Goal: Transaction & Acquisition: Purchase product/service

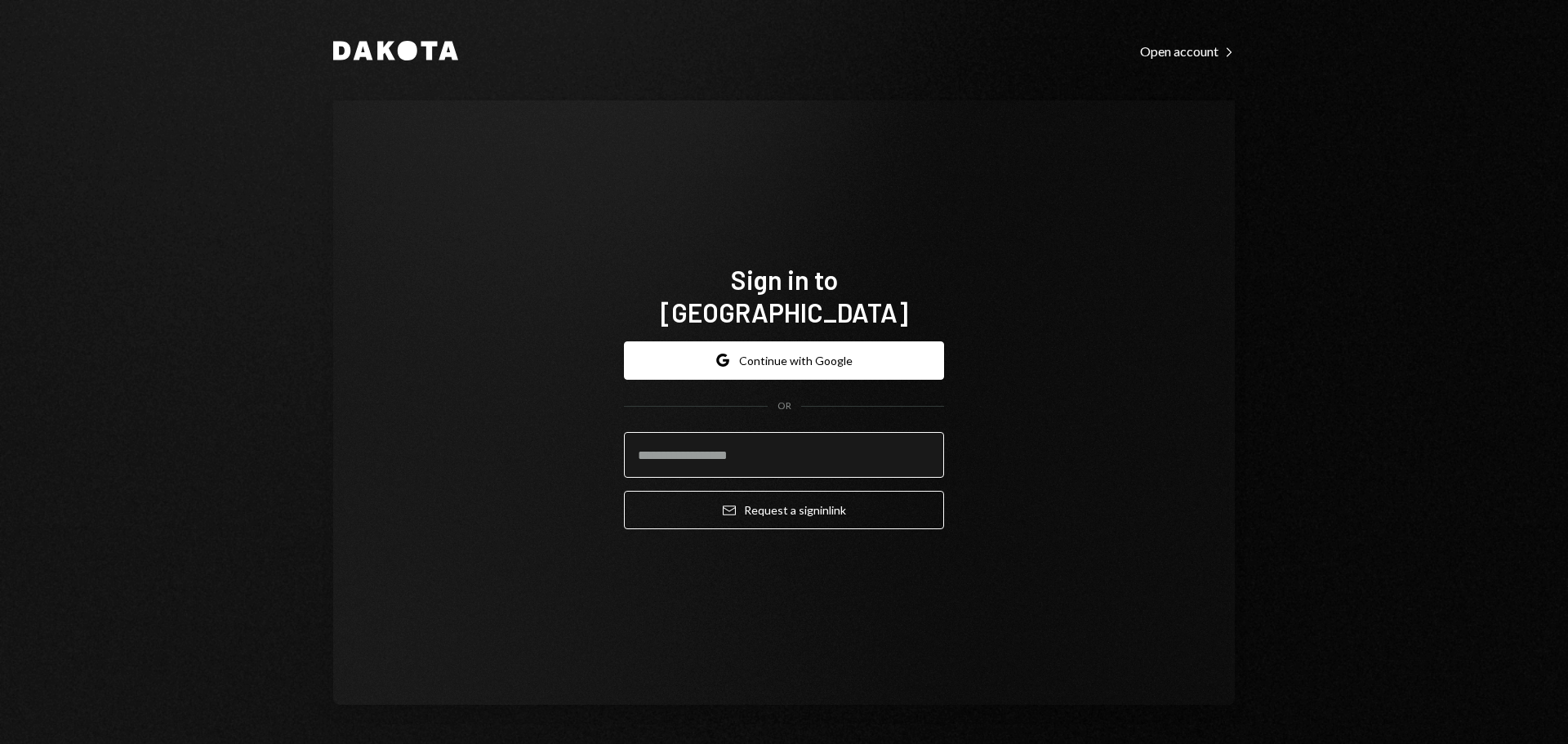
click at [678, 448] on input "email" at bounding box center [784, 454] width 320 height 46
click at [789, 443] on input "**********" at bounding box center [784, 454] width 320 height 46
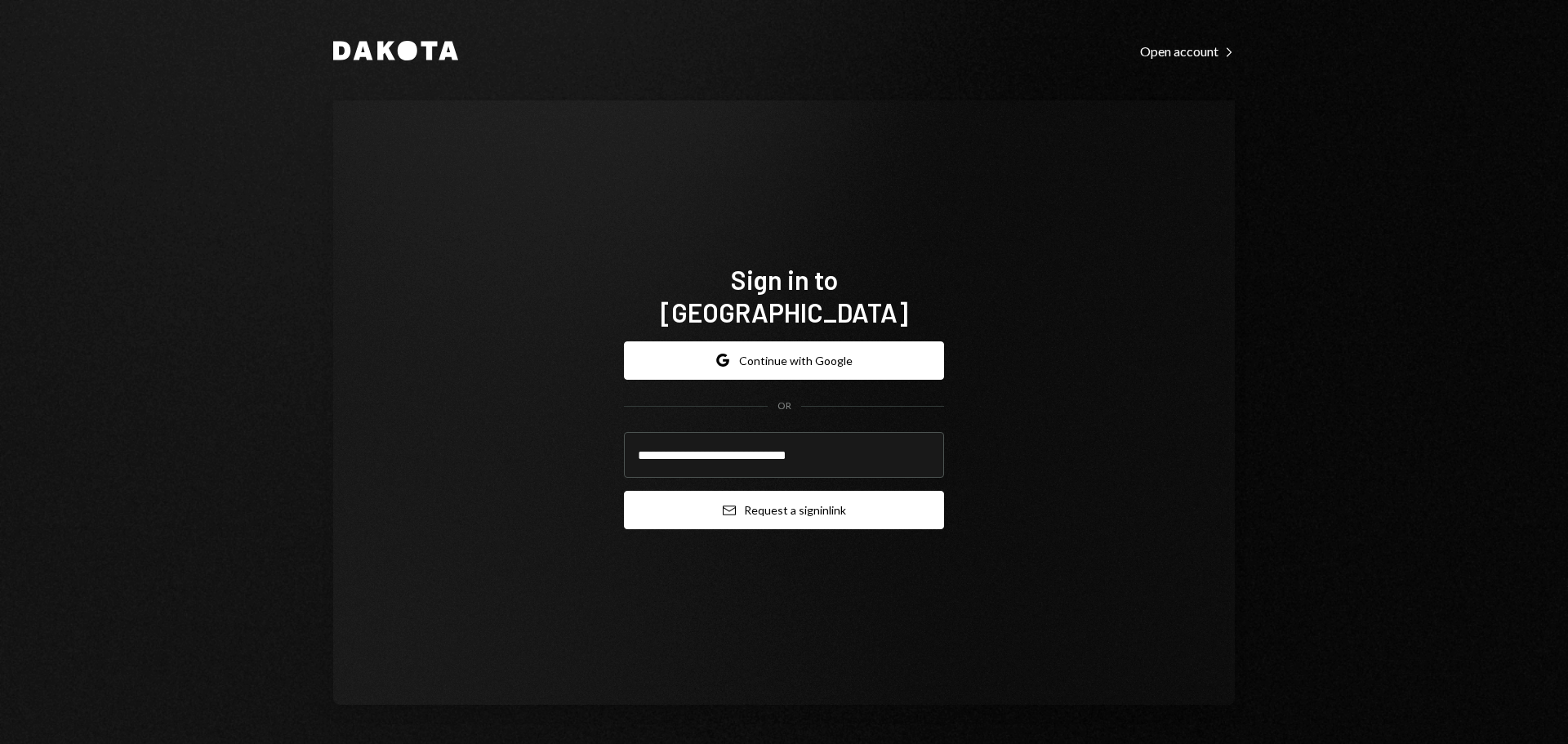
type input "**********"
click at [780, 499] on button "Email Request a sign in link" at bounding box center [784, 509] width 320 height 38
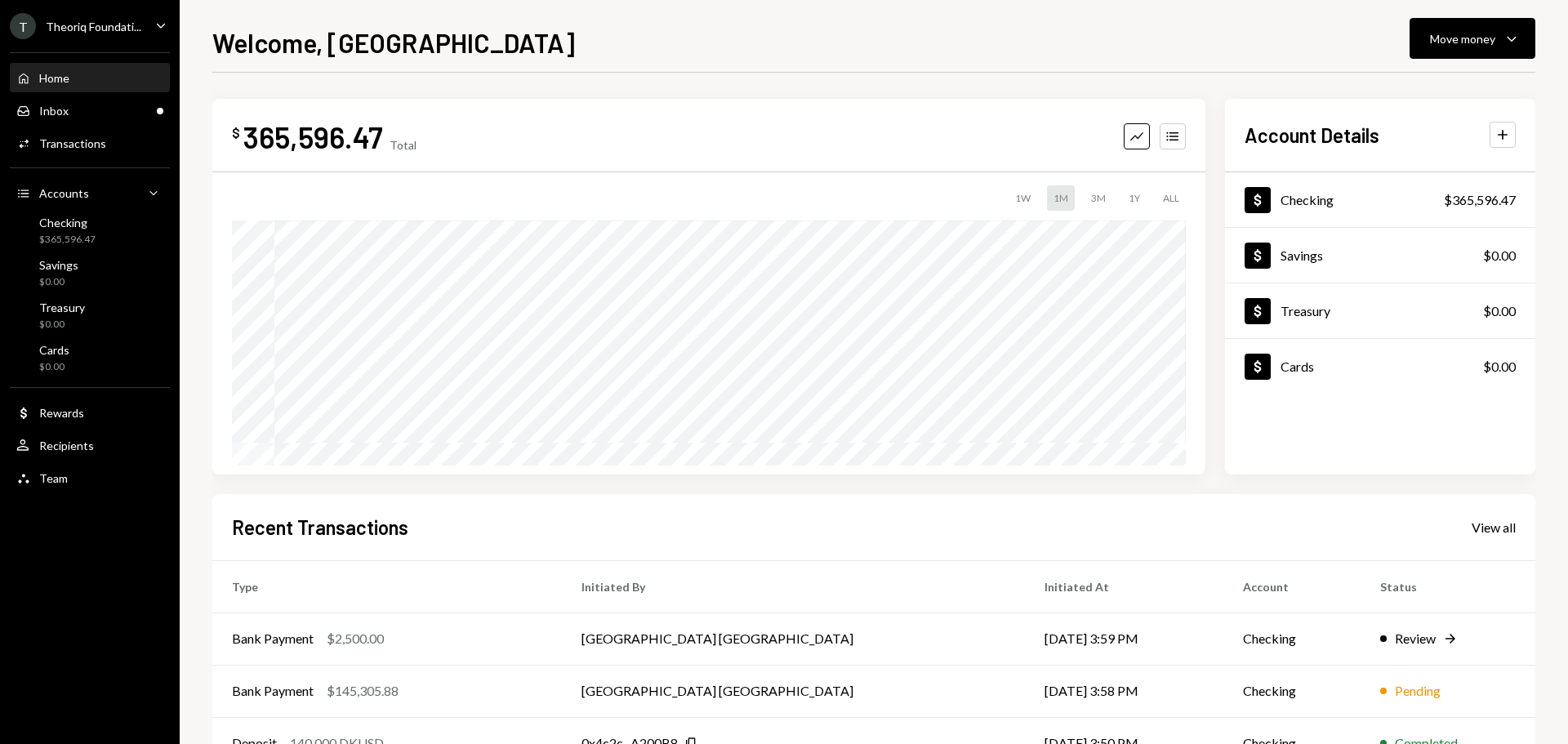
click at [142, 26] on div "T Theoriq Foundati... Caret Down" at bounding box center [89, 26] width 179 height 26
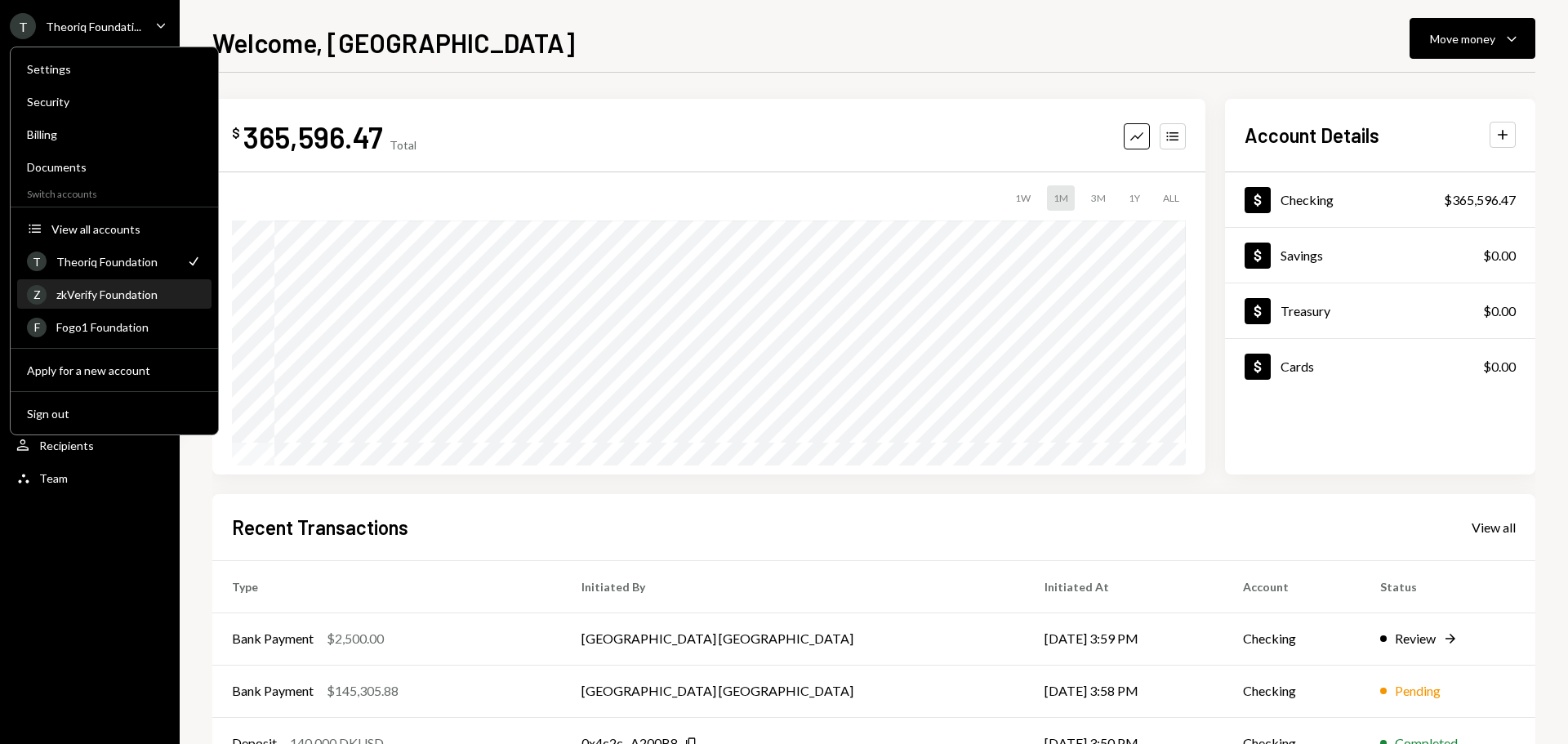
click at [130, 300] on div "zkVerify Foundation" at bounding box center [129, 294] width 145 height 14
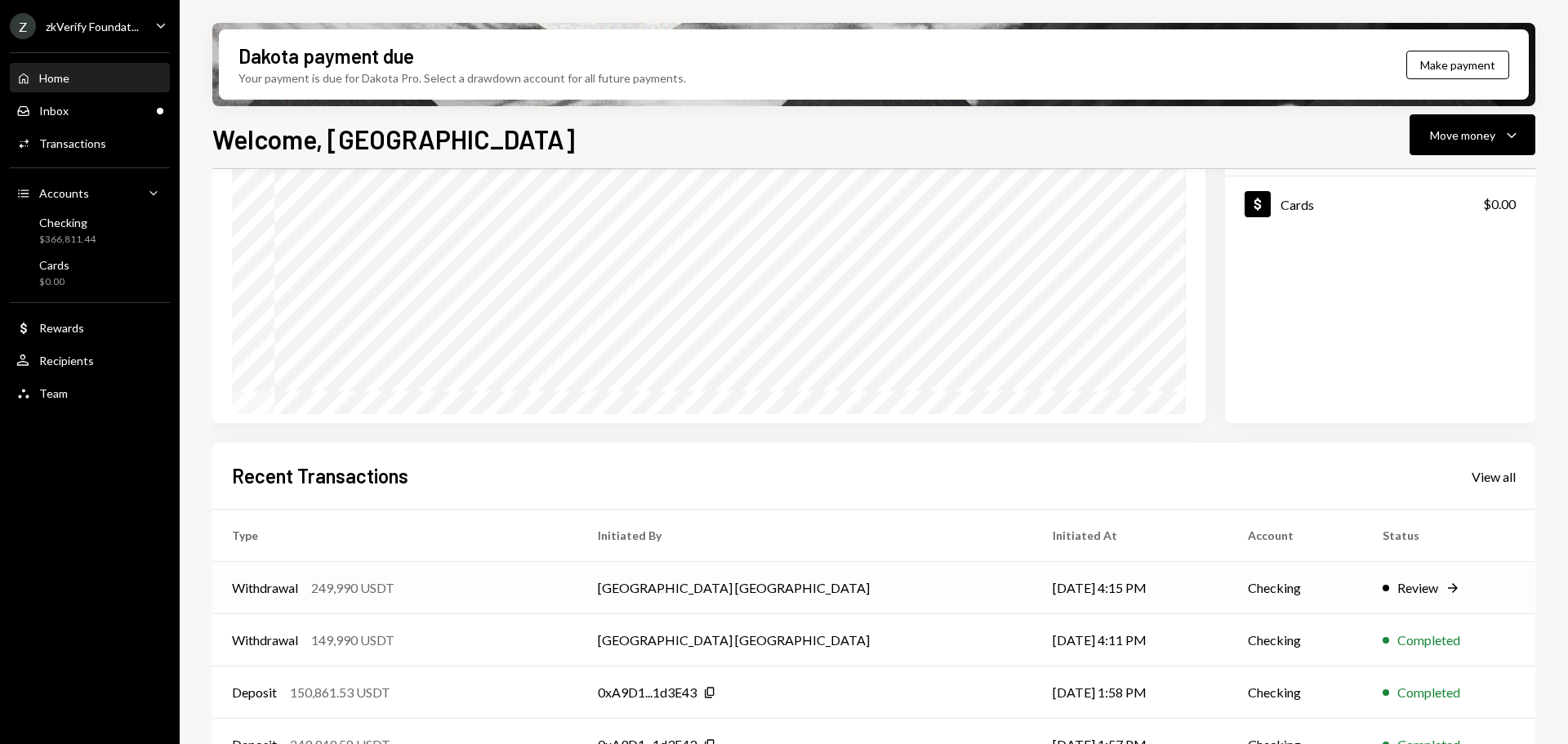
scroll to position [241, 0]
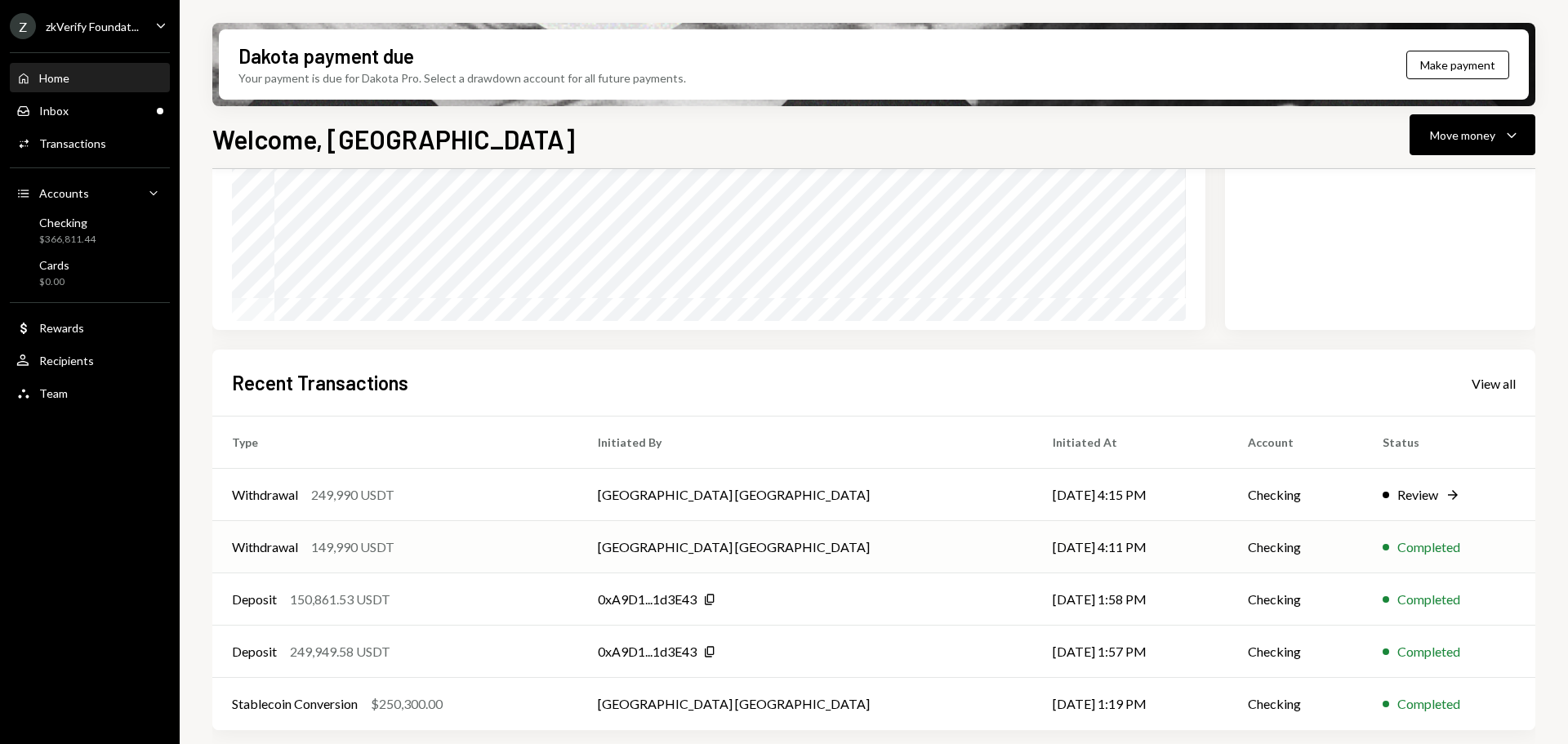
click at [382, 557] on td "Withdrawal 149,990 USDT" at bounding box center [396, 547] width 366 height 52
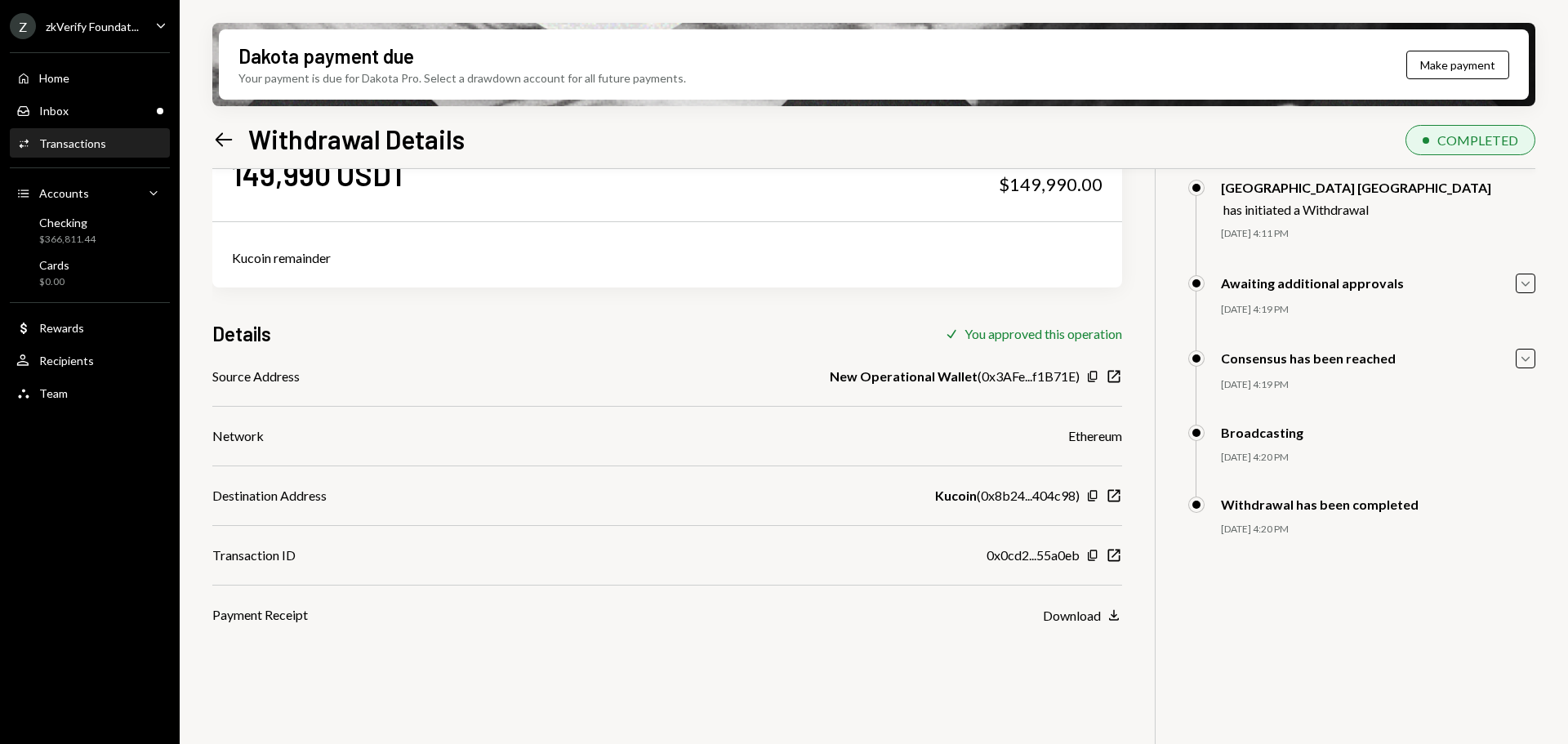
scroll to position [131, 0]
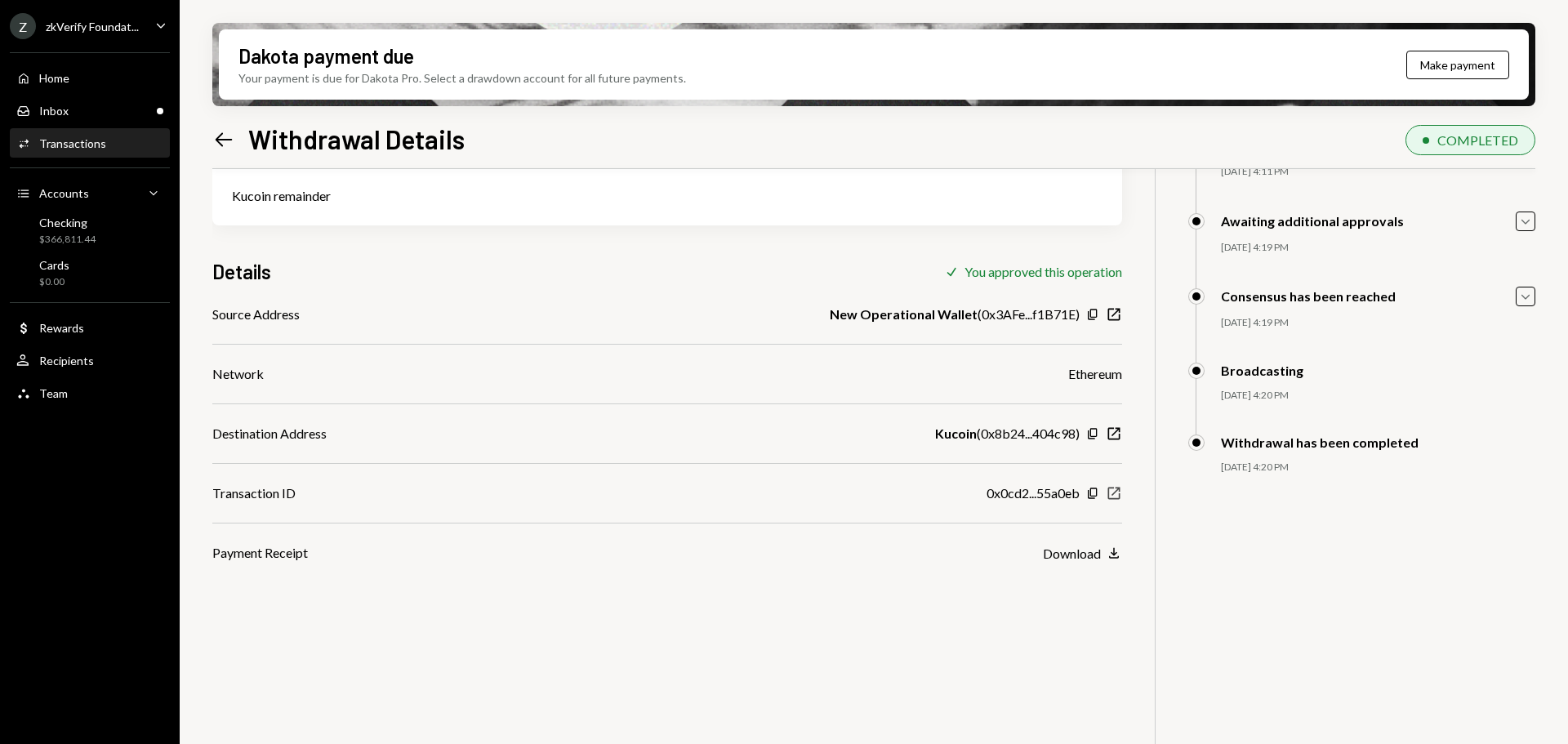
click at [1109, 490] on icon "button" at bounding box center [1114, 493] width 12 height 12
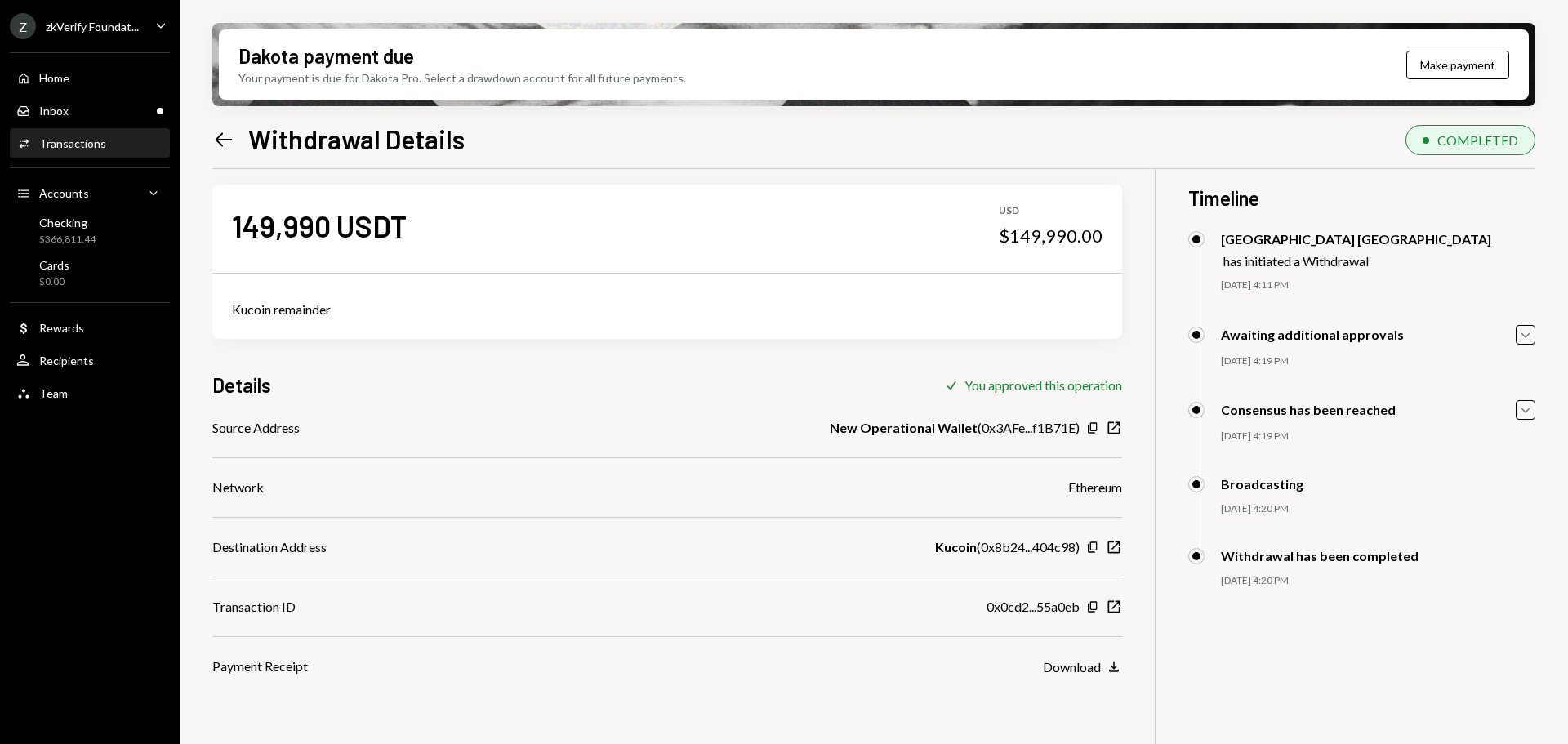
scroll to position [0, 0]
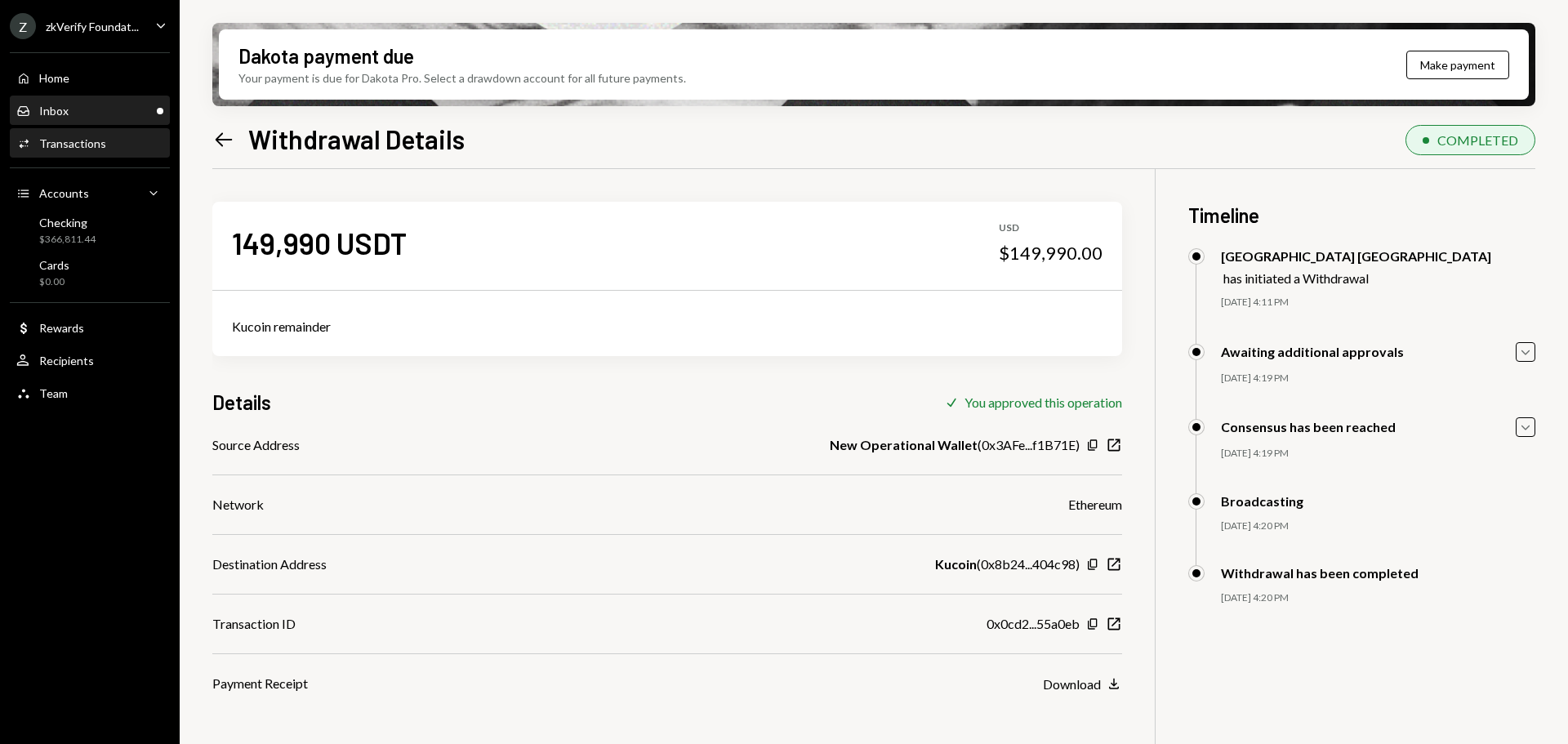
click at [105, 105] on div "Inbox Inbox" at bounding box center [90, 111] width 147 height 15
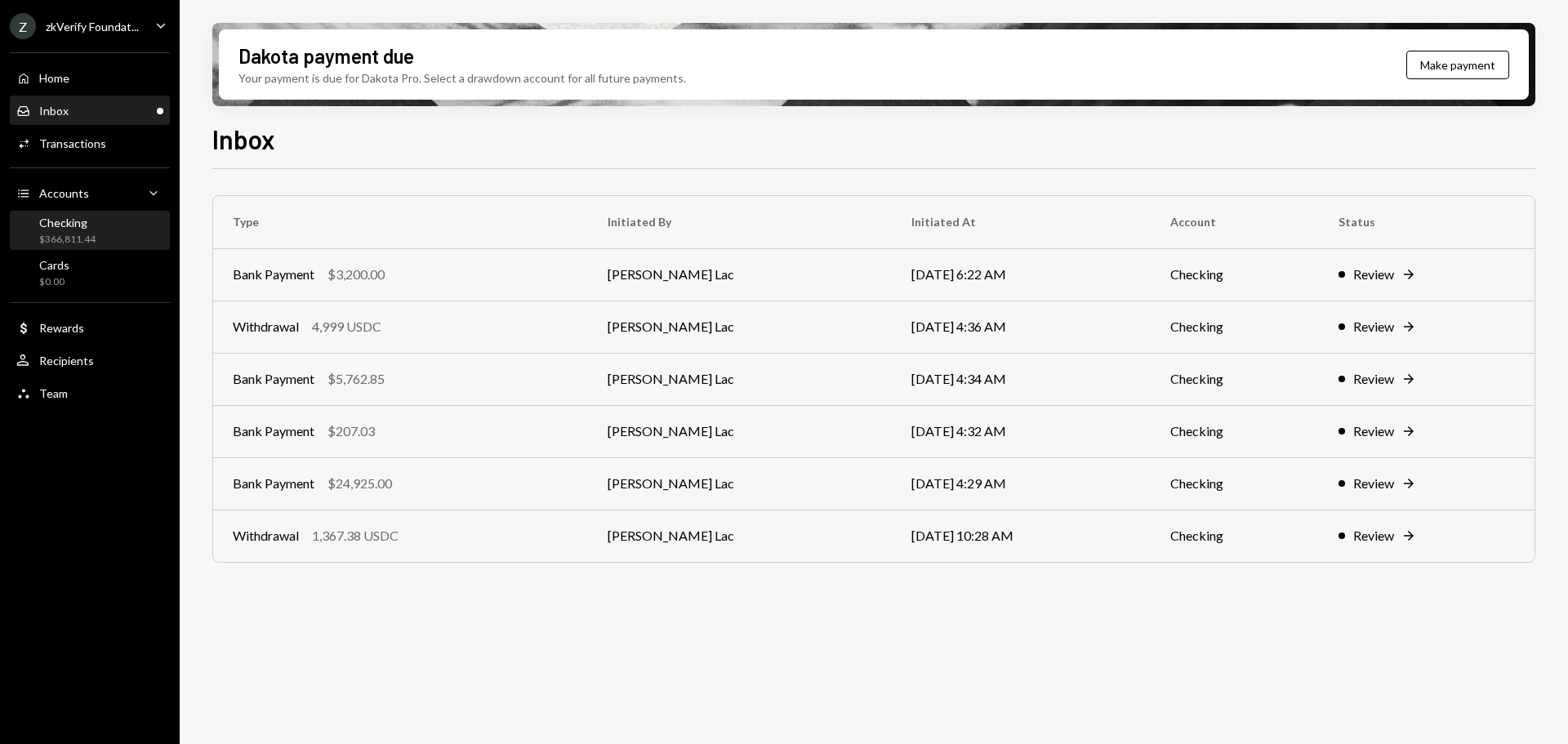
click at [125, 235] on div "Checking $366,811.44" at bounding box center [90, 230] width 147 height 31
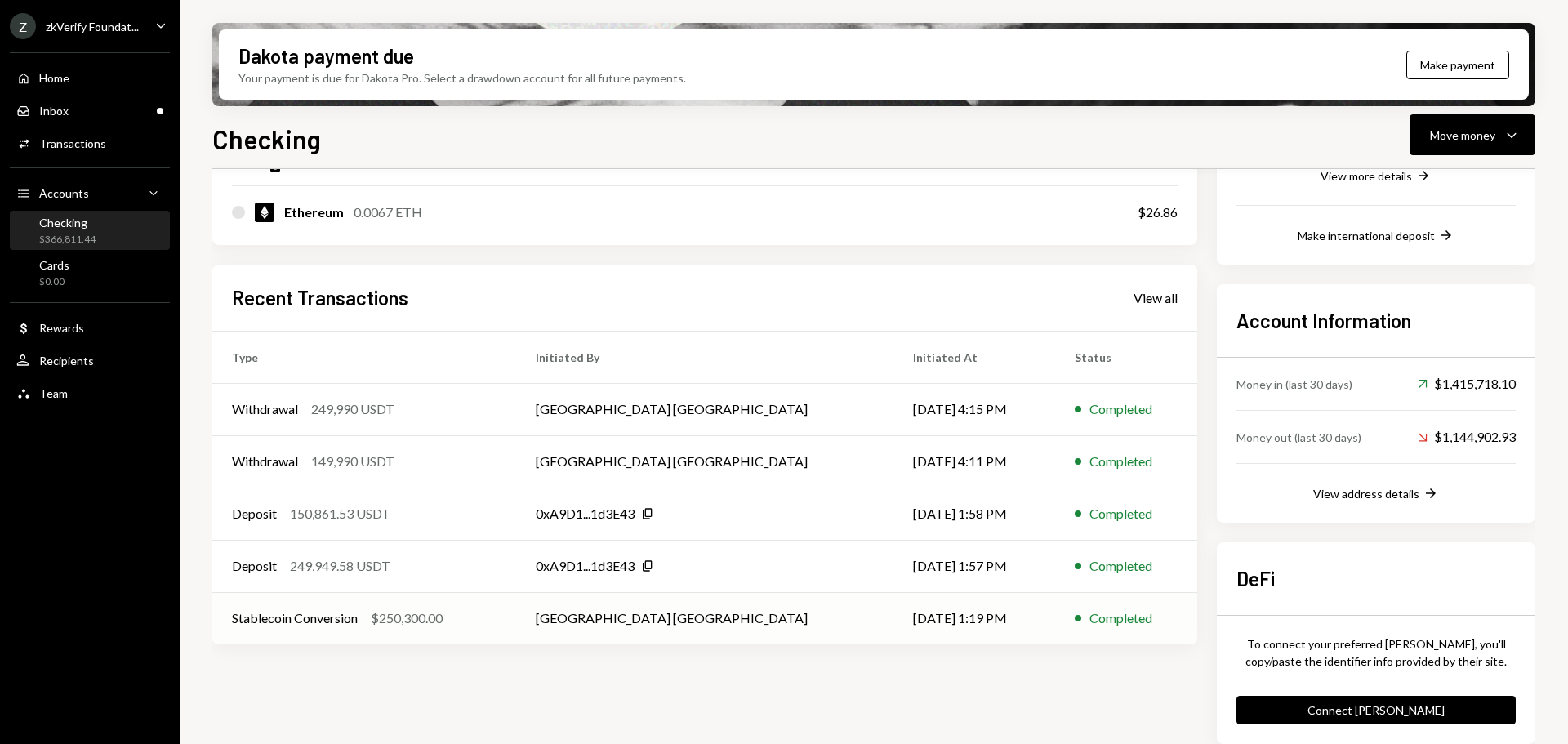
scroll to position [365, 0]
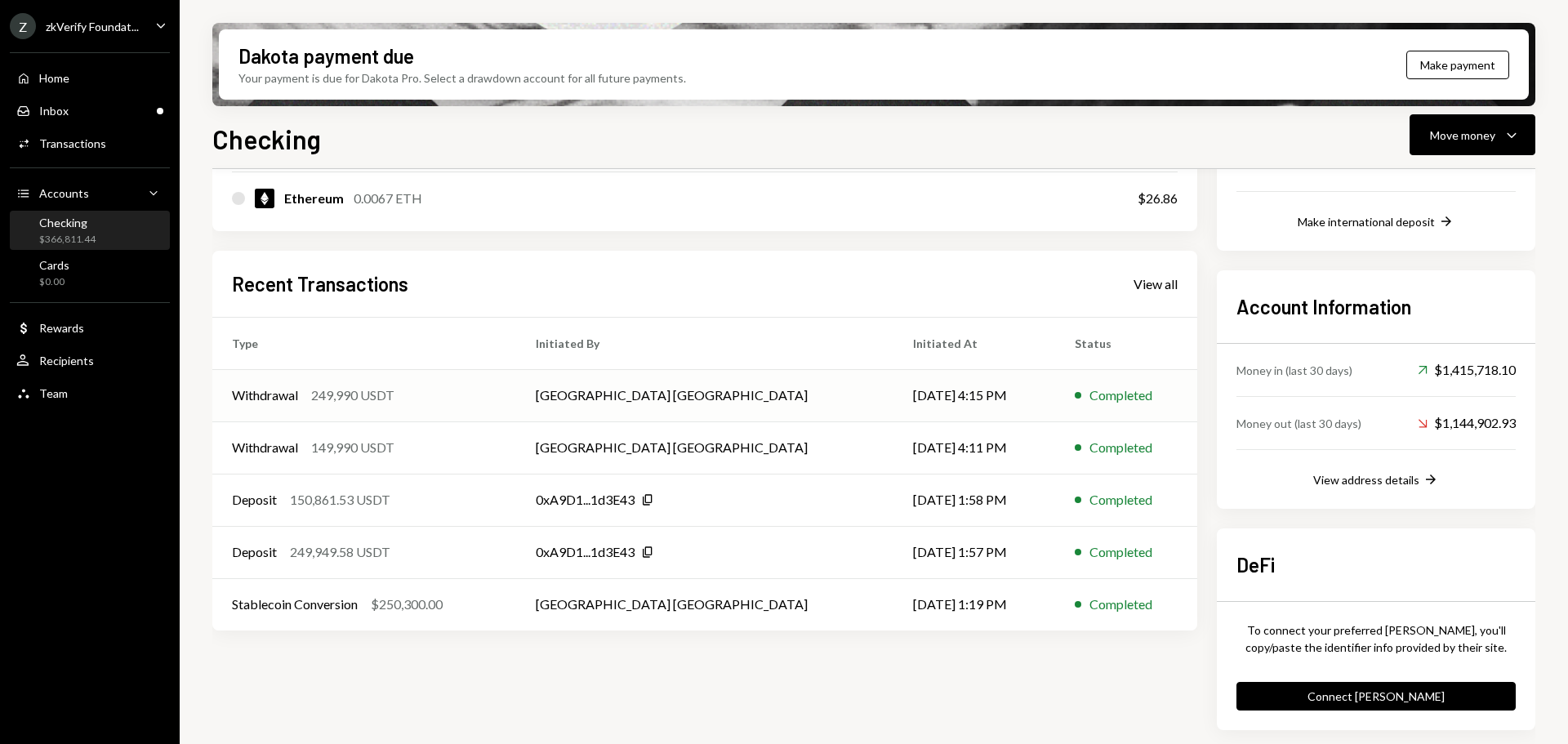
click at [430, 391] on div "Withdrawal 249,990 USDT" at bounding box center [364, 395] width 265 height 20
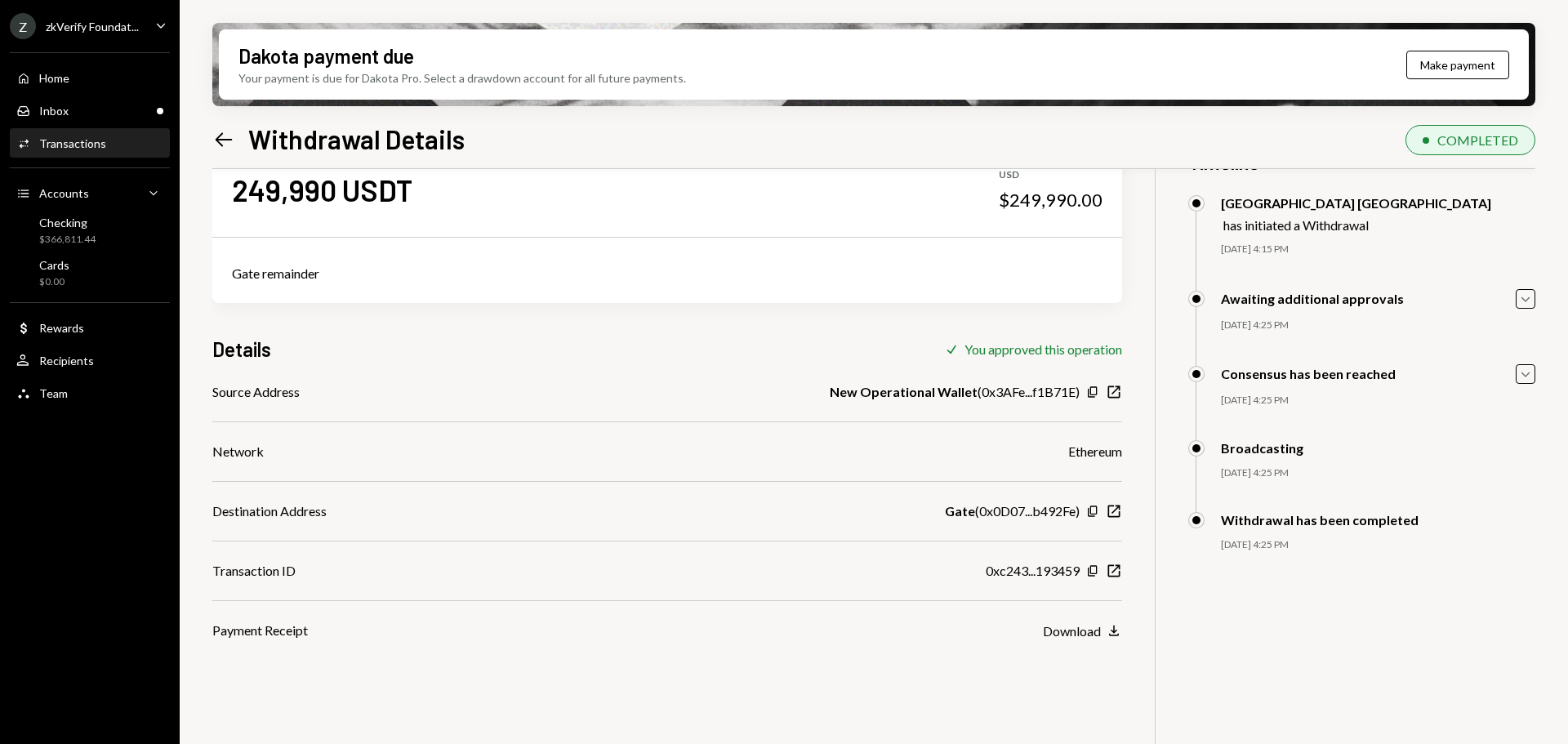
scroll to position [82, 0]
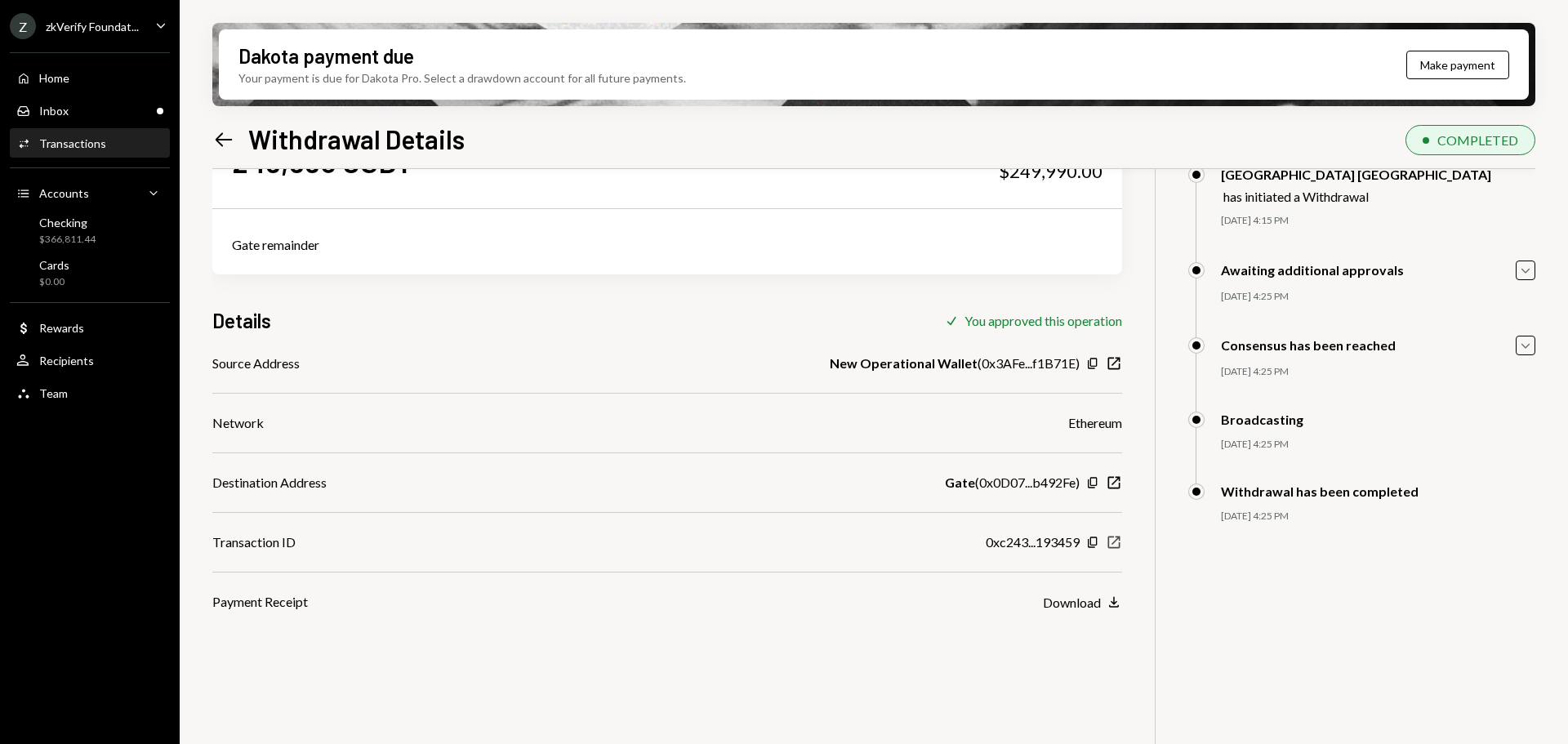
click at [1111, 537] on icon "button" at bounding box center [1114, 542] width 12 height 12
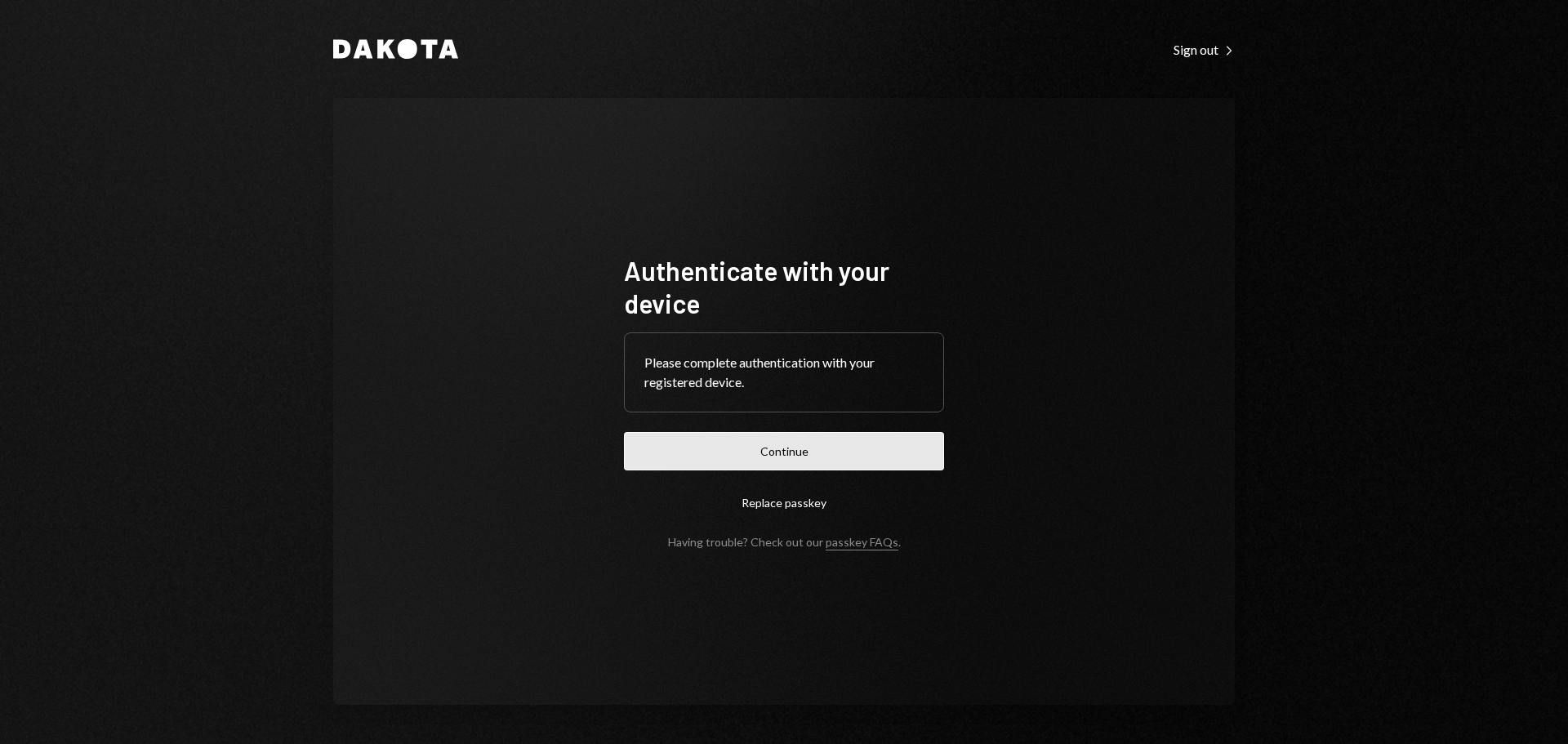
click at [769, 456] on button "Continue" at bounding box center [784, 450] width 320 height 38
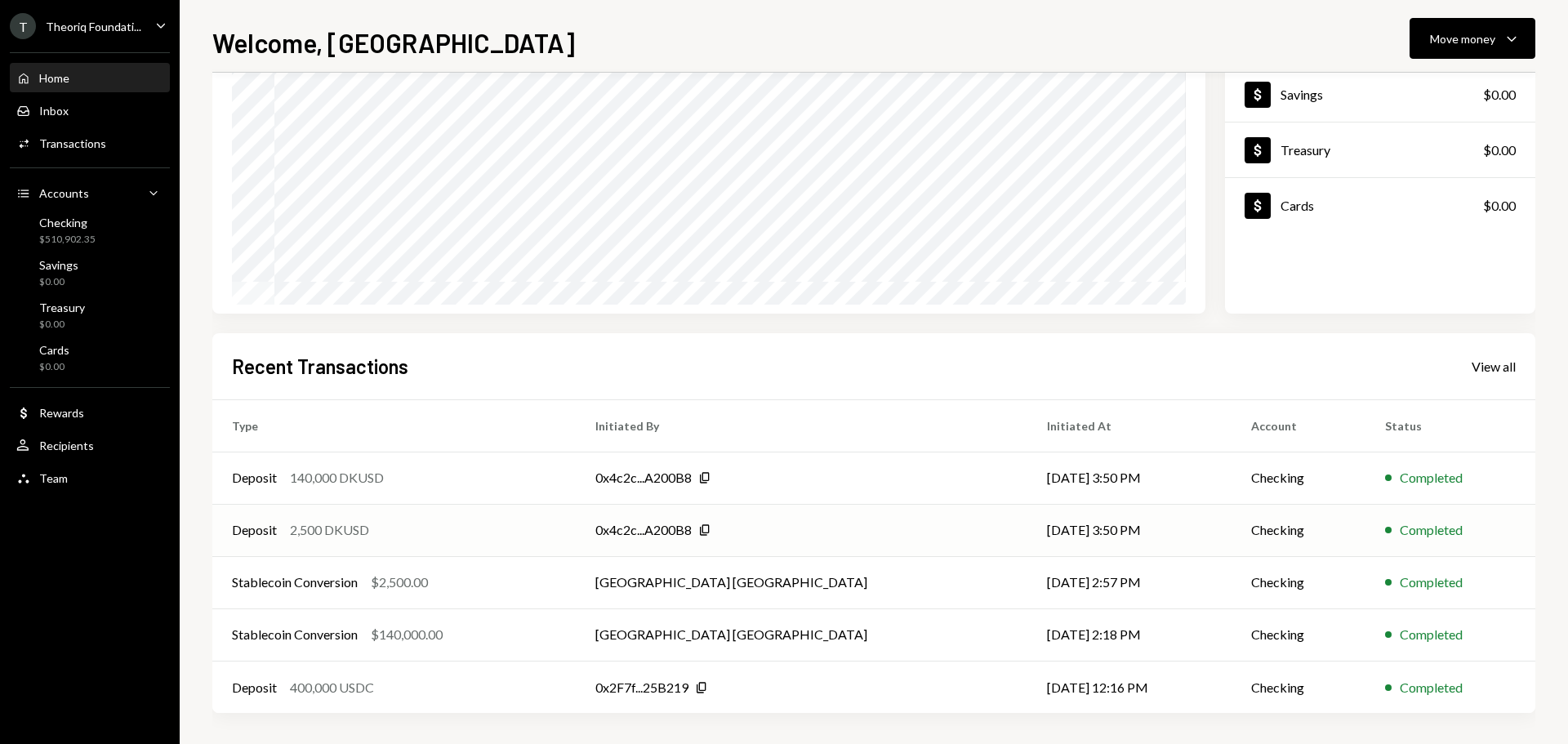
scroll to position [163, 0]
click at [1448, 51] on button "Move money Caret Down" at bounding box center [1471, 38] width 125 height 41
click at [1442, 78] on div "Withdraw Send" at bounding box center [1447, 88] width 163 height 37
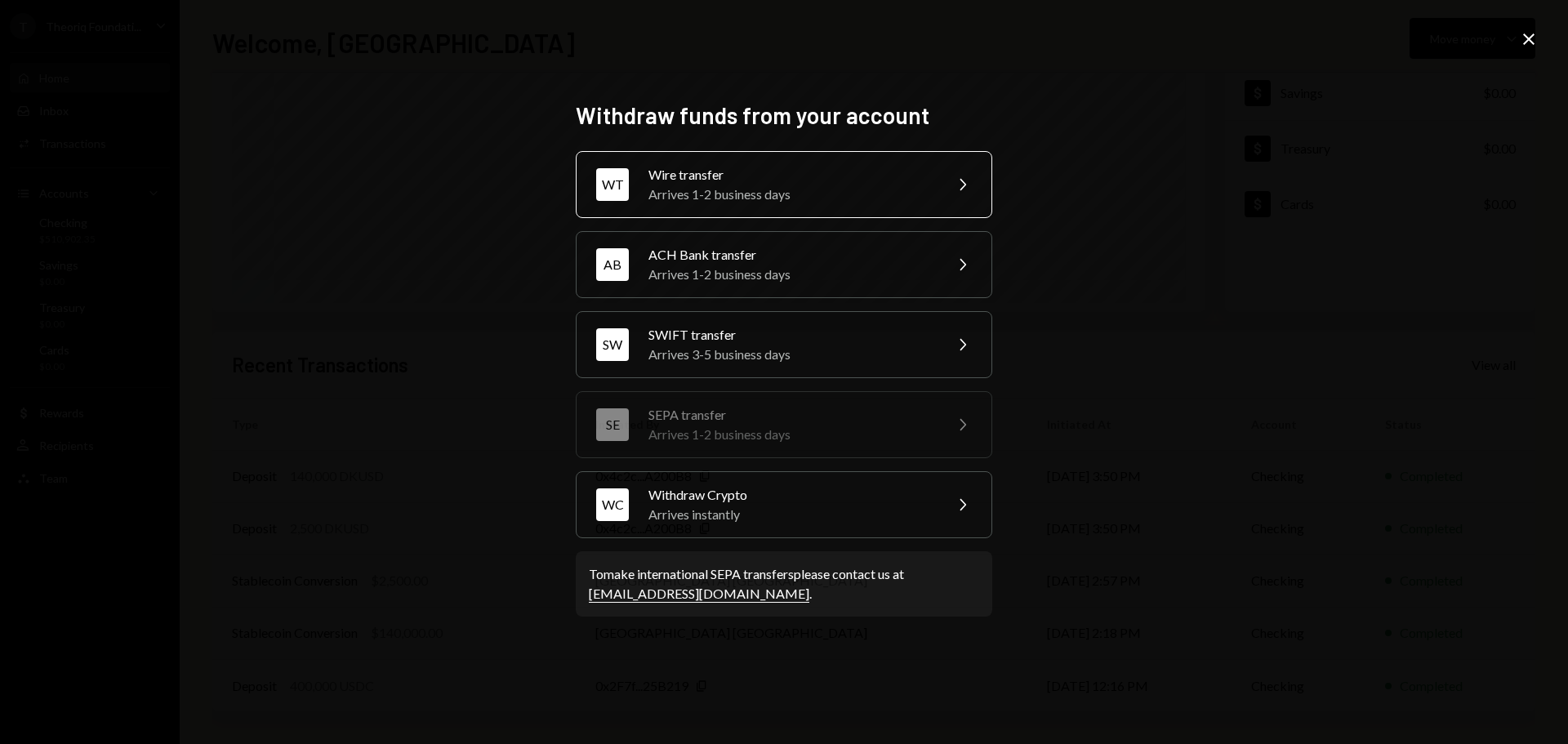
click at [732, 203] on div "Arrives 1-2 business days" at bounding box center [791, 194] width 284 height 20
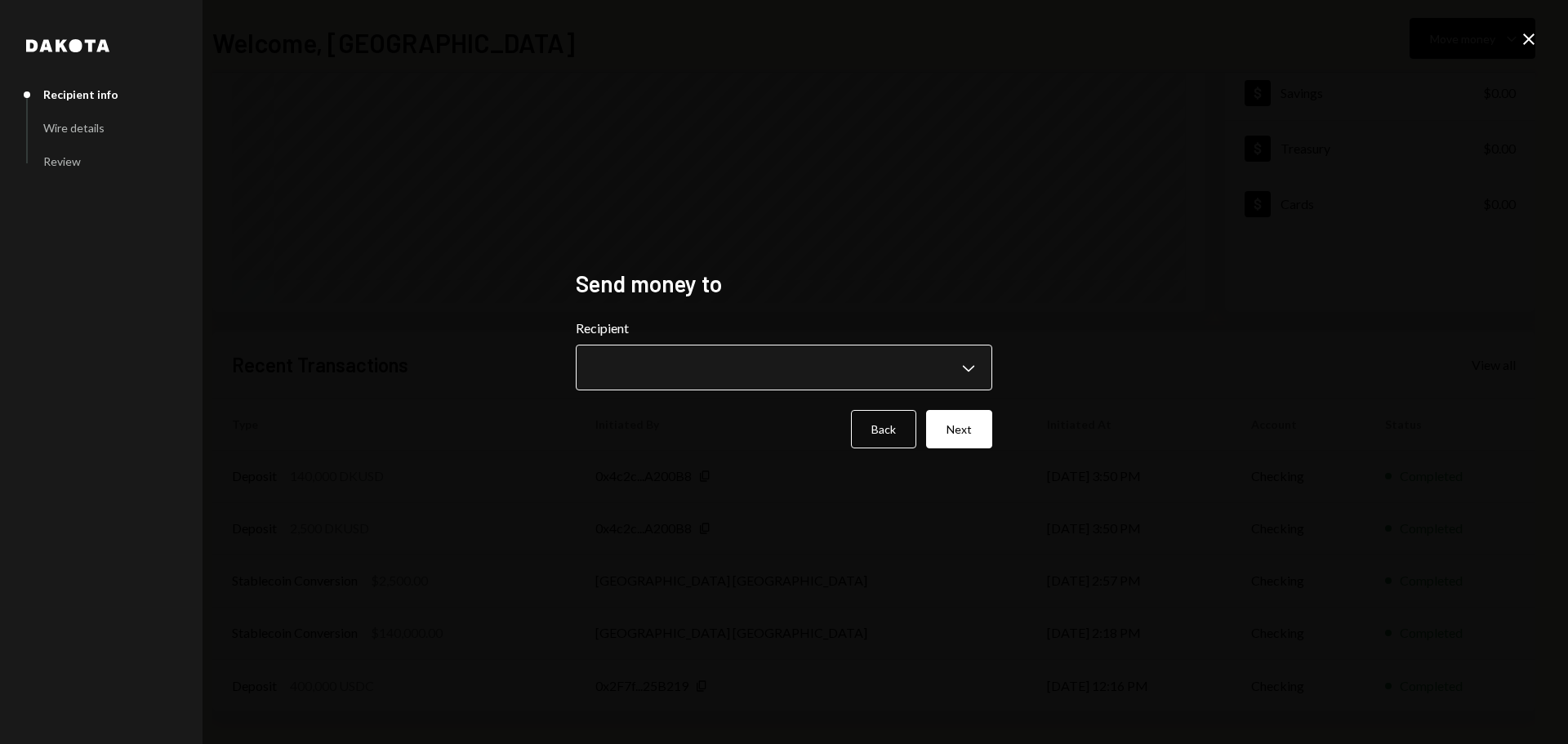
click at [665, 365] on body "**********" at bounding box center [784, 372] width 1568 height 744
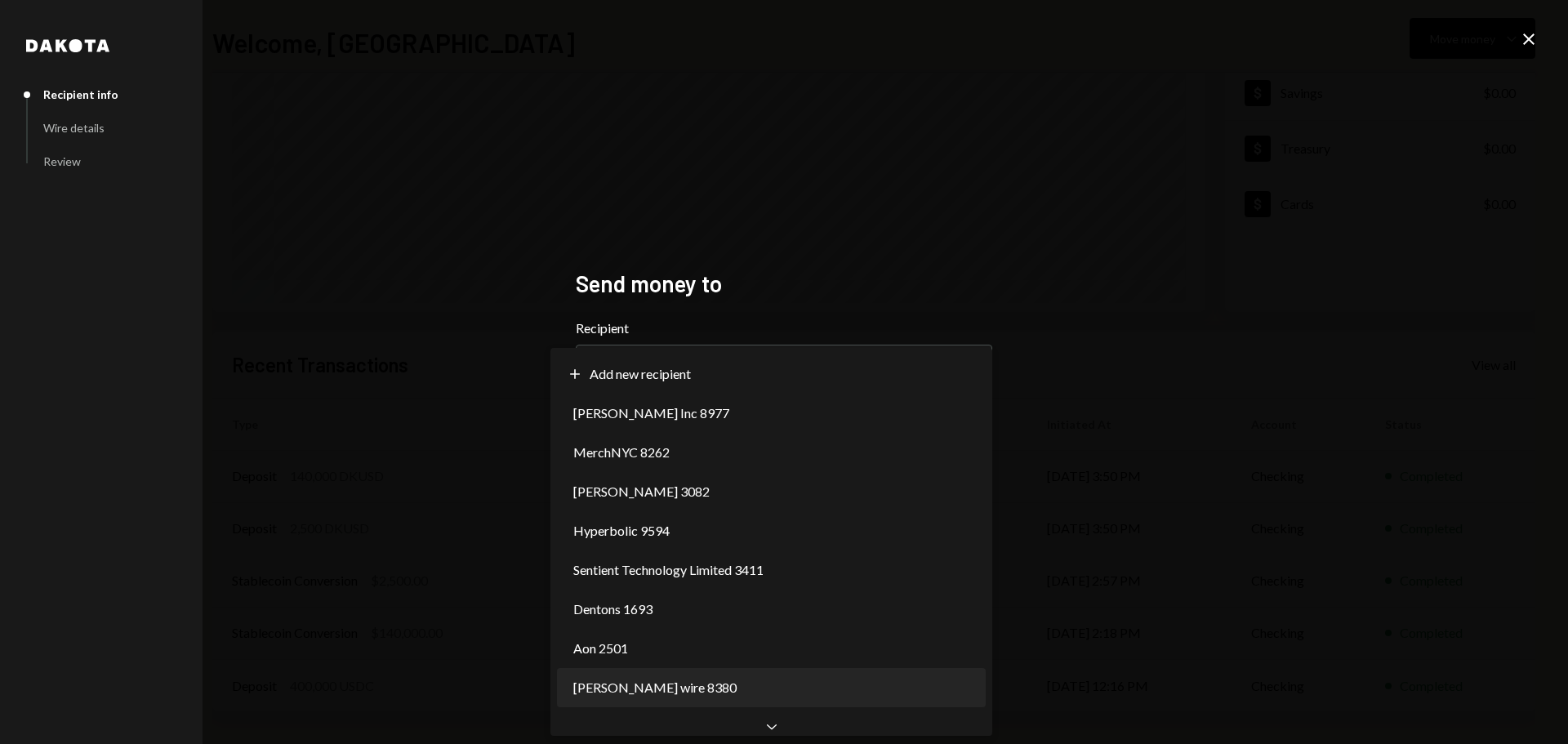
select select "**********"
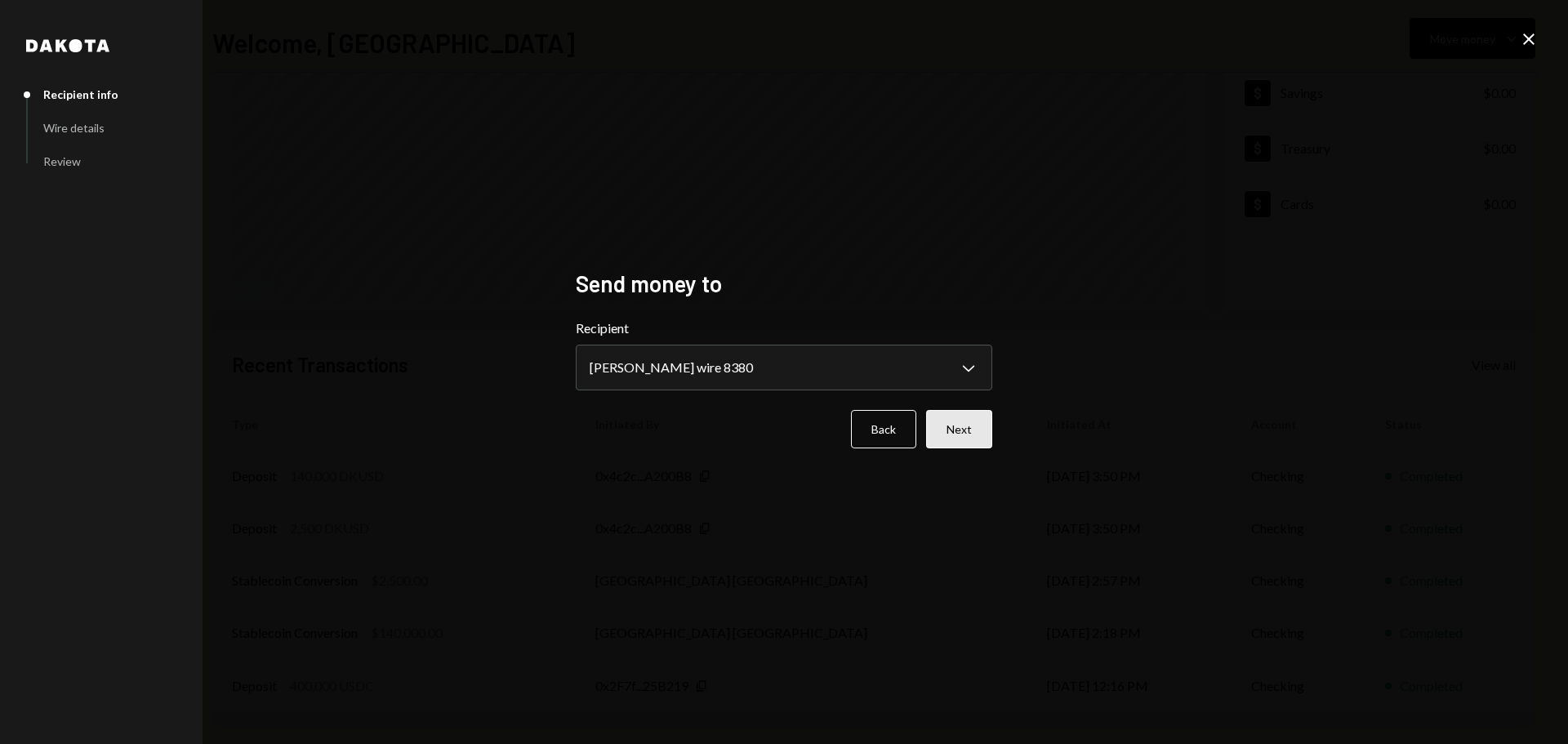
click at [979, 418] on button "Next" at bounding box center [959, 428] width 66 height 38
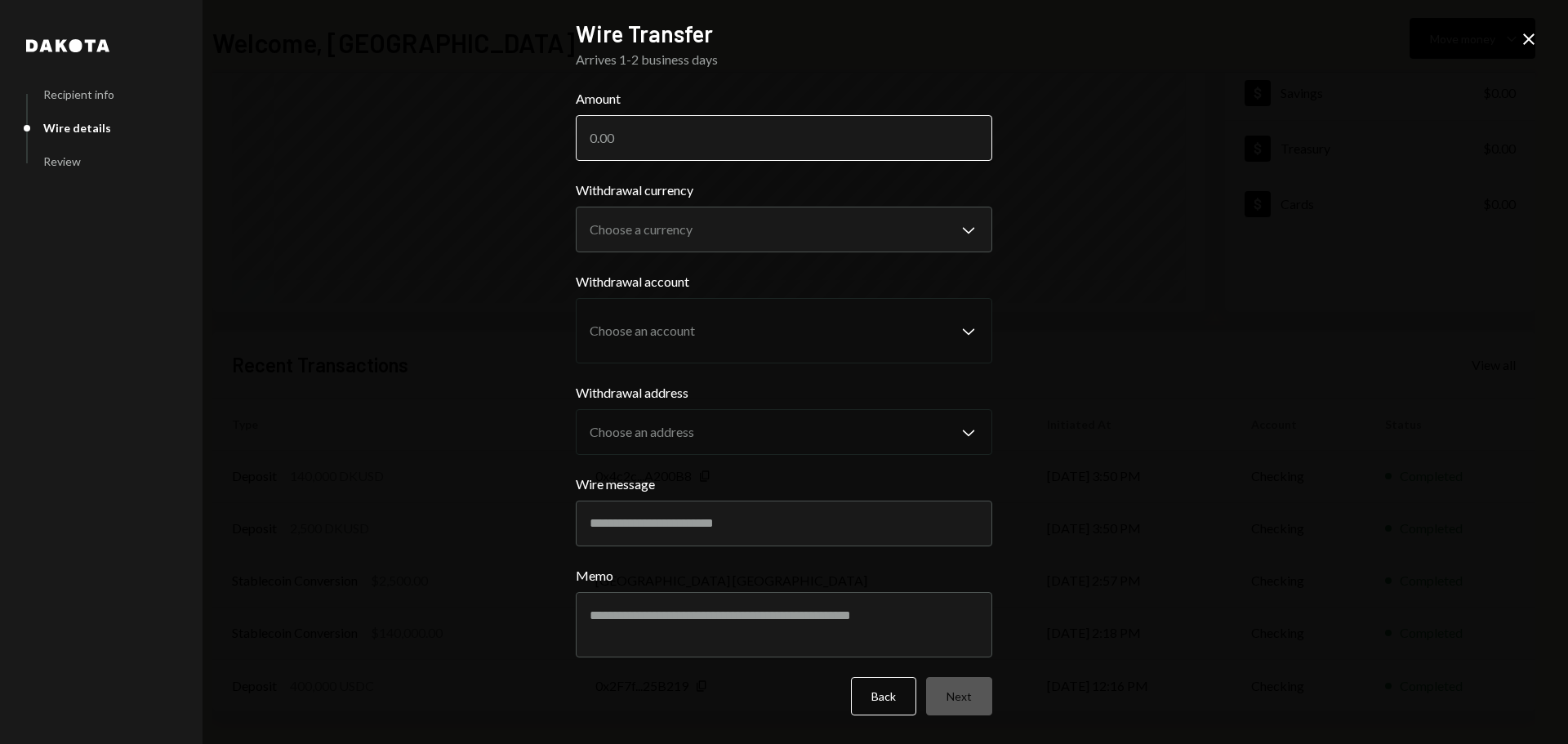
click at [623, 149] on input "Amount" at bounding box center [784, 137] width 416 height 46
paste input "145305.88"
type input "145305.88"
click at [655, 239] on body "T Theoriq Foundati... Caret Down Home Home Inbox Inbox Activities Transactions …" at bounding box center [784, 372] width 1568 height 744
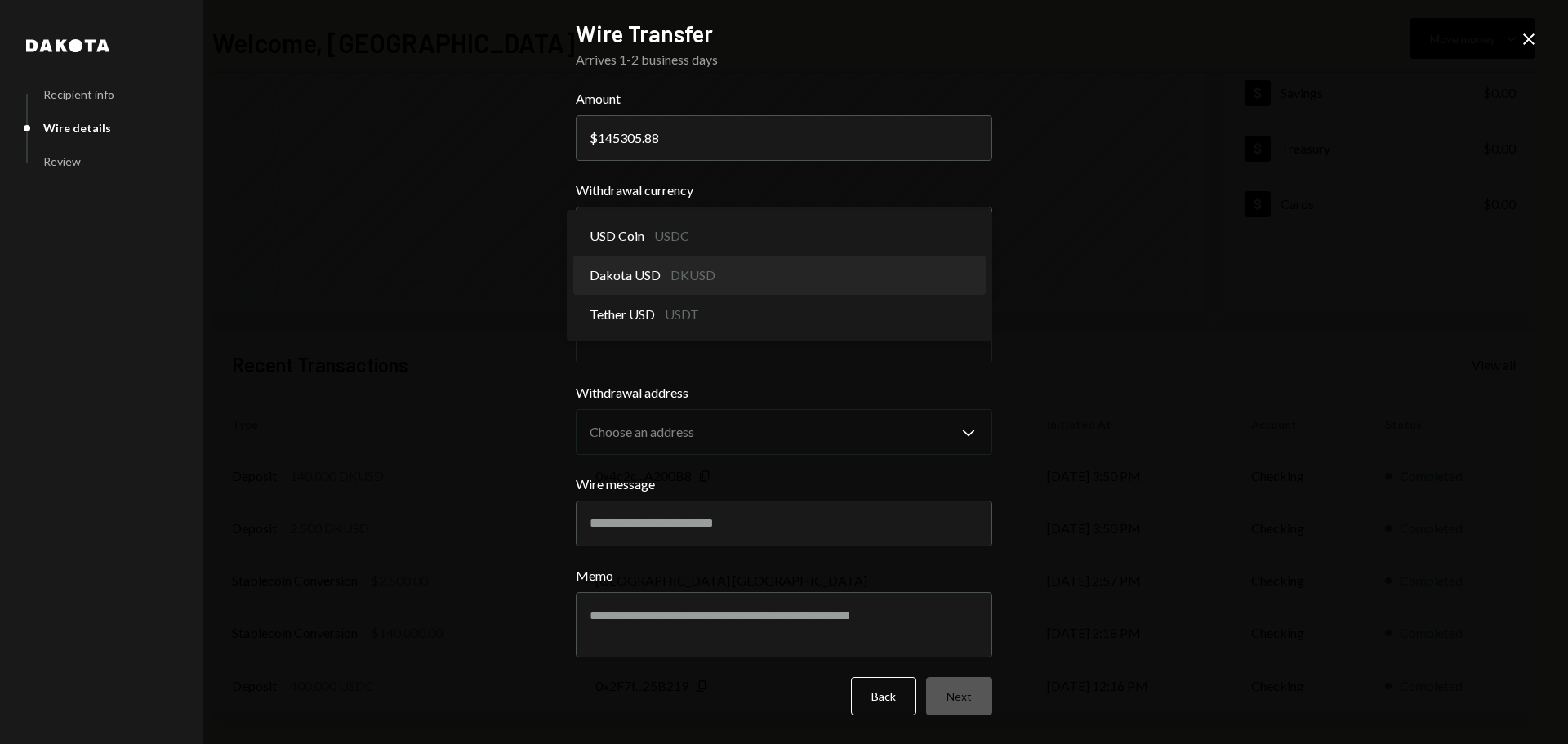
select select "*****"
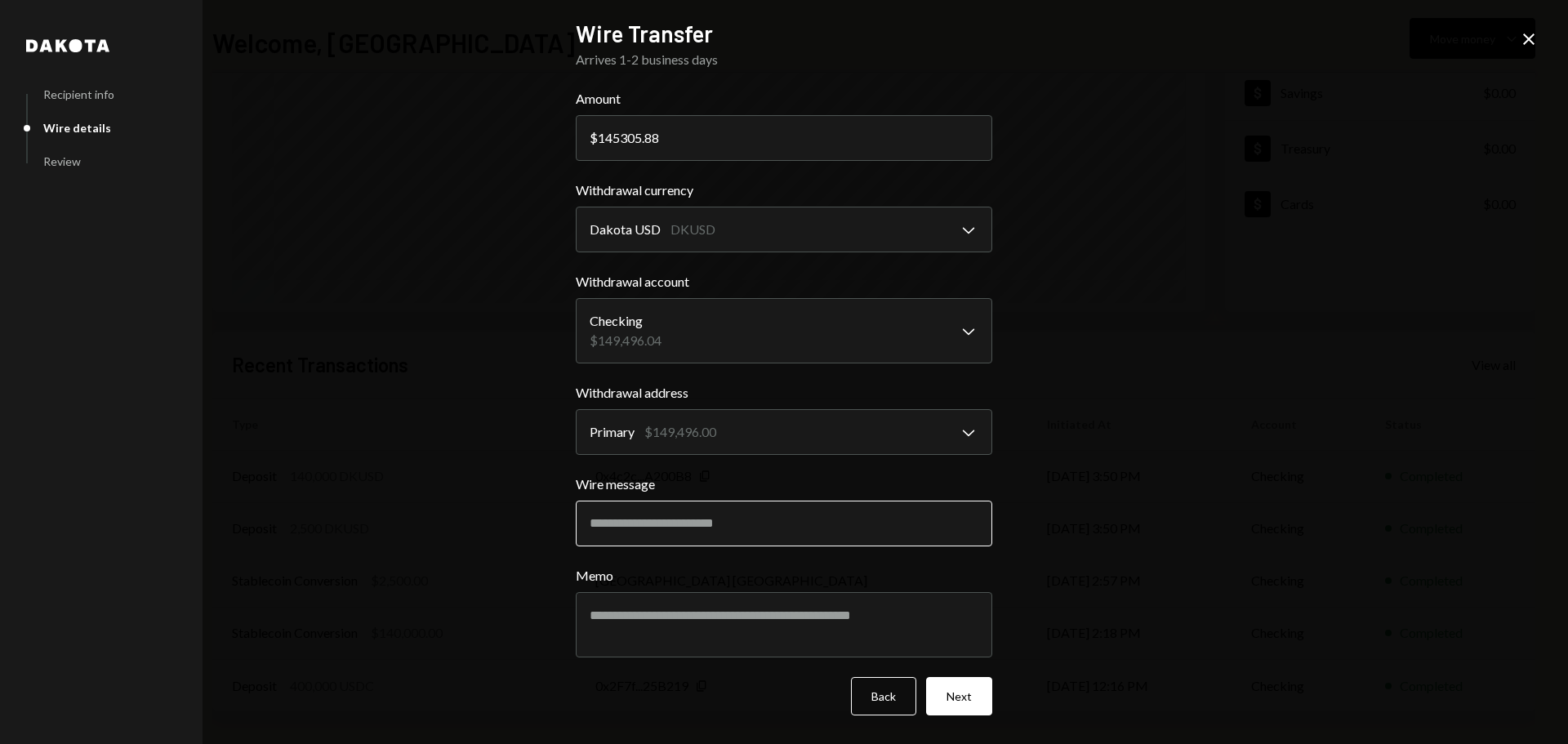
click at [690, 520] on input "Wire message" at bounding box center [784, 523] width 416 height 46
paste input "**********"
type input "**********"
click at [683, 629] on textarea "Memo" at bounding box center [784, 624] width 416 height 65
click at [510, 523] on div "**********" at bounding box center [784, 372] width 1568 height 744
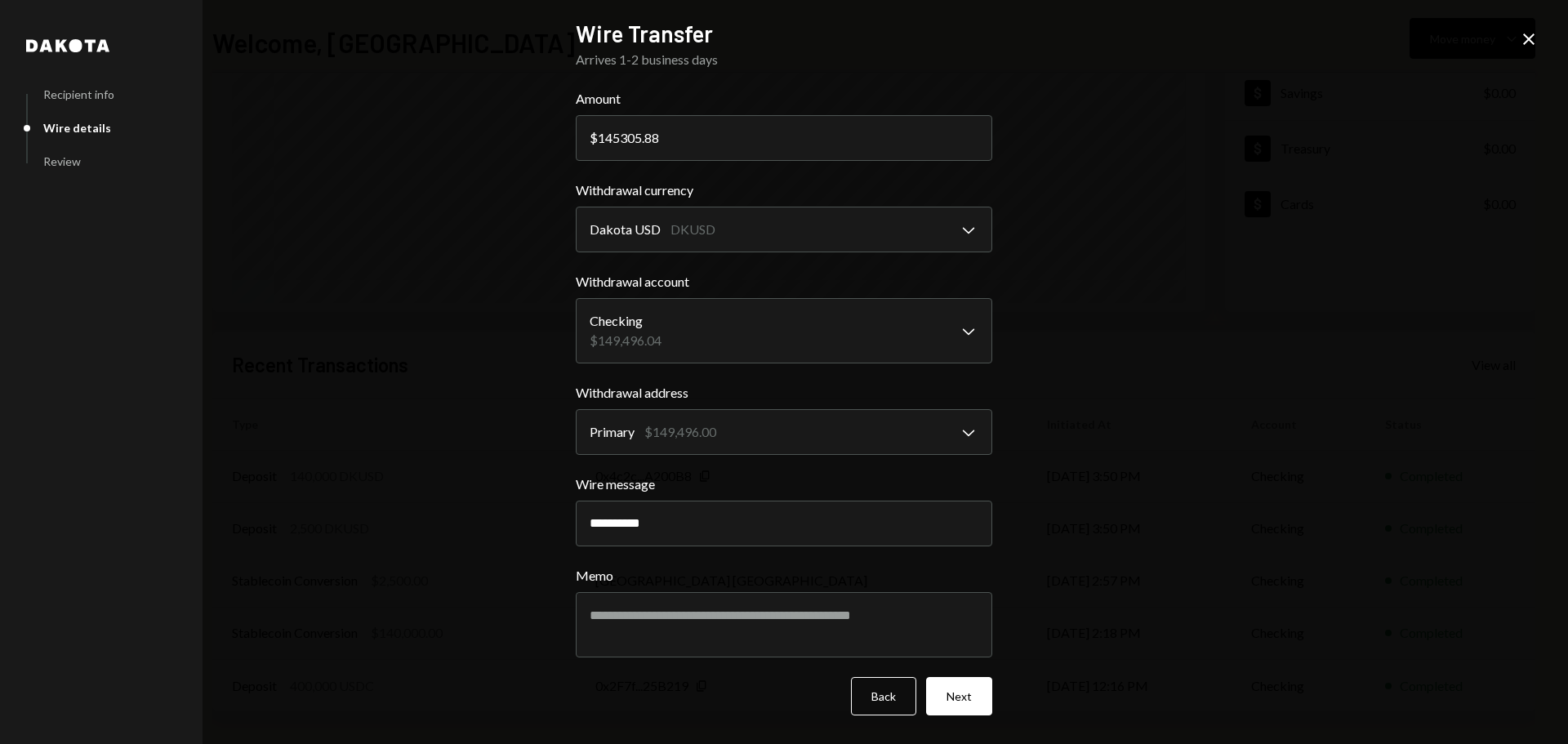
click at [970, 718] on div "**********" at bounding box center [784, 380] width 416 height 722
click at [971, 712] on button "Next" at bounding box center [959, 696] width 66 height 38
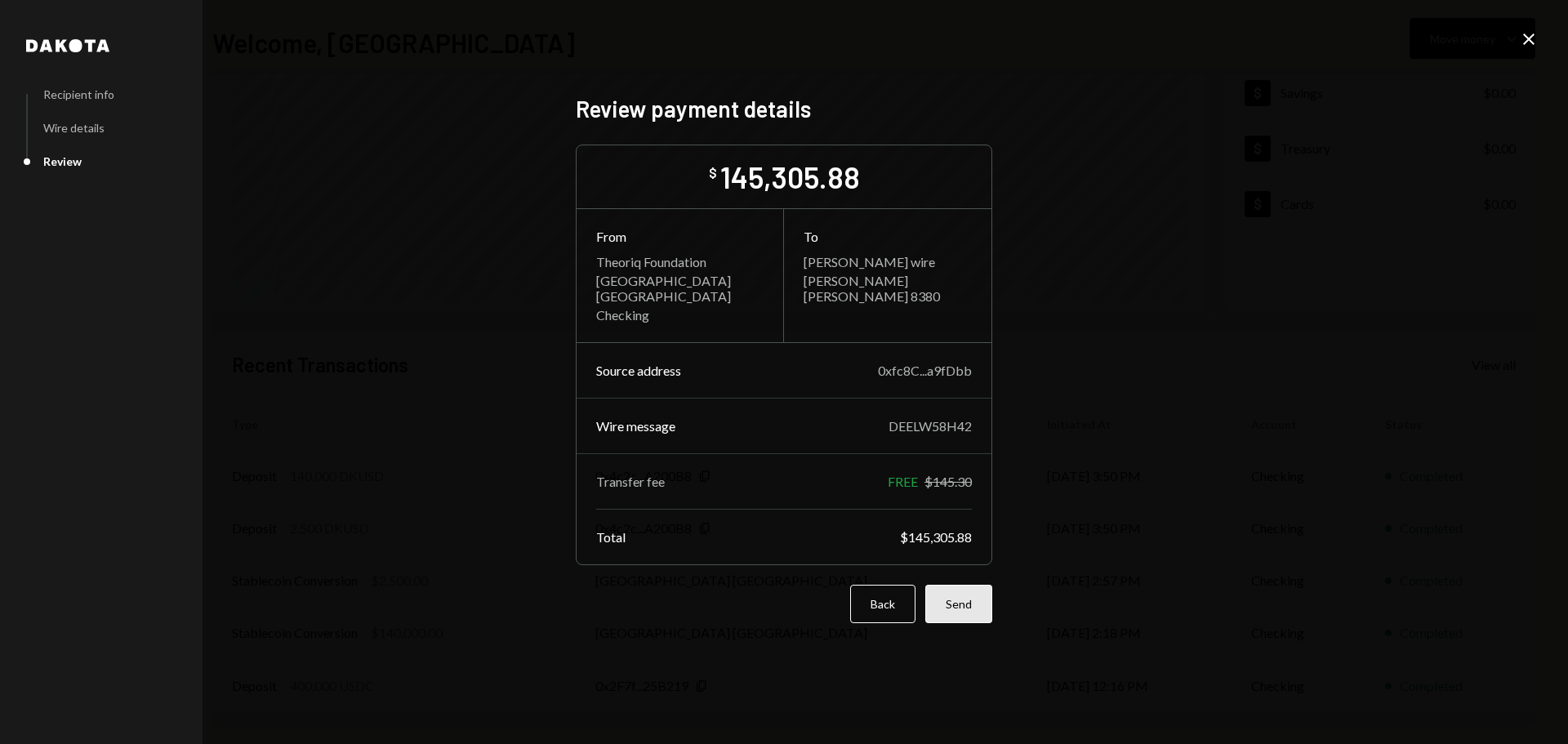
click at [960, 597] on button "Send" at bounding box center [959, 603] width 67 height 38
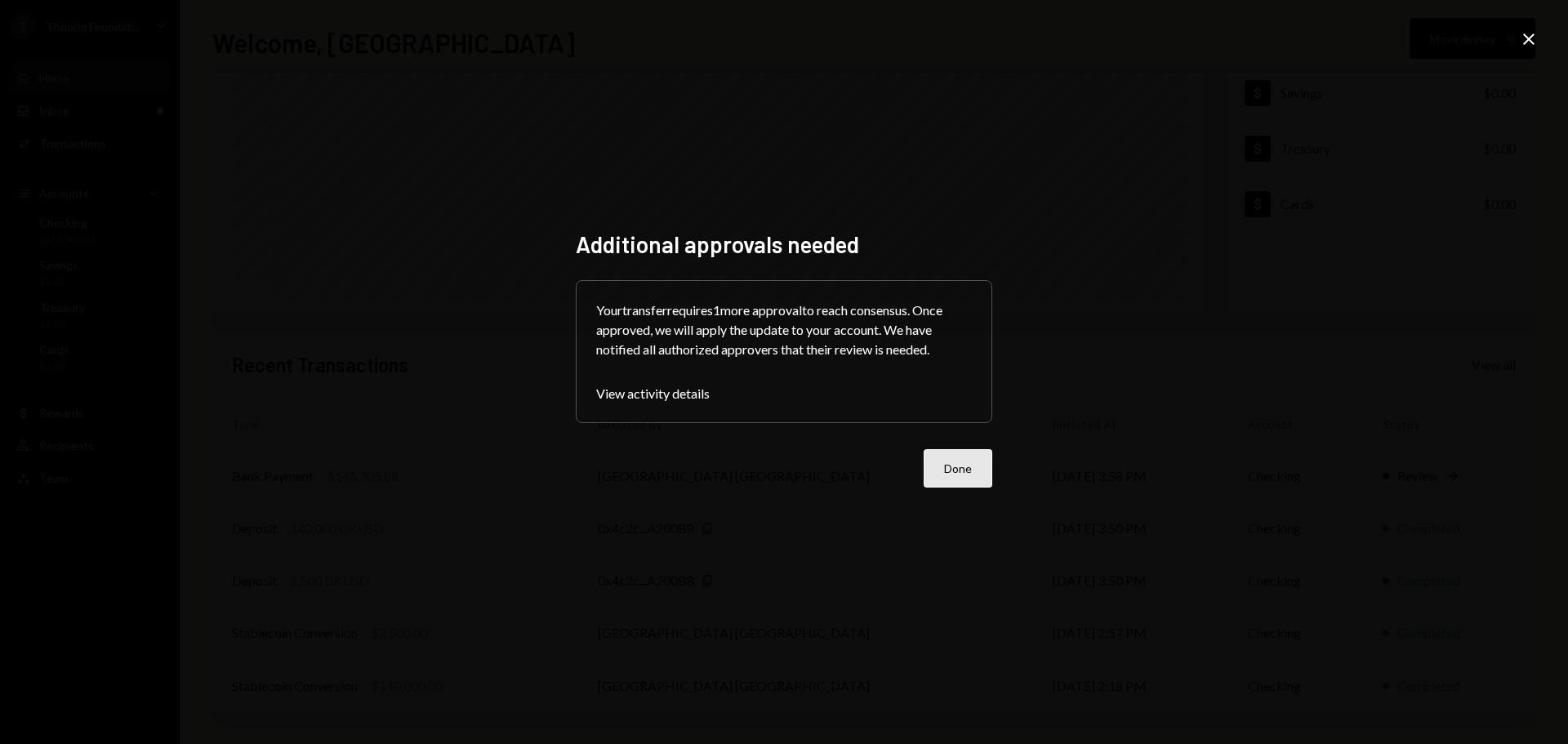
click at [947, 476] on button "Done" at bounding box center [958, 467] width 69 height 38
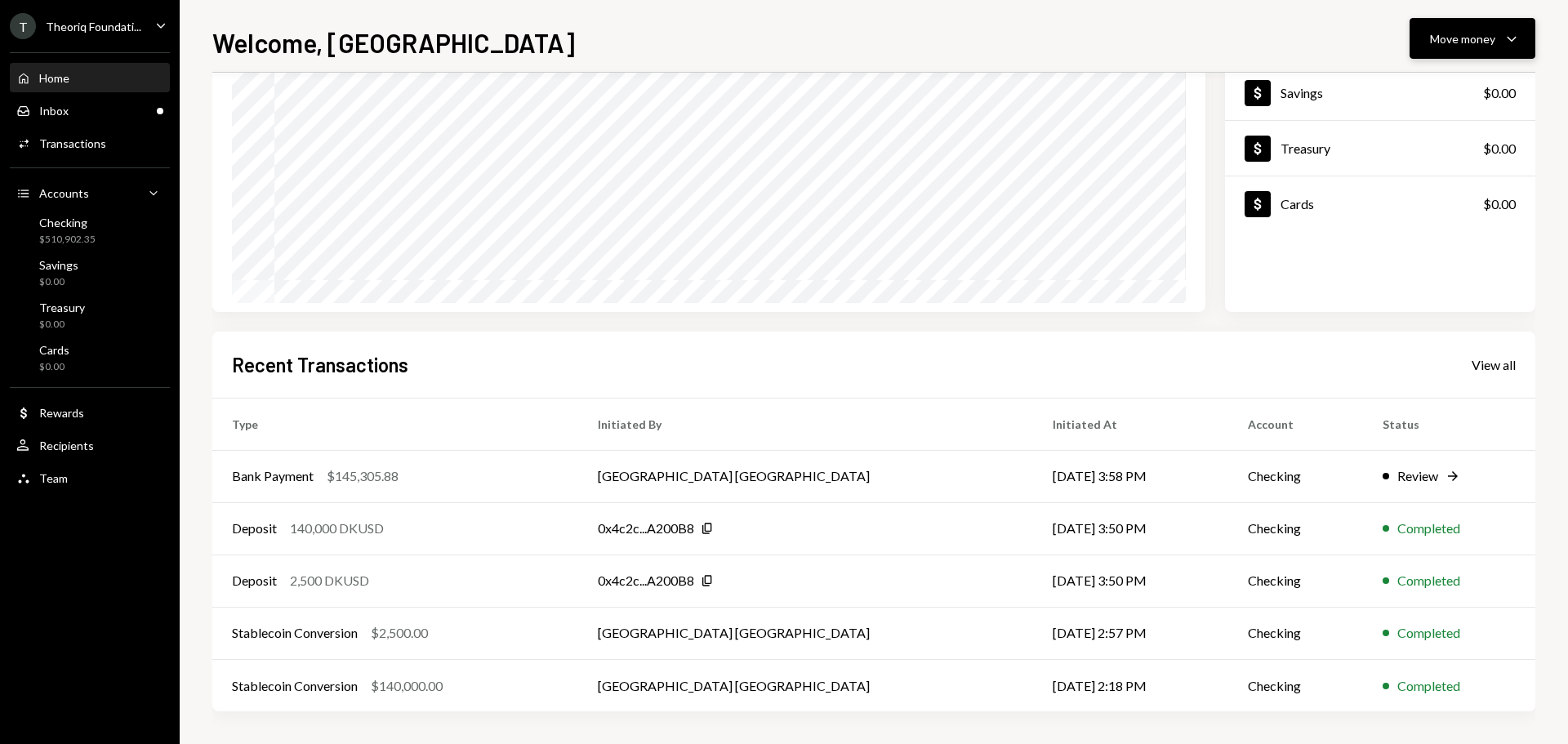
click at [1468, 38] on div "Move money" at bounding box center [1462, 39] width 65 height 17
click at [1455, 84] on div "Send" at bounding box center [1459, 87] width 119 height 17
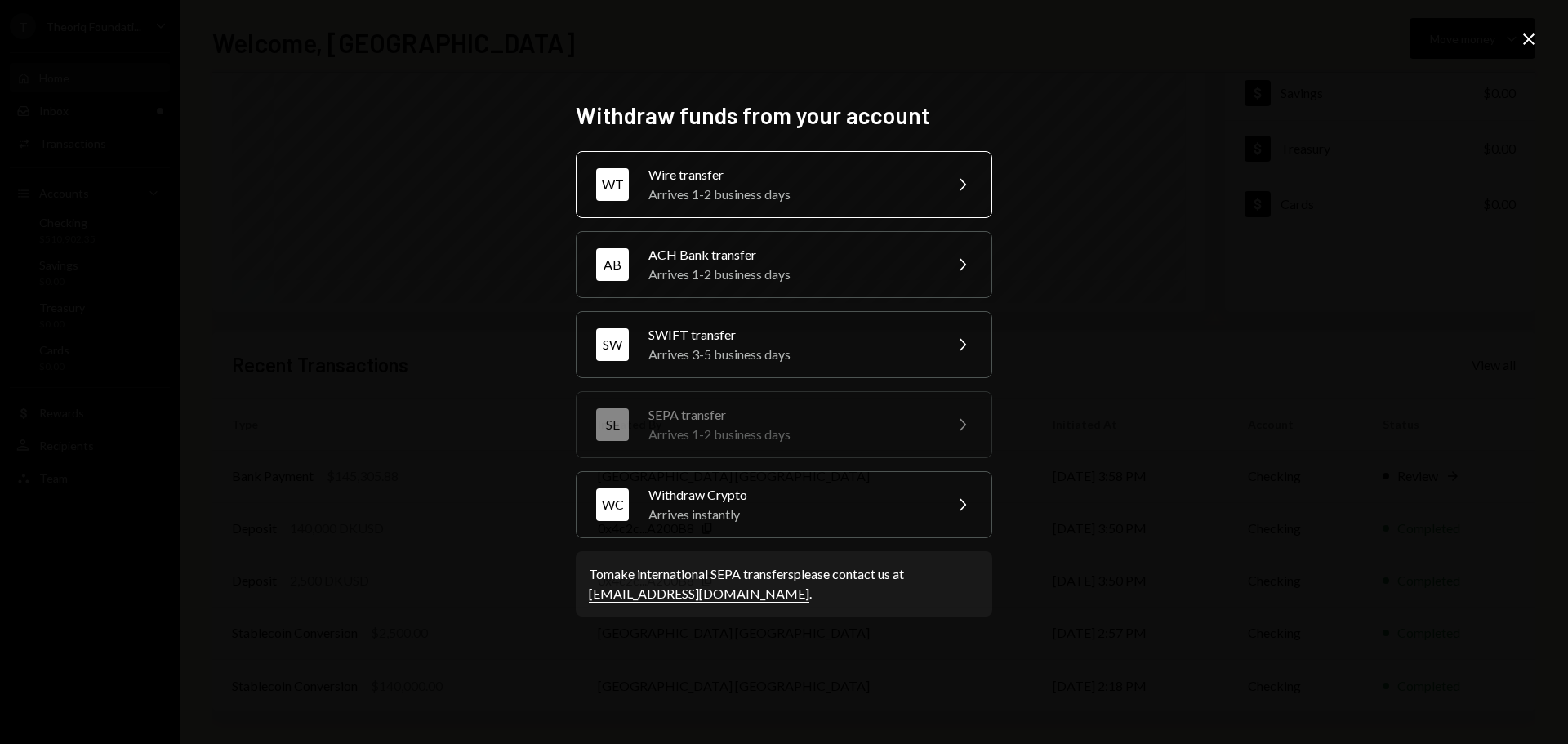
click at [697, 192] on div "Arrives 1-2 business days" at bounding box center [791, 194] width 284 height 20
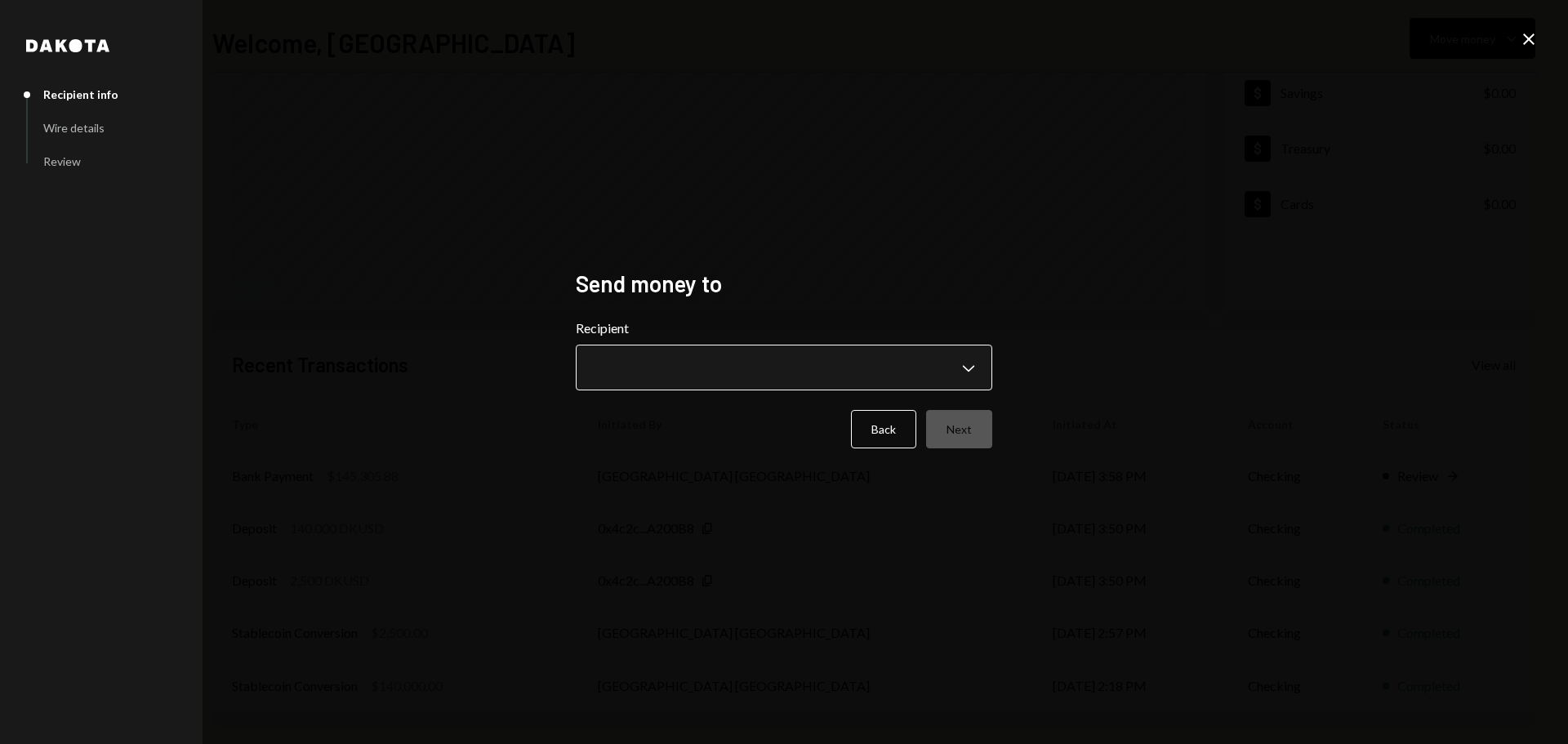
click at [699, 361] on body "**********" at bounding box center [784, 372] width 1568 height 744
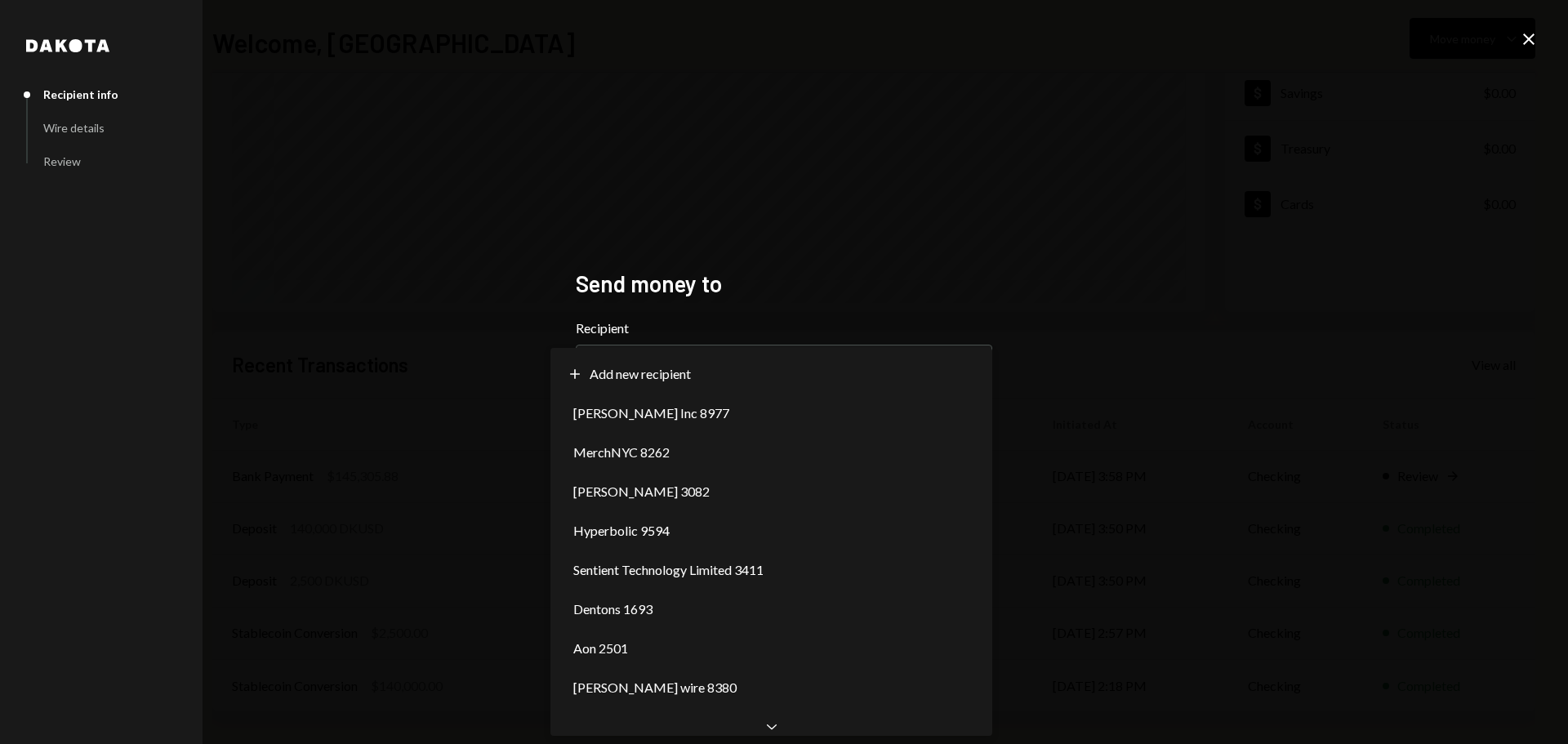
scroll to position [0, 0]
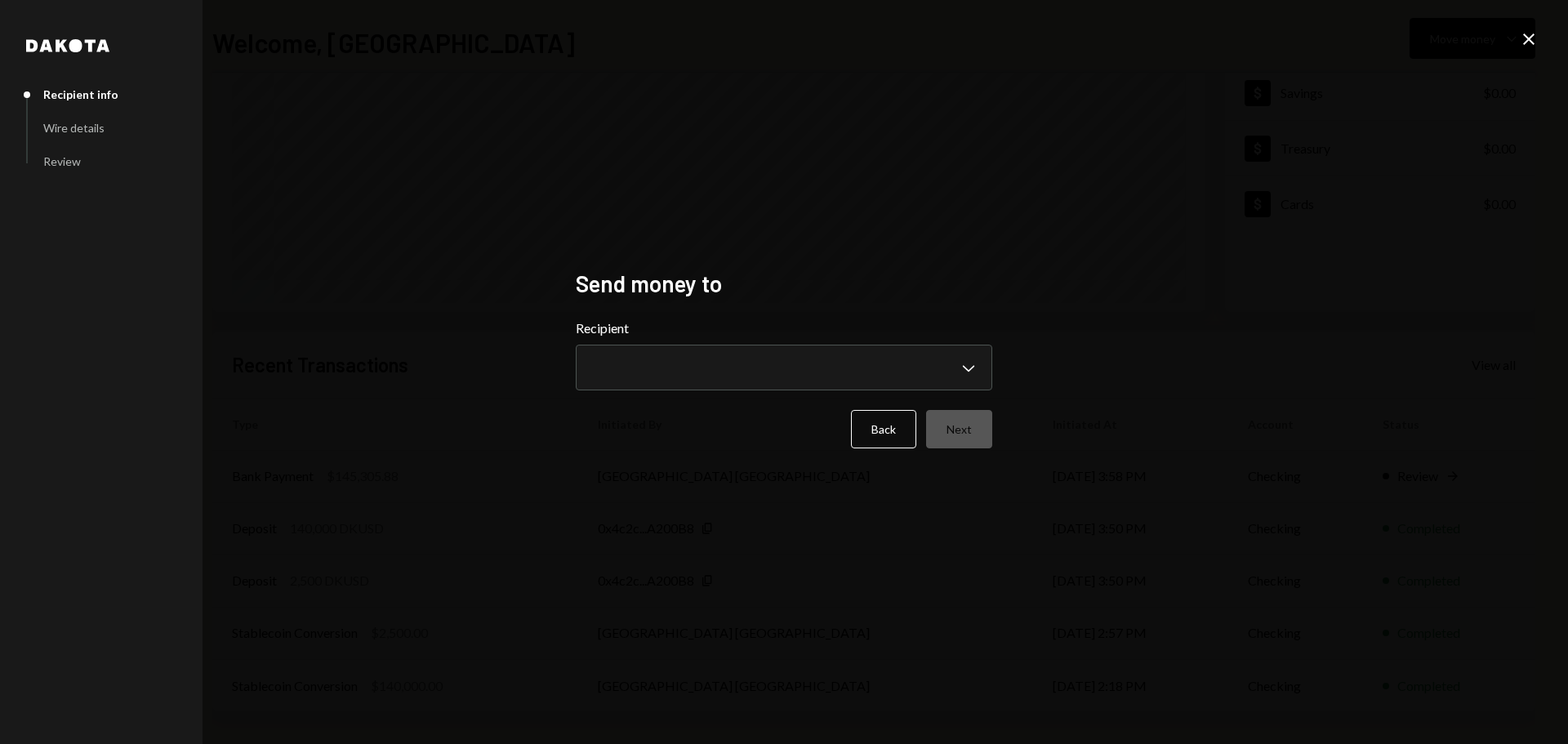
click at [469, 506] on div "**********" at bounding box center [784, 372] width 1568 height 744
click at [1526, 27] on div "**********" at bounding box center [784, 372] width 1568 height 744
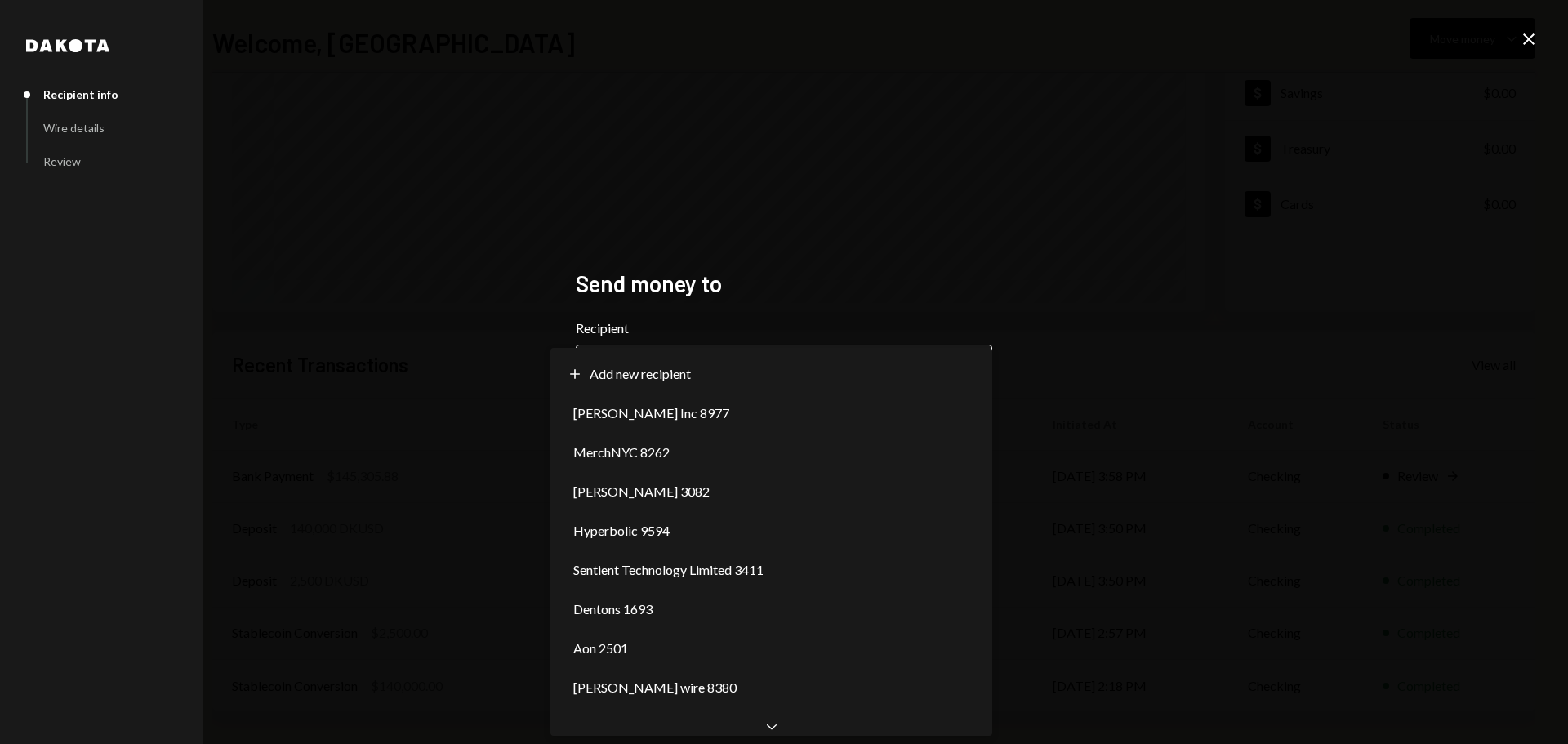
click at [898, 364] on body "**********" at bounding box center [784, 372] width 1568 height 744
select select "**********"
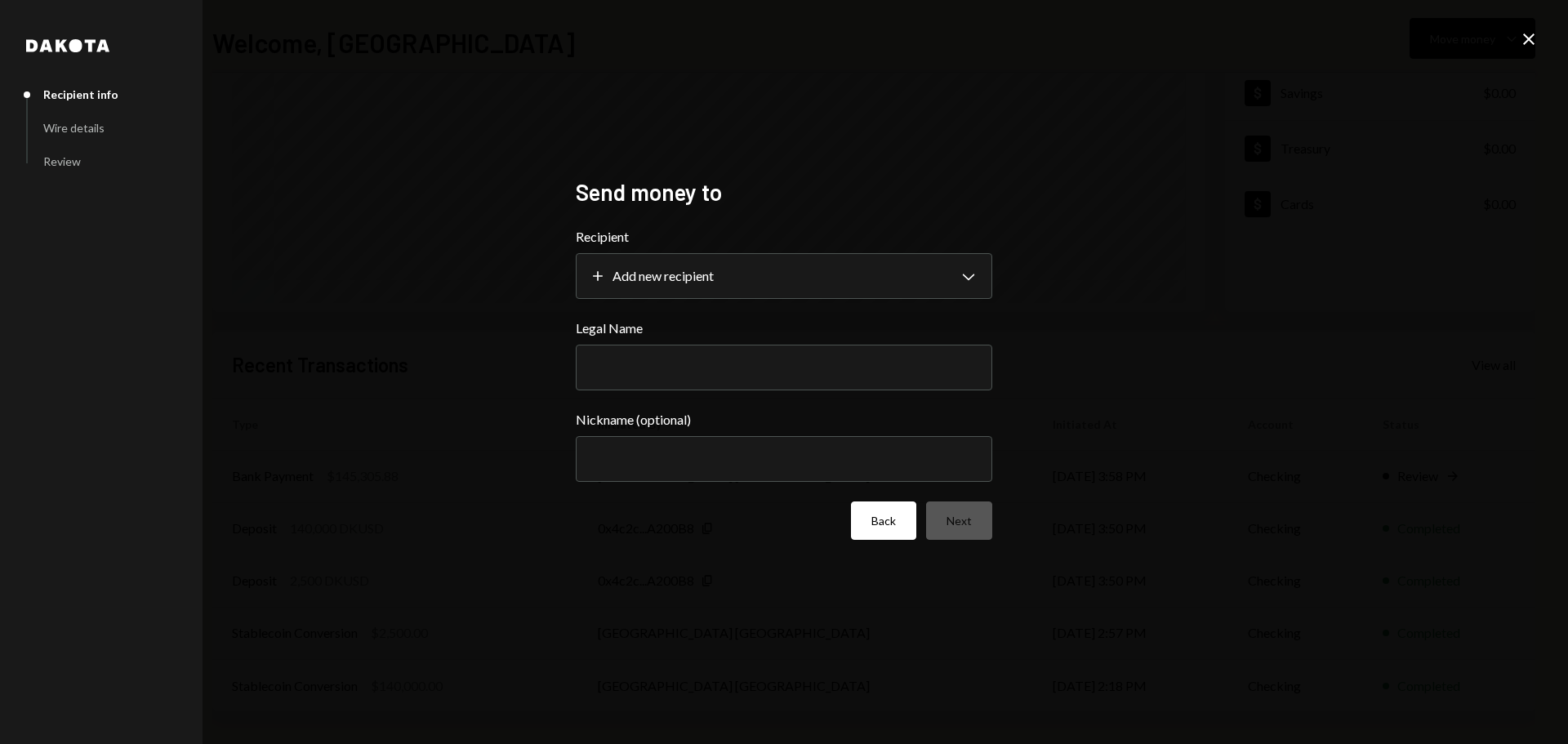
click at [881, 539] on button "Back" at bounding box center [883, 520] width 65 height 38
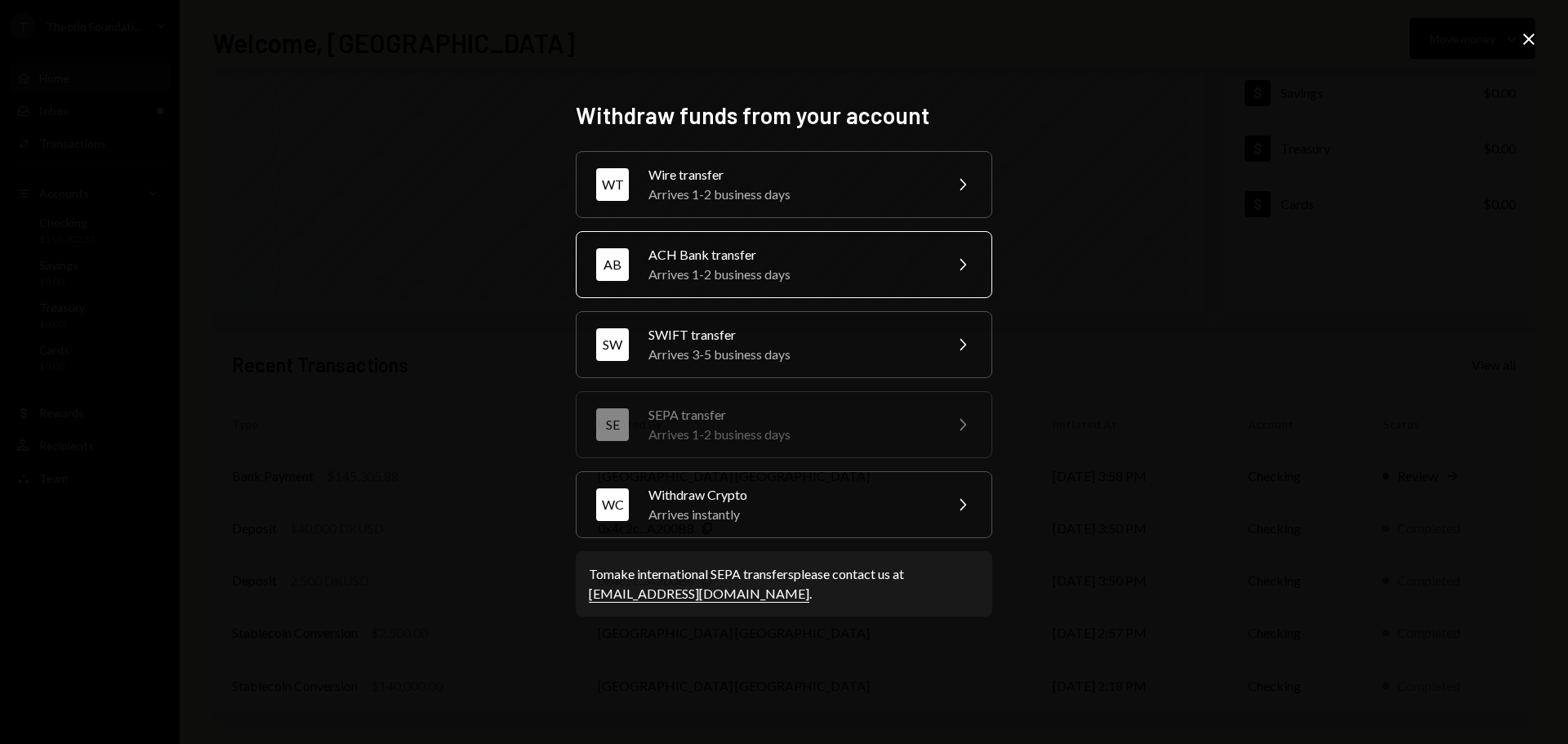
click at [729, 259] on div "ACH Bank transfer" at bounding box center [791, 255] width 284 height 20
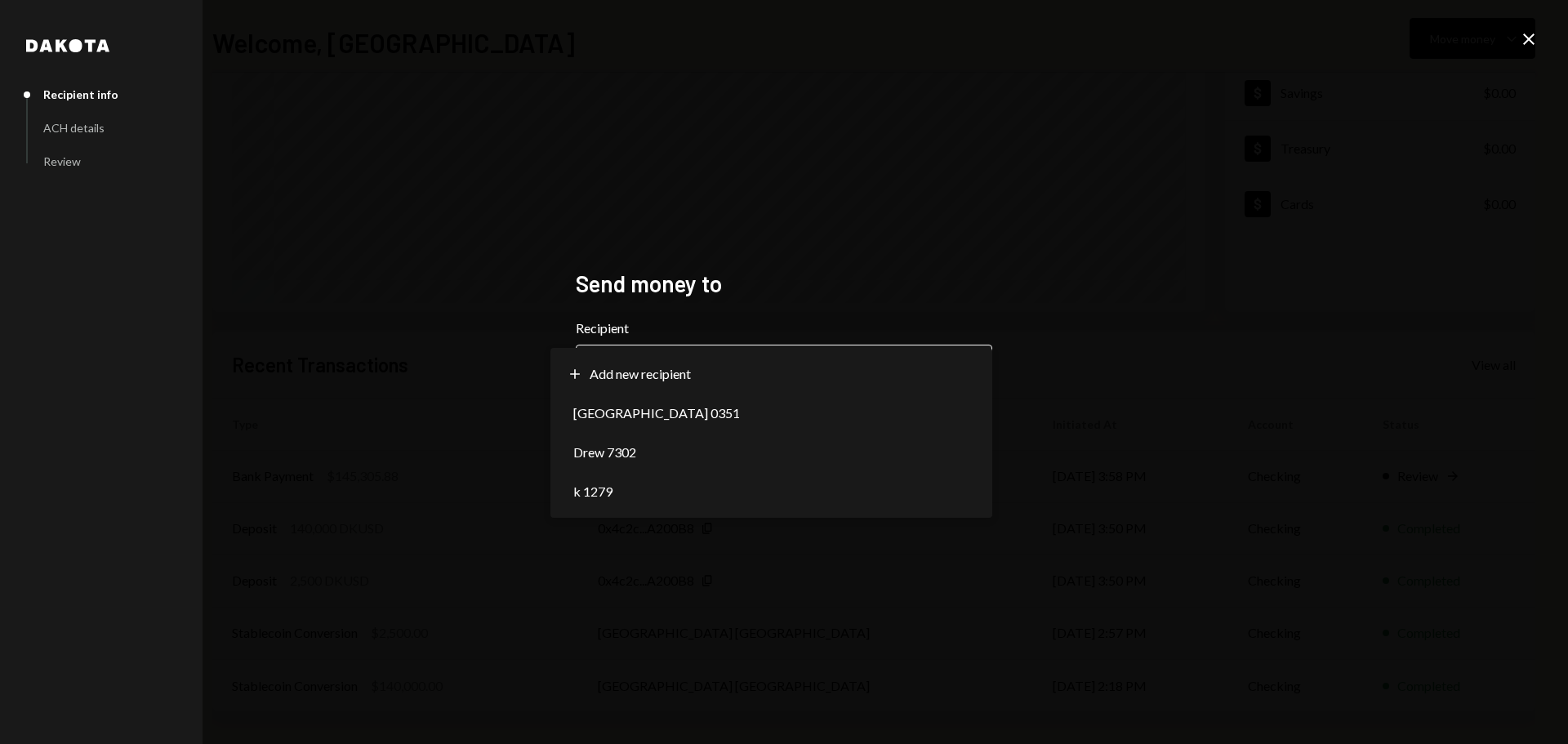
click at [746, 359] on body "**********" at bounding box center [784, 372] width 1568 height 744
select select "**********"
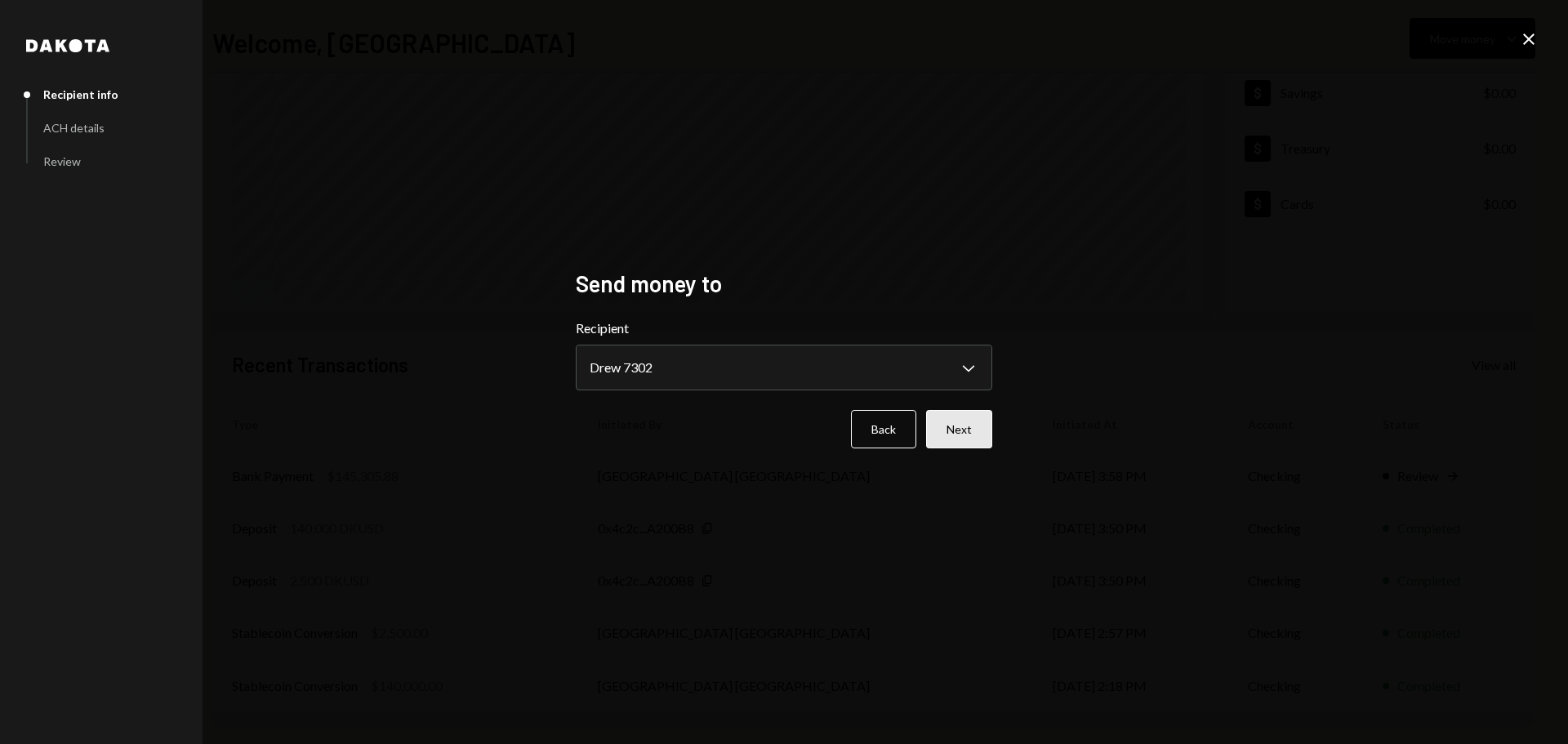
click at [951, 437] on button "Next" at bounding box center [959, 428] width 66 height 38
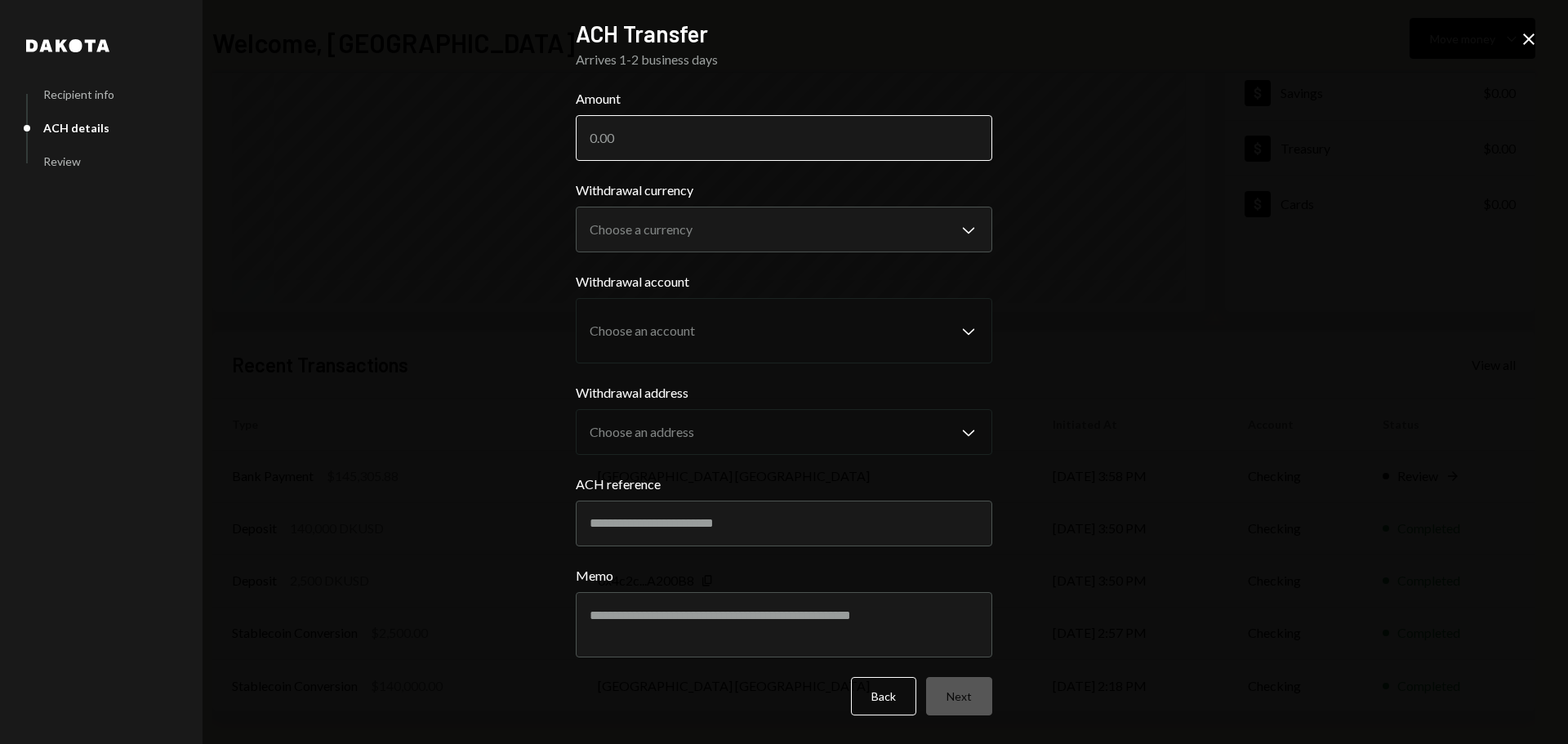
click at [668, 131] on input "Amount" at bounding box center [784, 137] width 416 height 46
type input "2500"
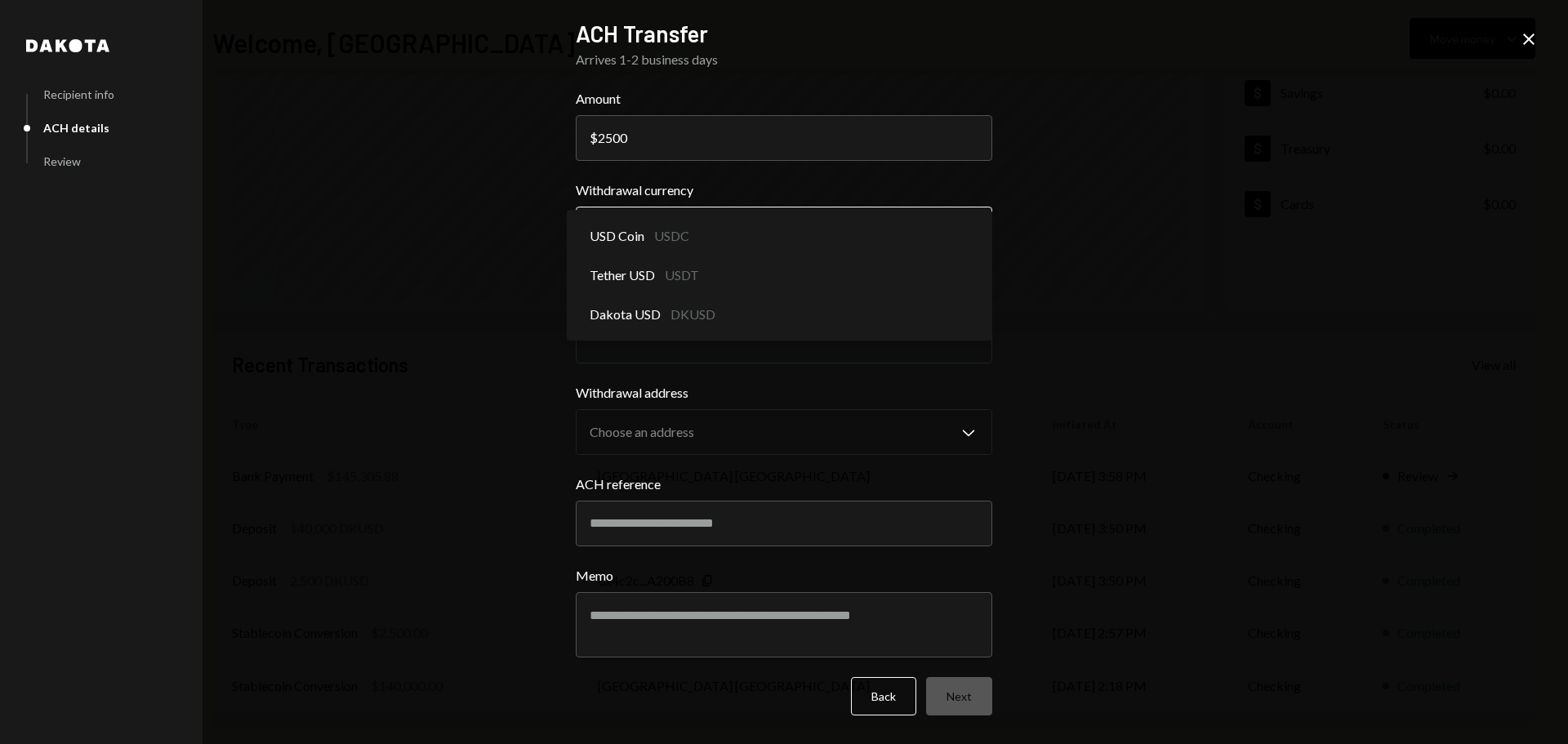
click at [676, 227] on body "T Theoriq Foundati... Caret Down Home Home Inbox Inbox Activities Transactions …" at bounding box center [784, 372] width 1568 height 744
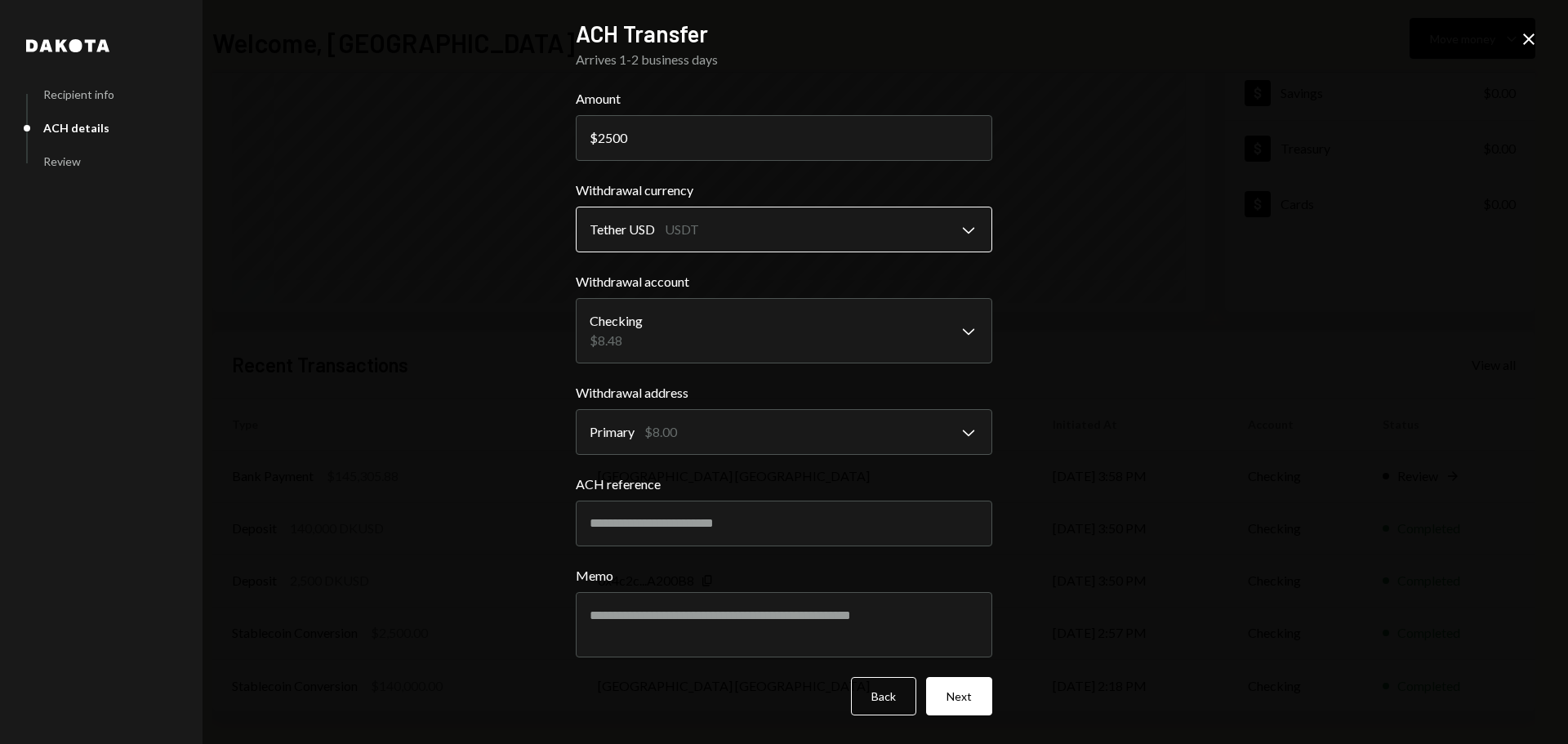
click at [648, 232] on body "T Theoriq Foundati... Caret Down Home Home Inbox Inbox Activities Transactions …" at bounding box center [784, 372] width 1568 height 744
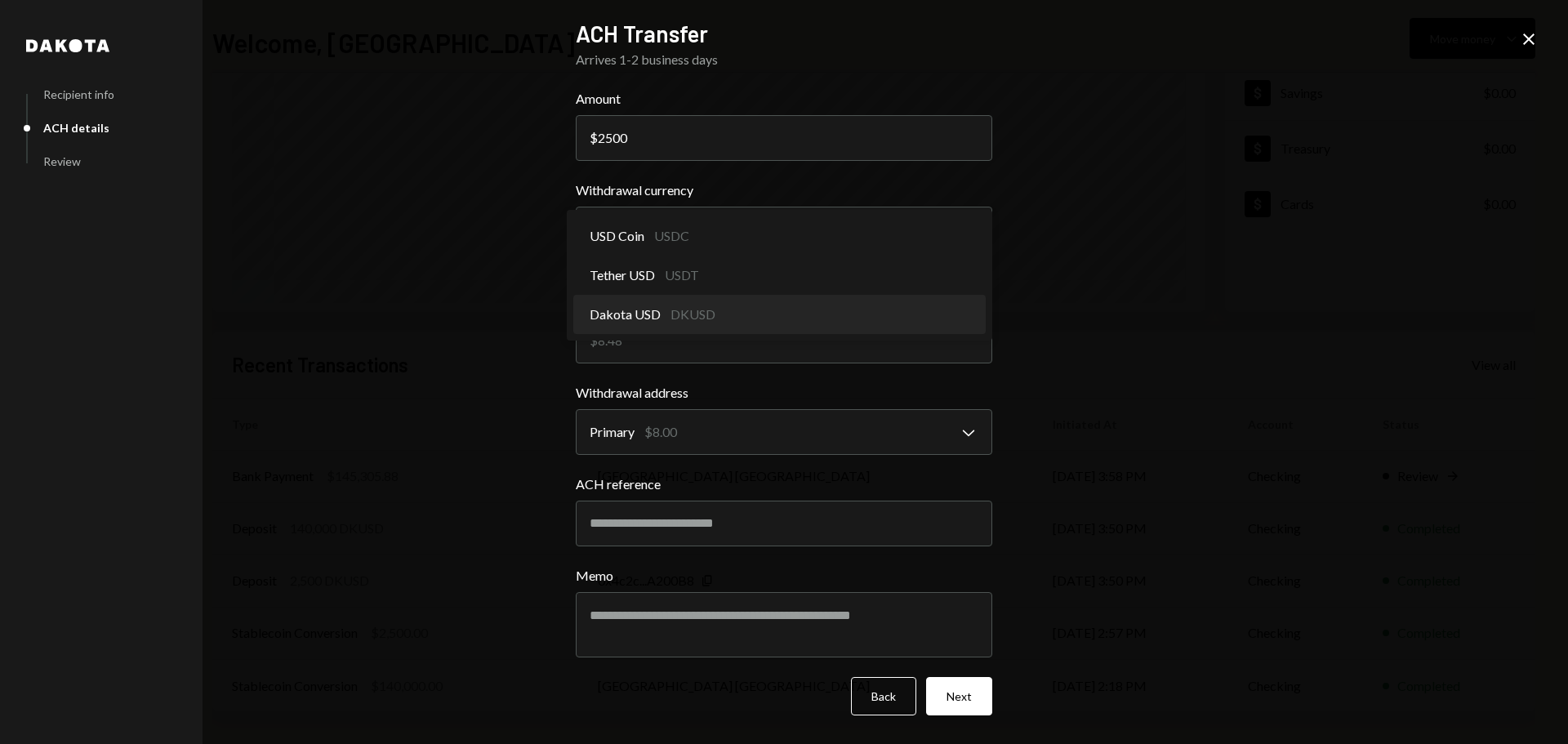
select select "*****"
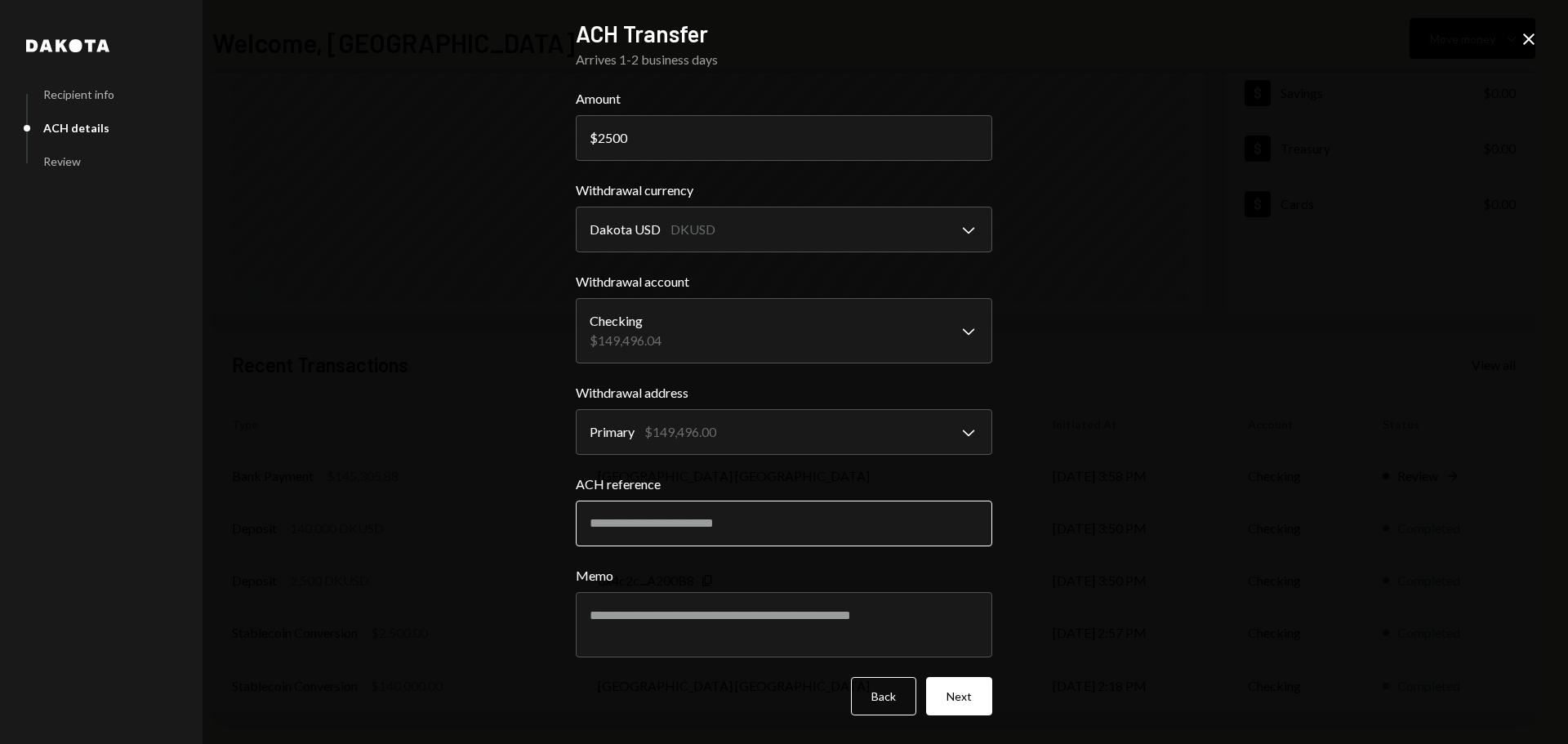
click at [634, 530] on input "ACH reference" at bounding box center [784, 523] width 416 height 46
type input "***"
click at [686, 631] on textarea "Memo" at bounding box center [784, 624] width 416 height 65
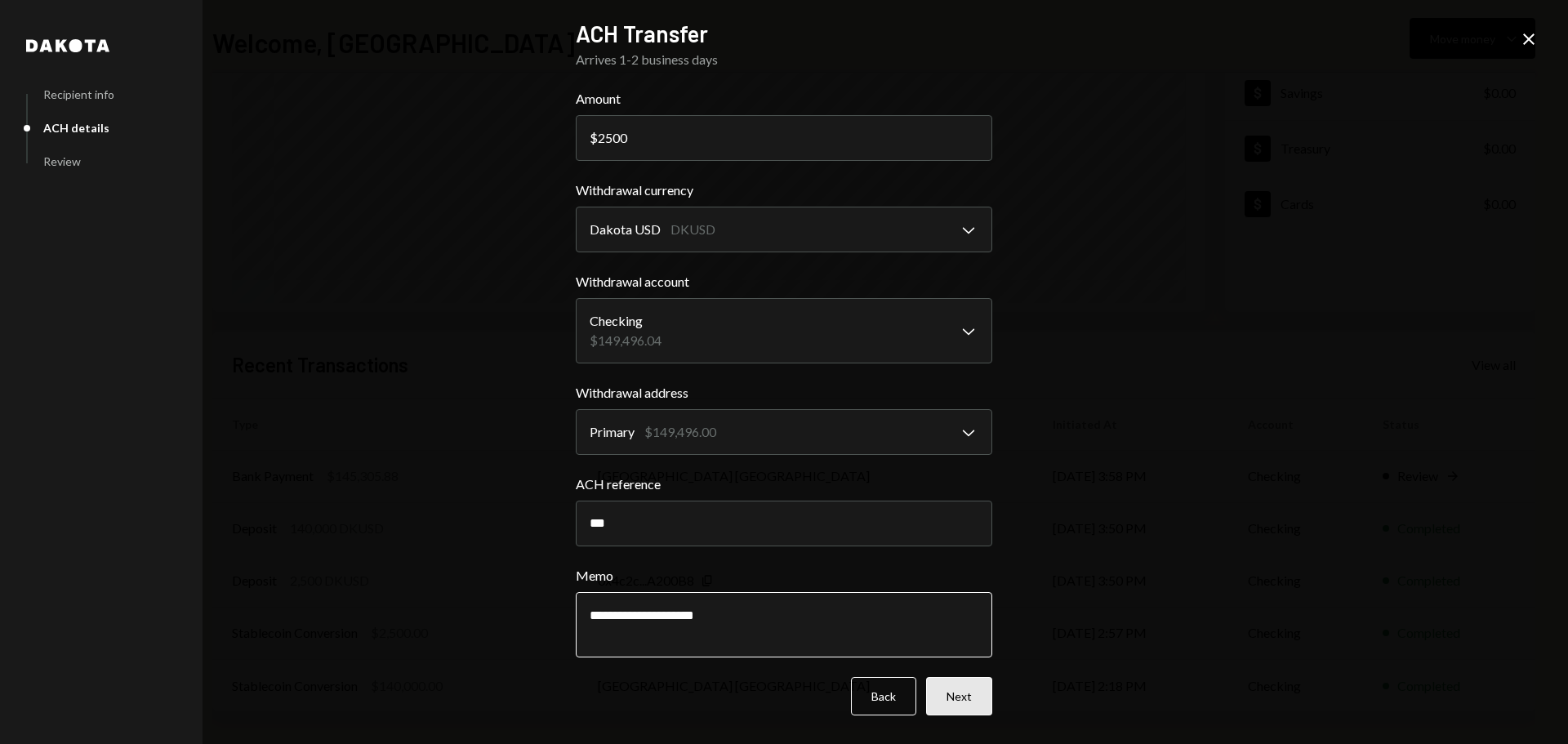
type textarea "**********"
click at [961, 704] on button "Next" at bounding box center [959, 696] width 66 height 38
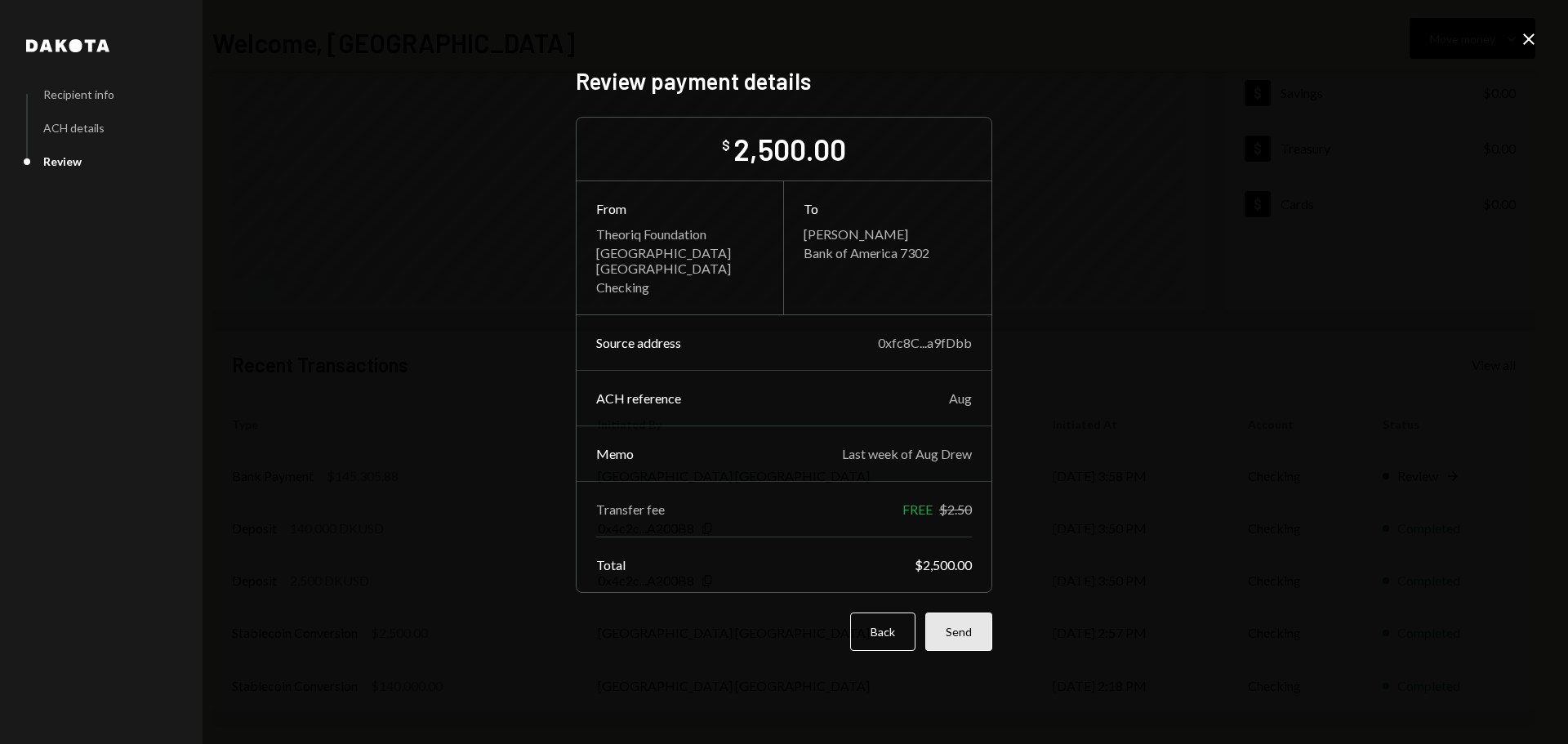
click at [961, 631] on button "Send" at bounding box center [959, 631] width 67 height 38
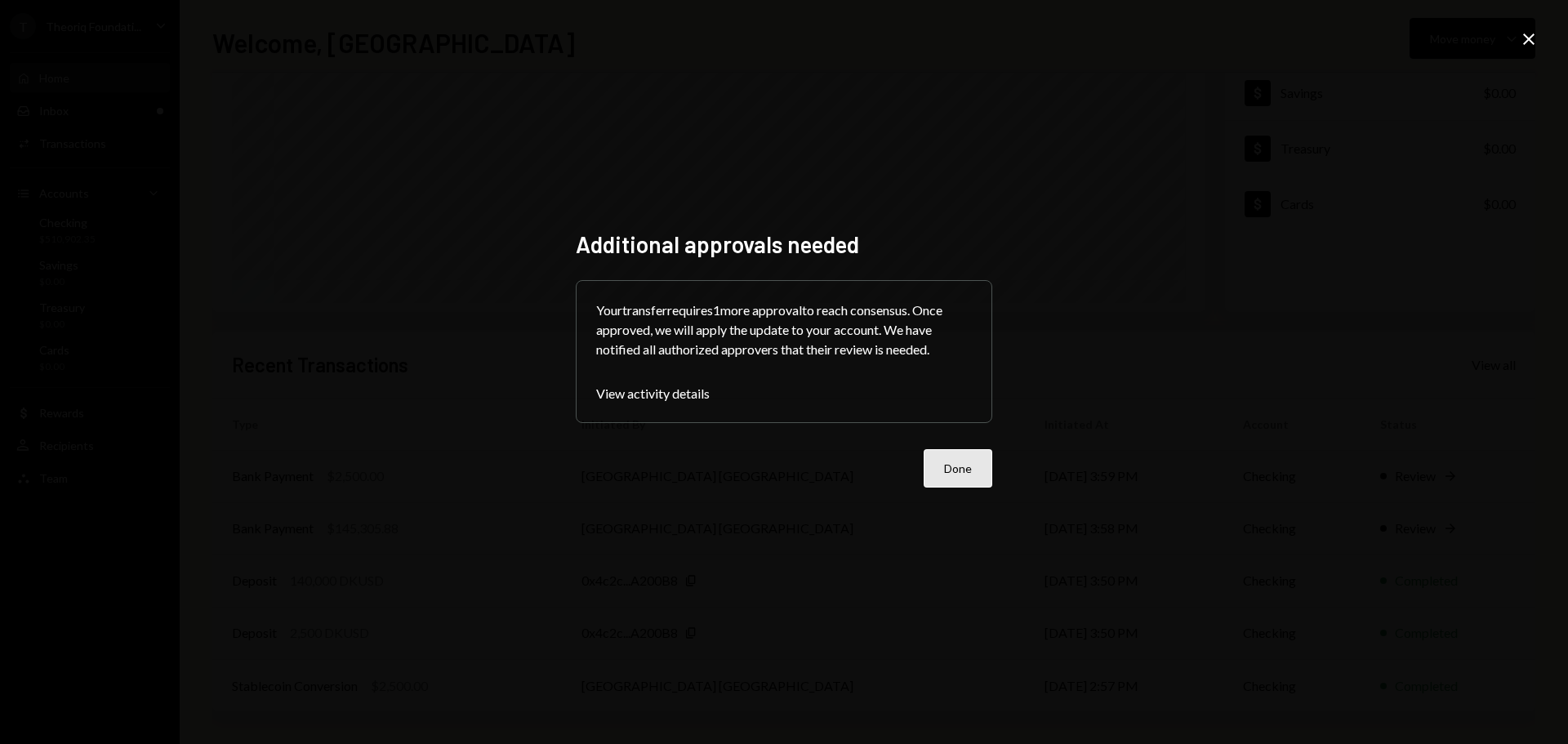
click at [963, 479] on button "Done" at bounding box center [958, 467] width 69 height 38
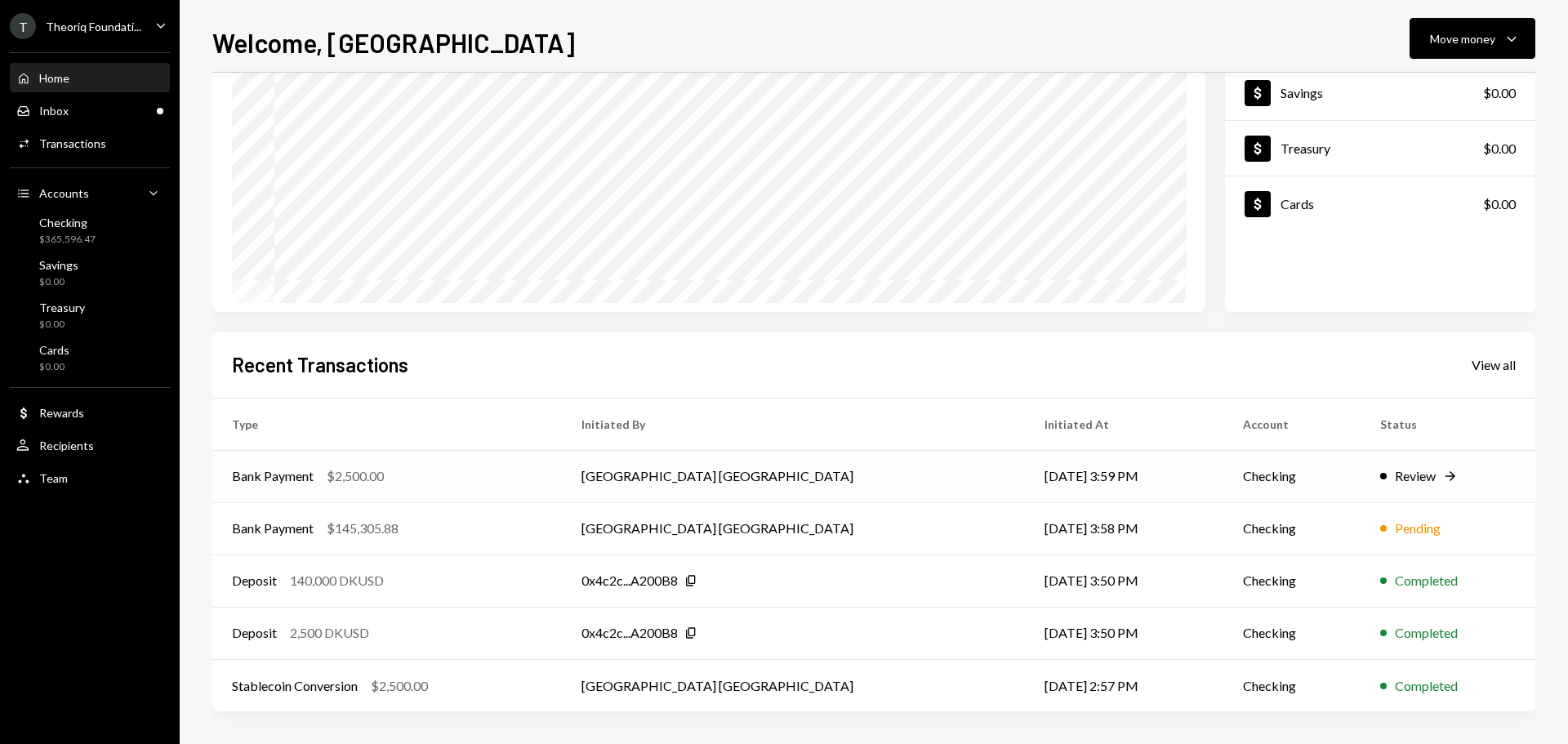
click at [425, 485] on div "Bank Payment $2,500.00" at bounding box center [387, 476] width 310 height 20
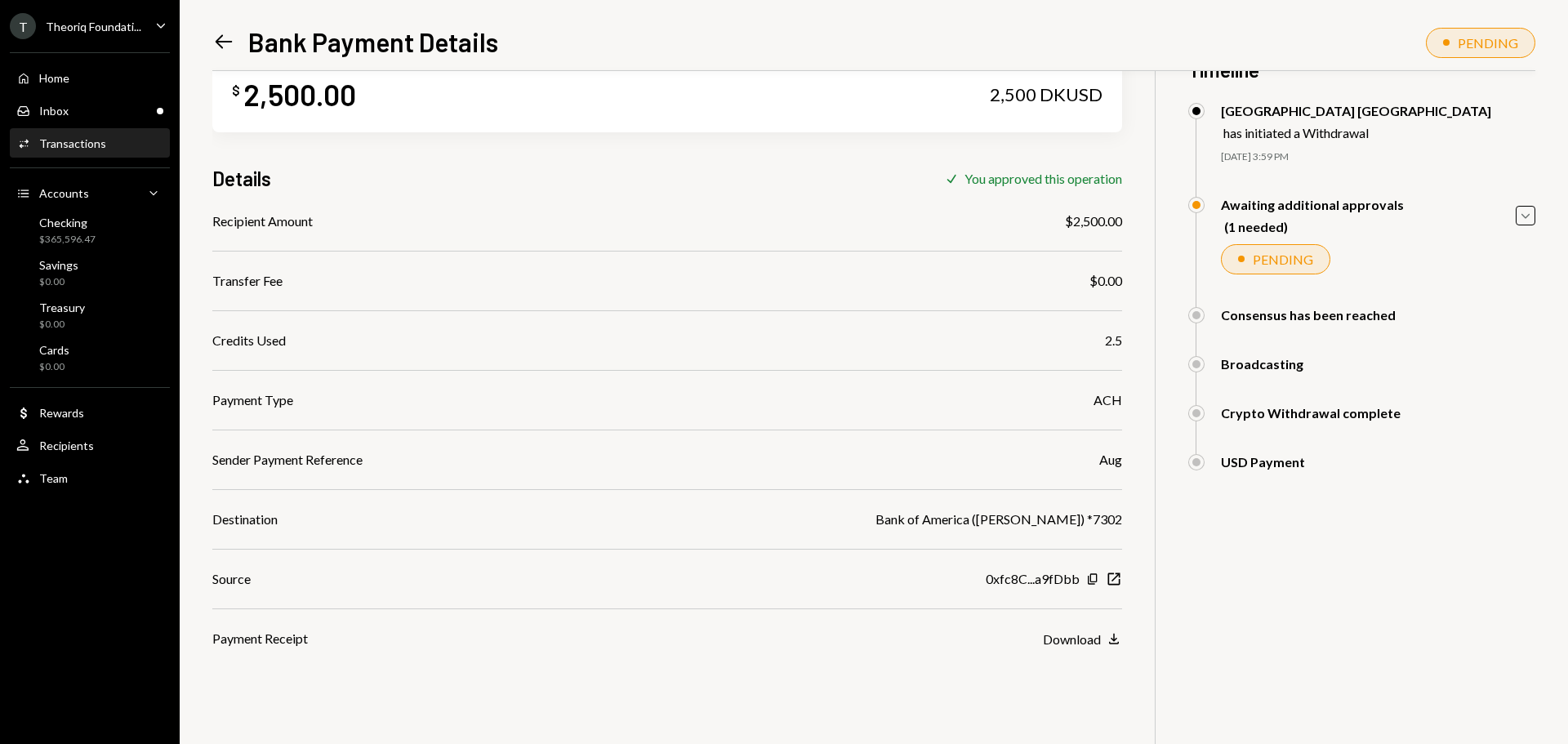
scroll to position [71, 0]
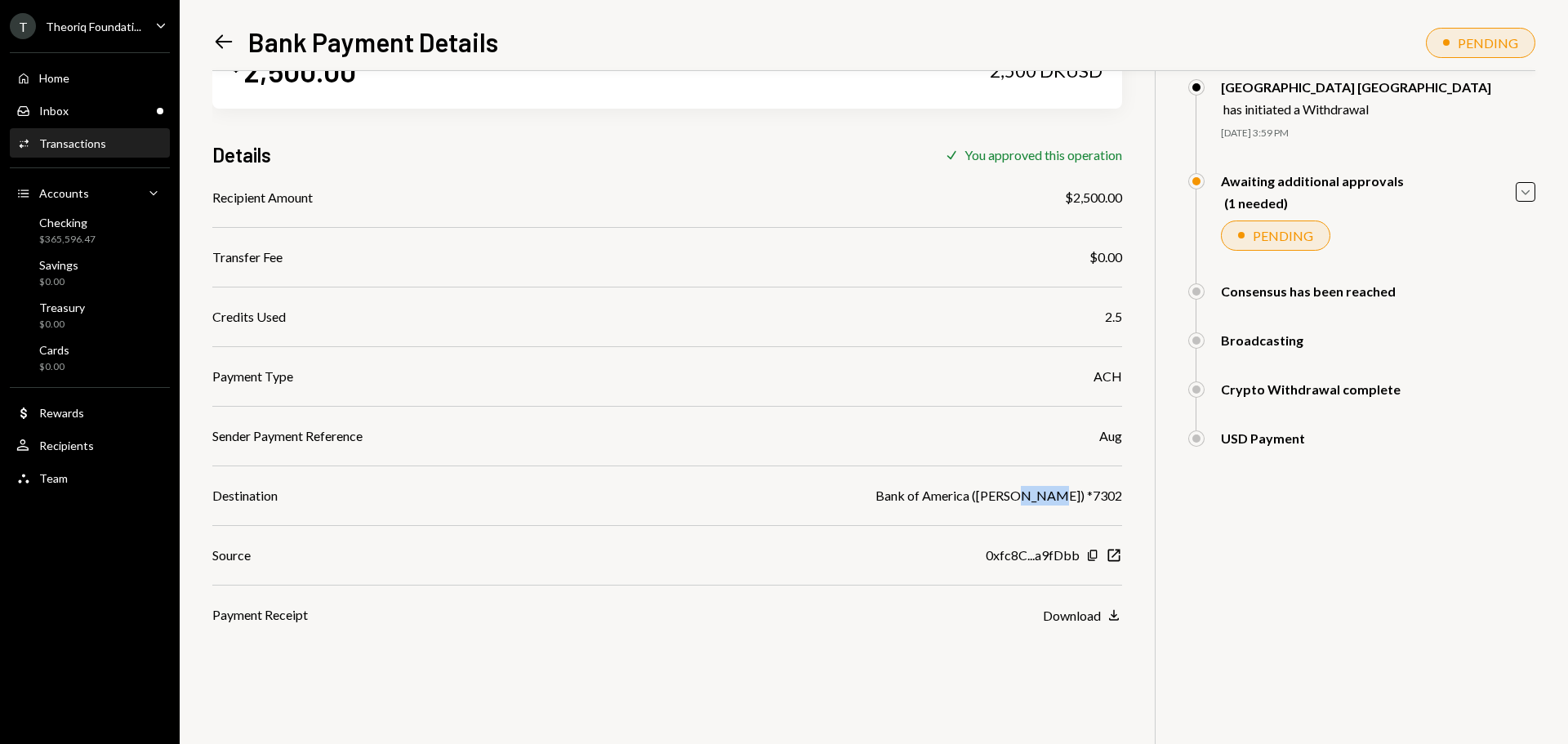
drag, startPoint x: 1087, startPoint y: 502, endPoint x: 1124, endPoint y: 500, distance: 37.1
click at [1124, 500] on div "$ 2,500.00 2,500 DKUSD Details Check You approved this operation Recipient Amou…" at bounding box center [874, 372] width 1323 height 744
click at [75, 451] on div "Recipients" at bounding box center [66, 445] width 55 height 14
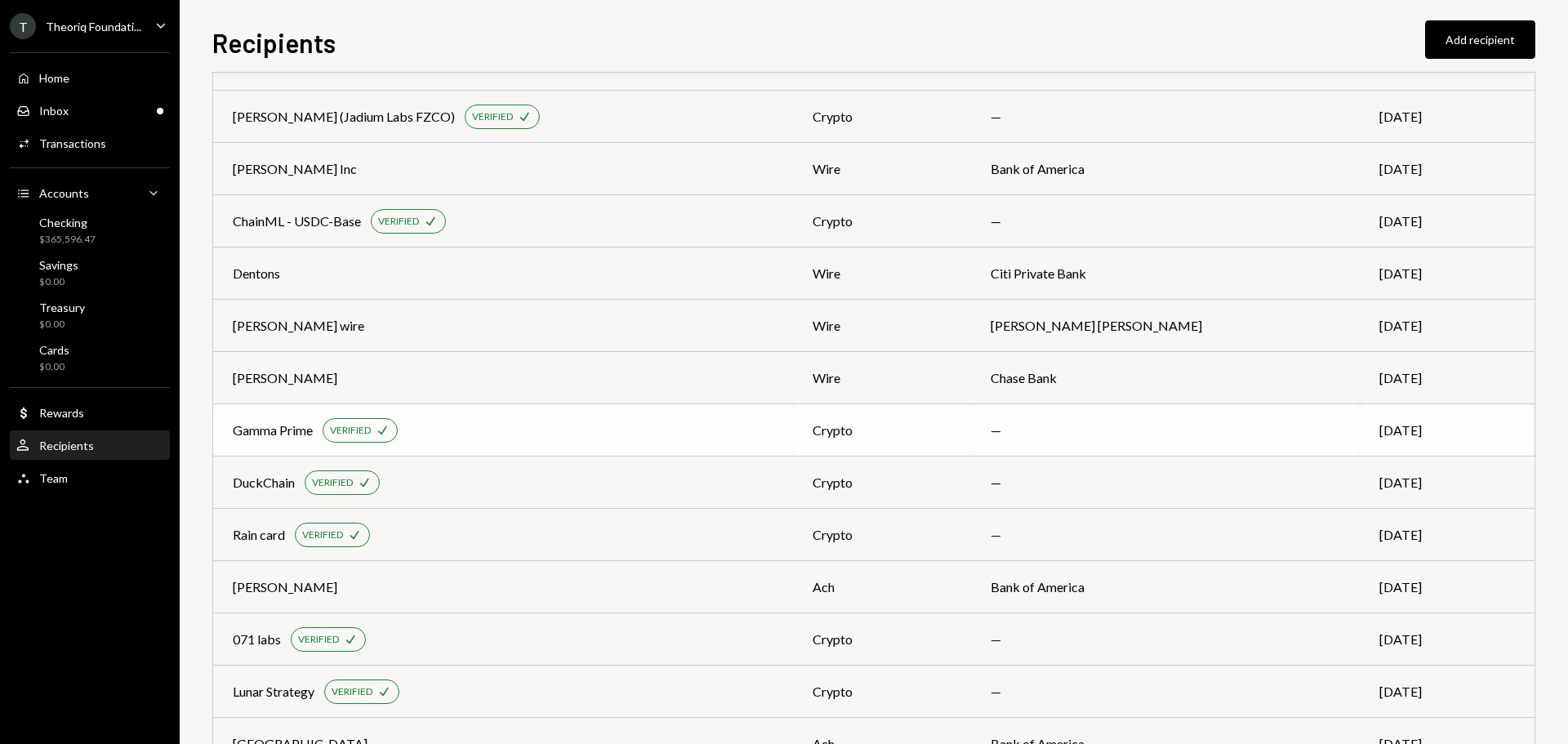
scroll to position [163, 0]
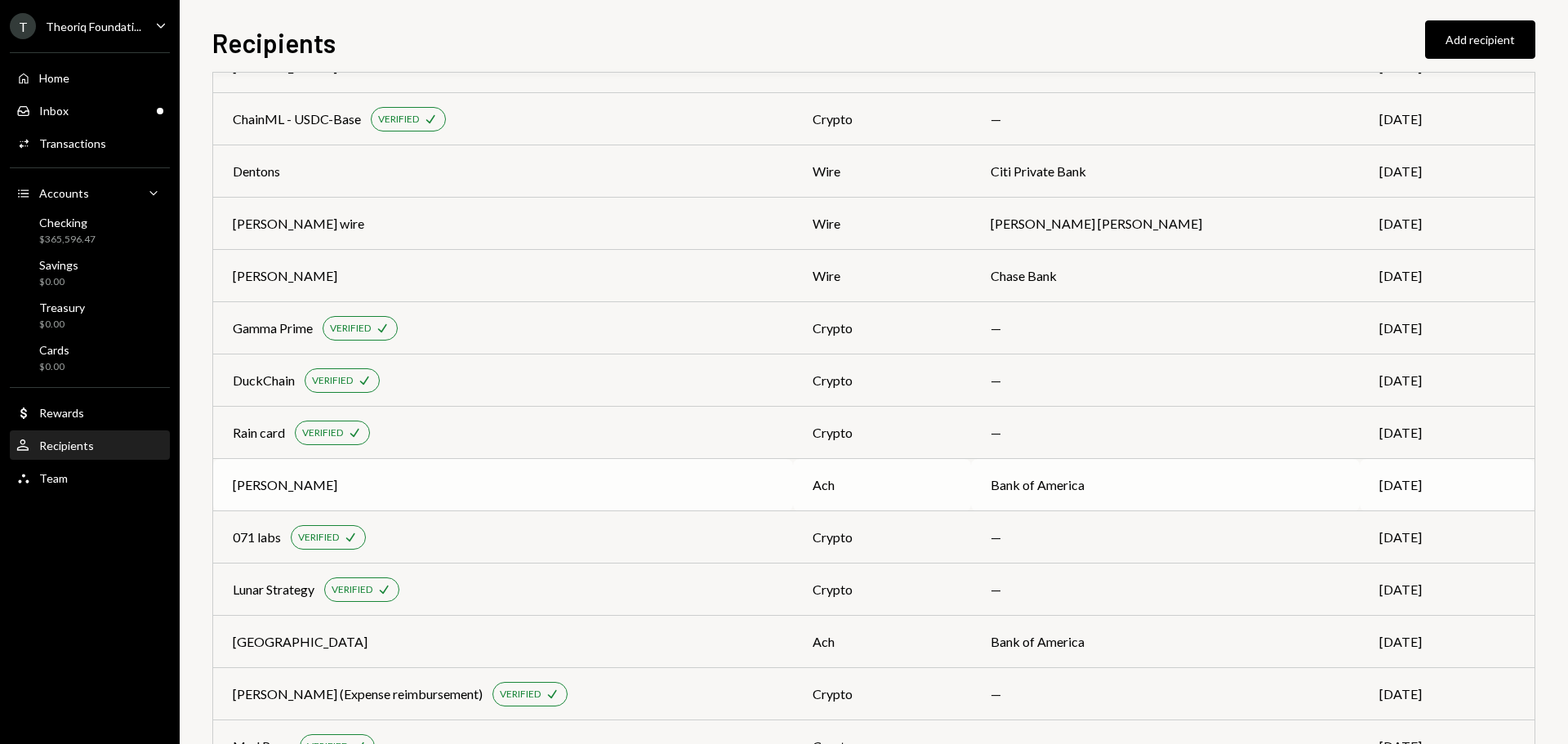
click at [524, 500] on td "Drew" at bounding box center [503, 485] width 580 height 52
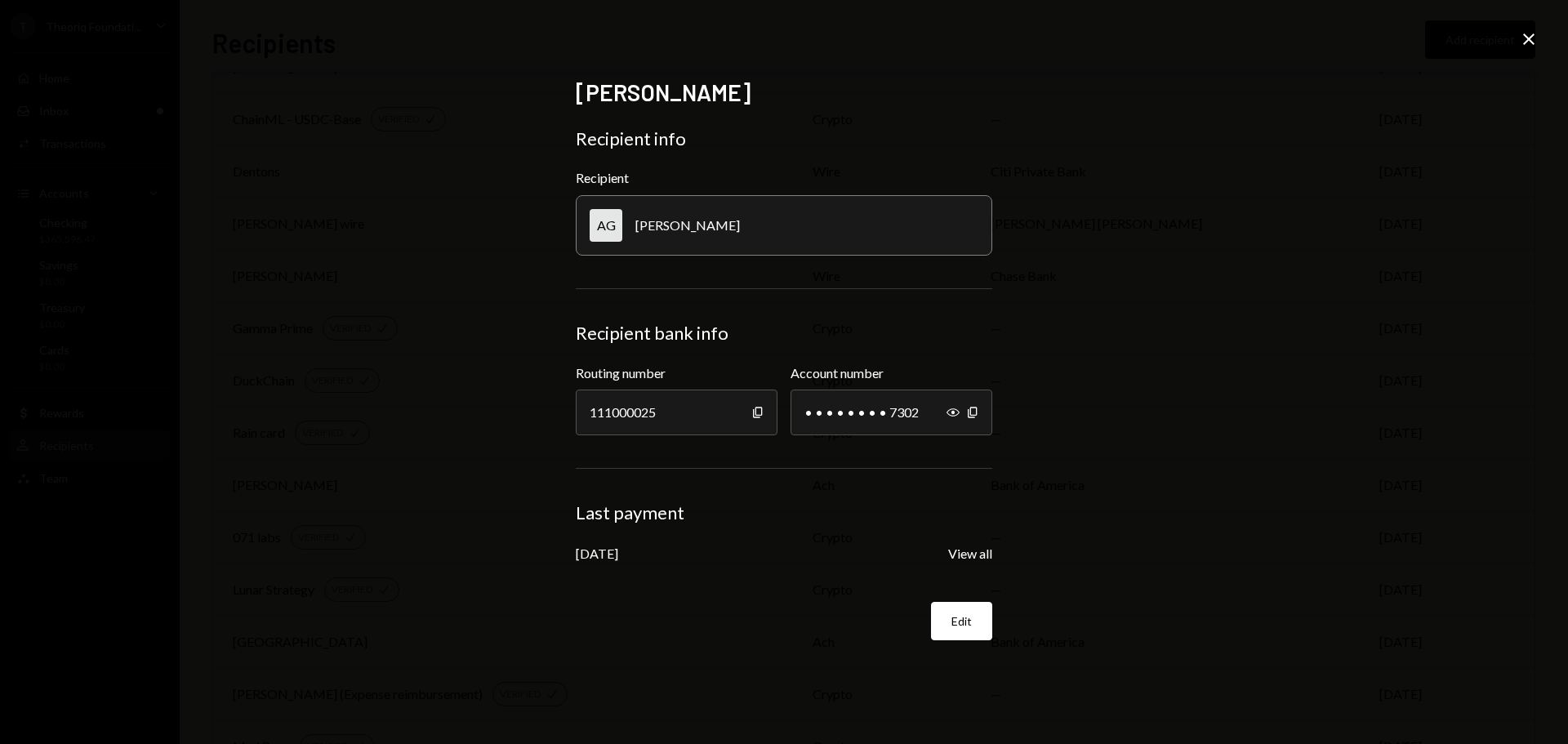
drag, startPoint x: 599, startPoint y: 559, endPoint x: 673, endPoint y: 559, distance: 74.0
click at [673, 559] on div "Aug 29, 2025 View all" at bounding box center [784, 553] width 416 height 19
click at [1534, 40] on icon "Close" at bounding box center [1528, 39] width 20 height 20
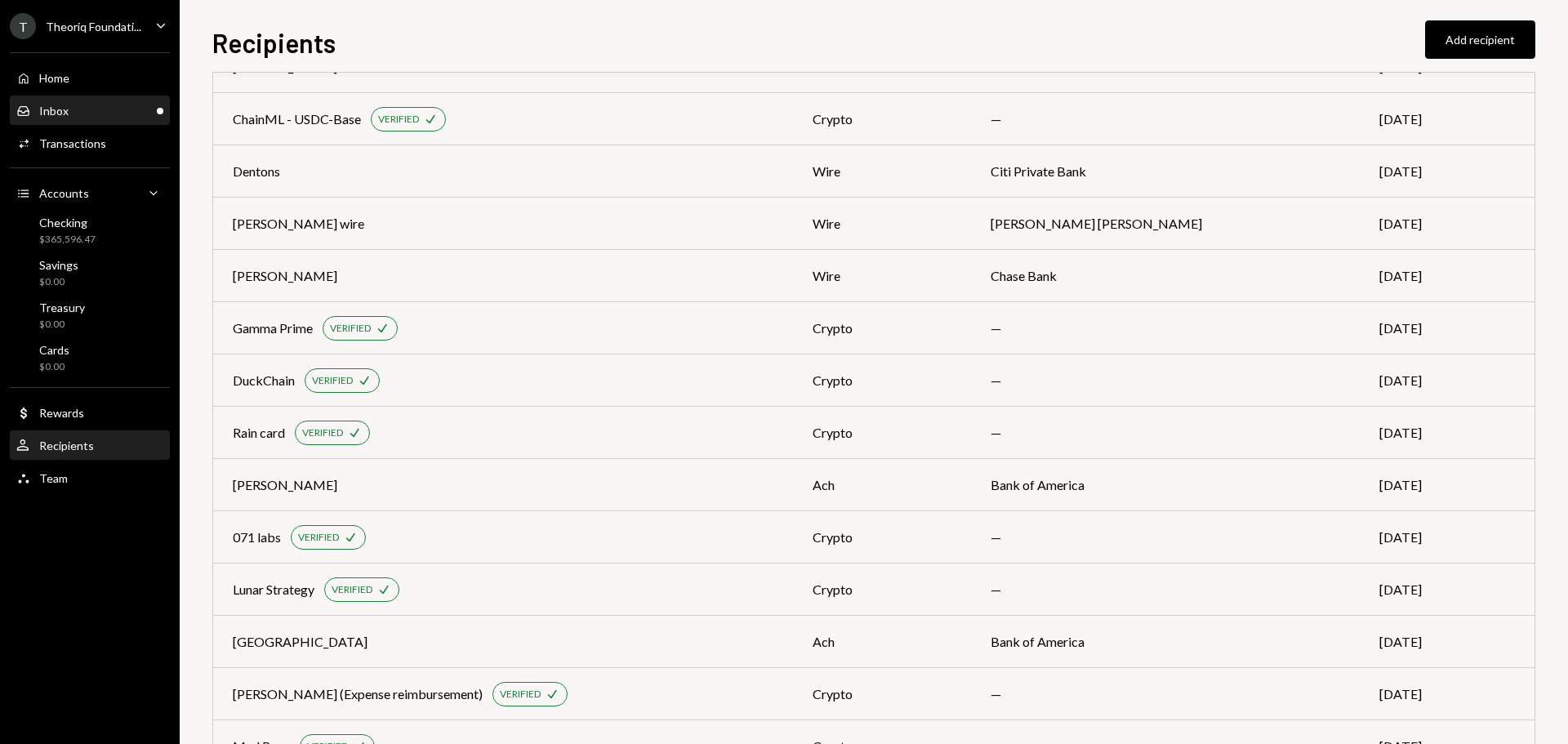
click at [72, 112] on div "Inbox Inbox" at bounding box center [90, 111] width 147 height 15
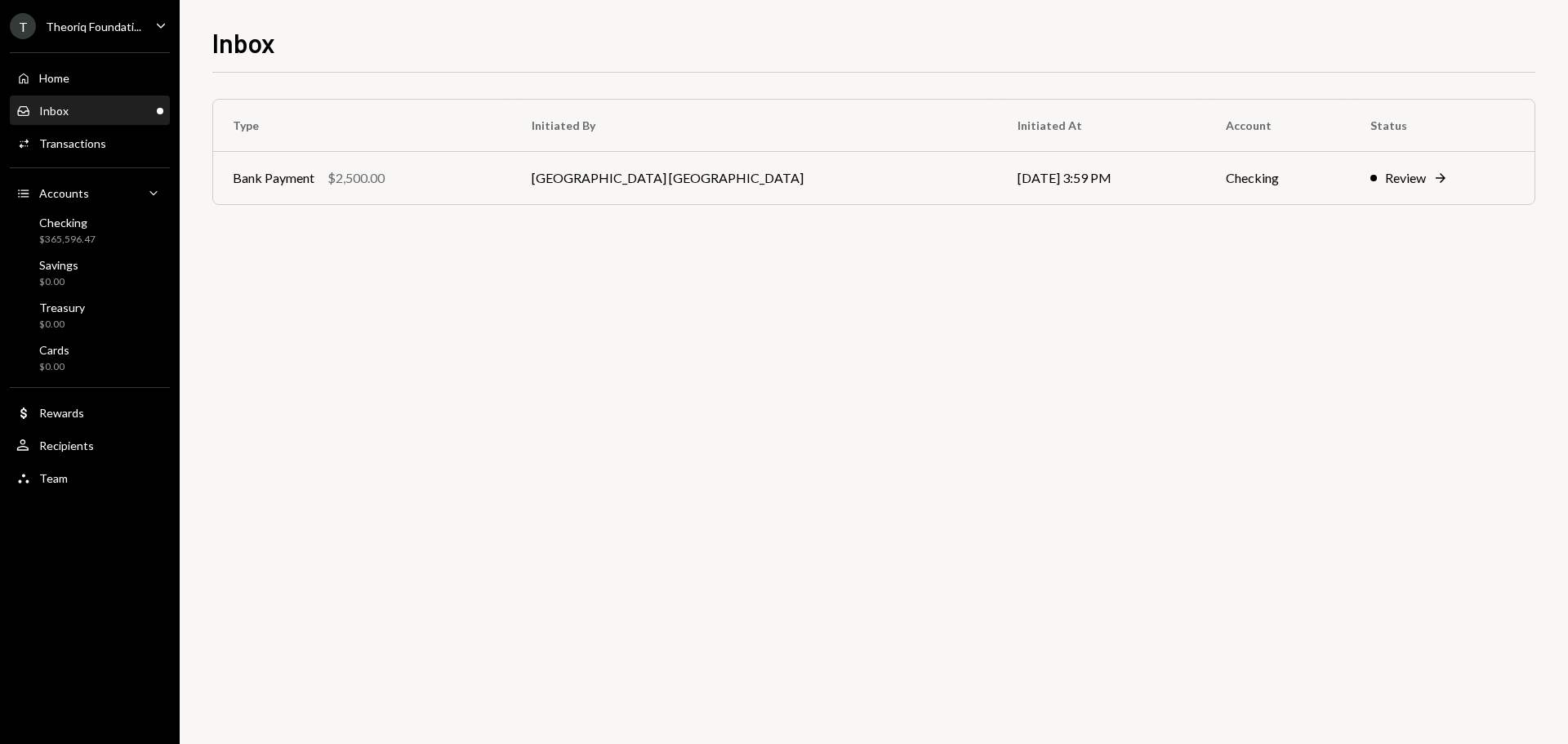
click at [135, 36] on div "T Theoriq Foundati..." at bounding box center [76, 26] width 132 height 26
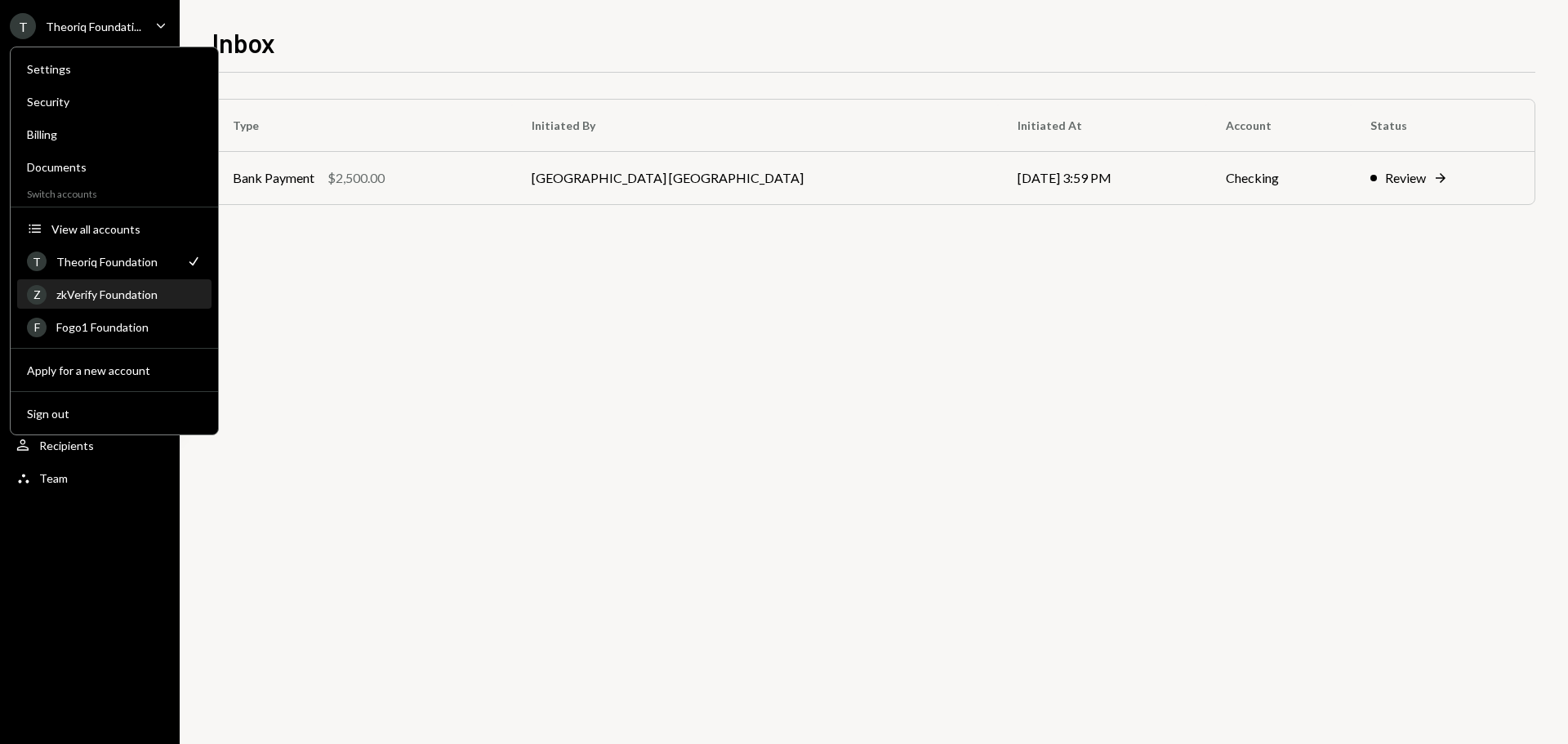
click at [111, 294] on div "zkVerify Foundation" at bounding box center [129, 294] width 145 height 14
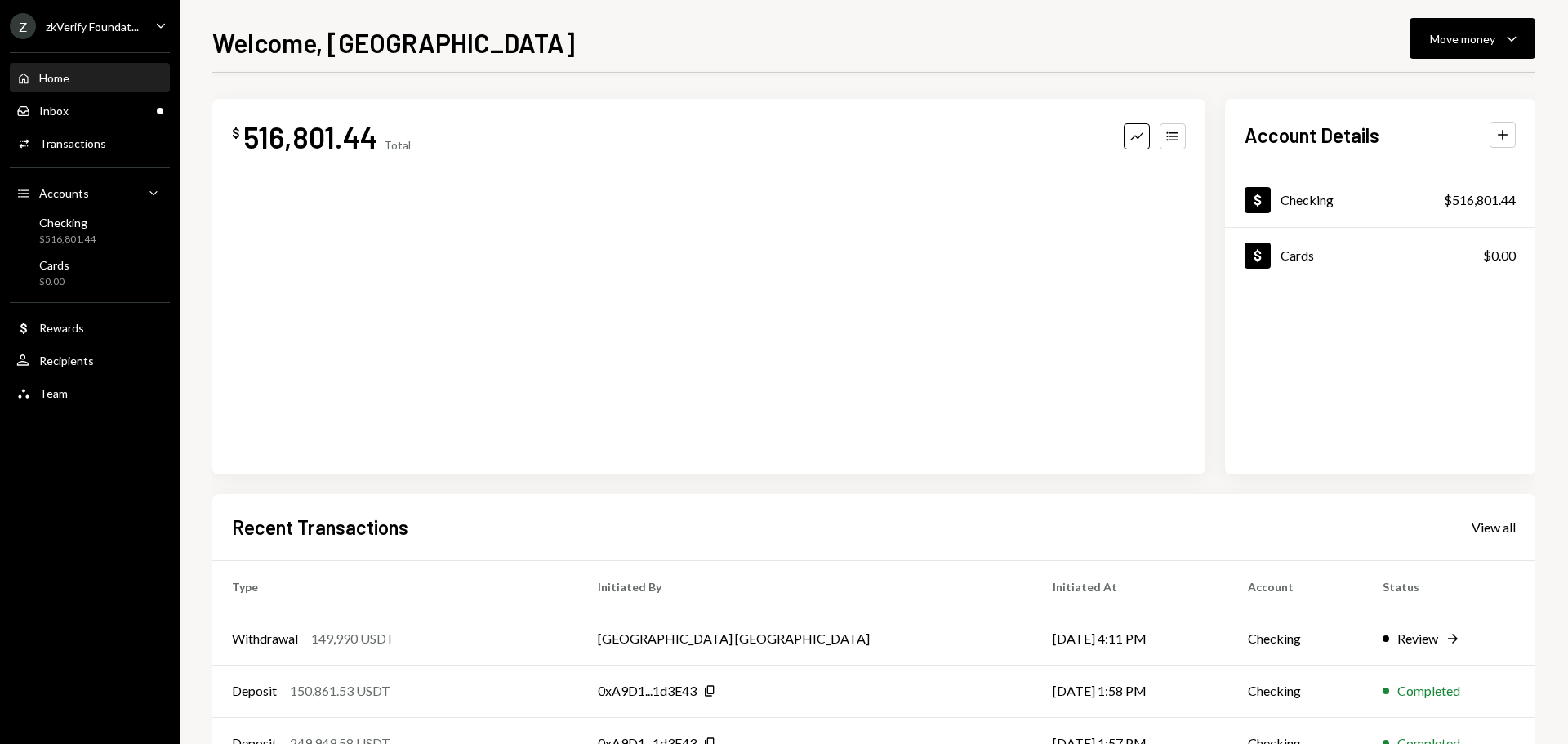
scroll to position [163, 0]
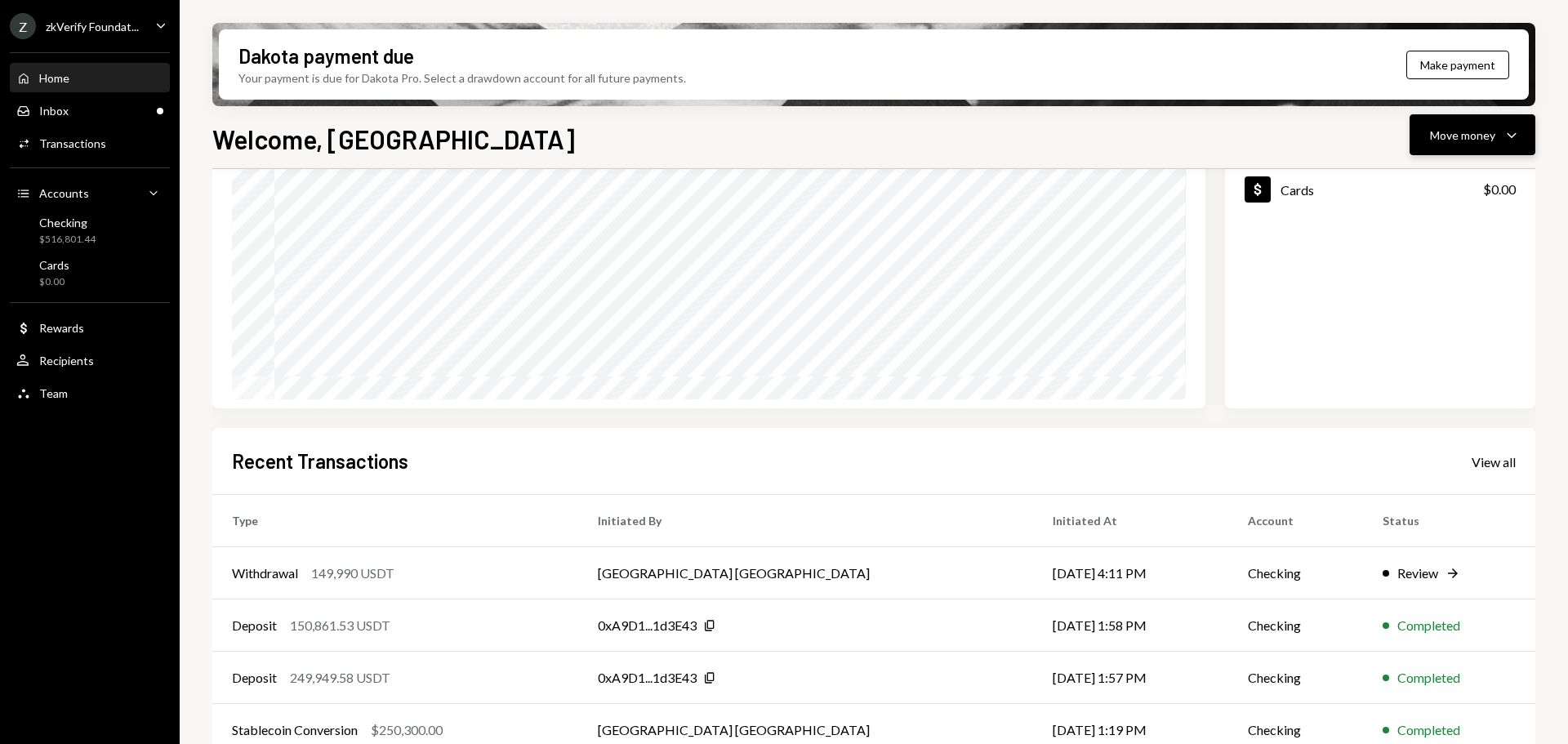
click at [1445, 139] on div "Move money" at bounding box center [1462, 135] width 65 height 17
click at [1441, 182] on div "Send" at bounding box center [1459, 184] width 119 height 17
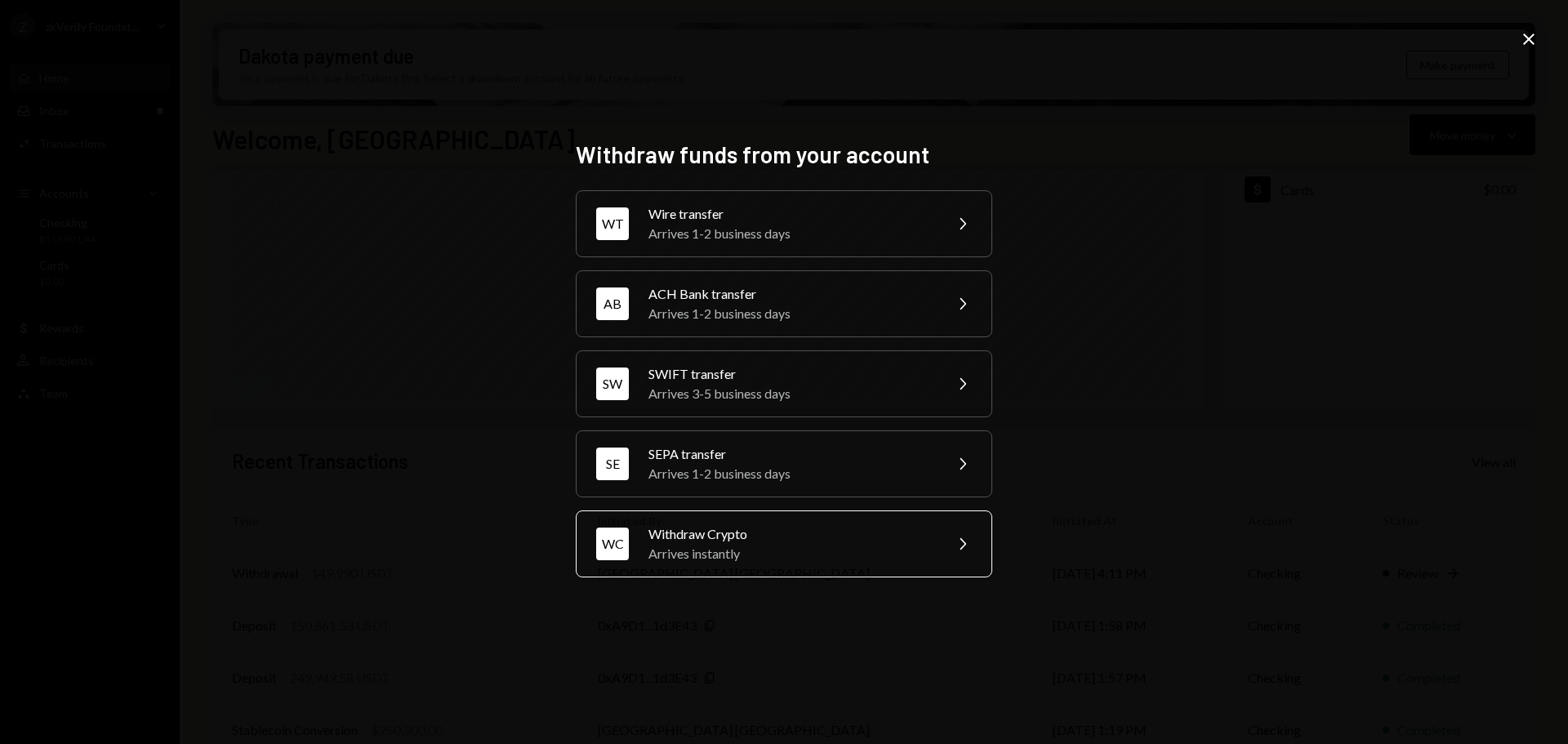
click at [796, 543] on div "Arrives instantly" at bounding box center [791, 553] width 284 height 20
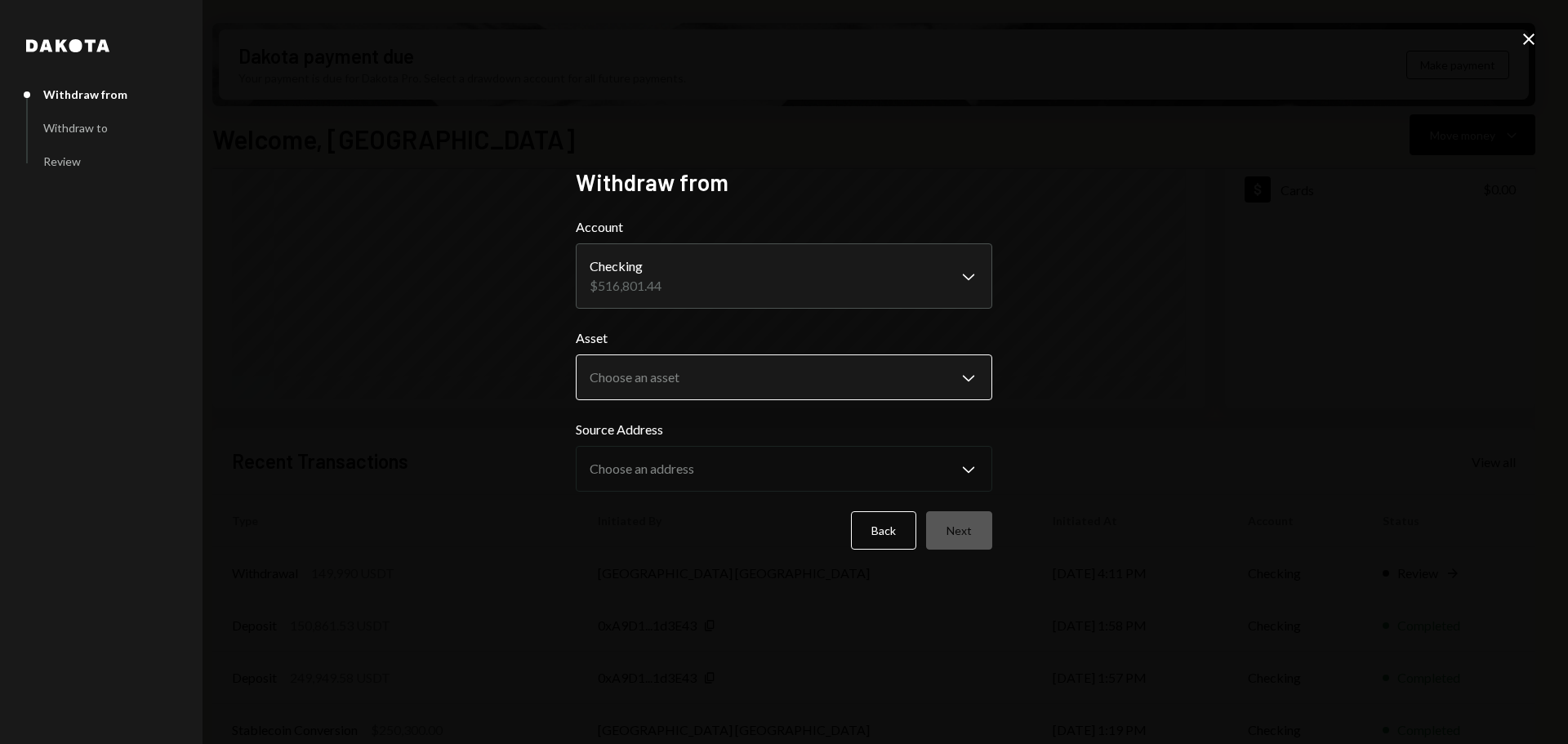
click at [692, 375] on body "Z zkVerify Foundat... Caret Down Home Home Inbox Inbox Activities Transactions …" at bounding box center [784, 372] width 1568 height 744
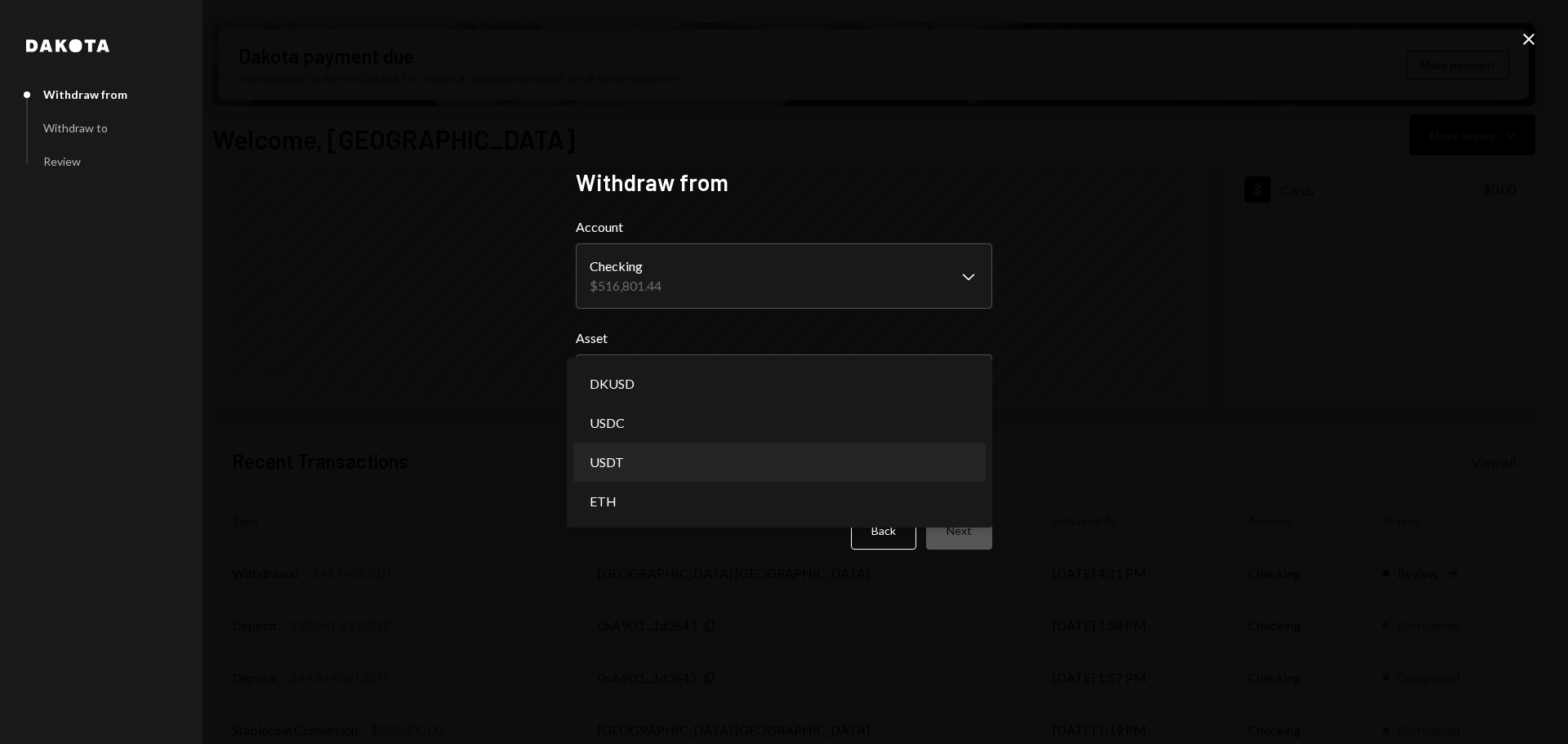
select select "****"
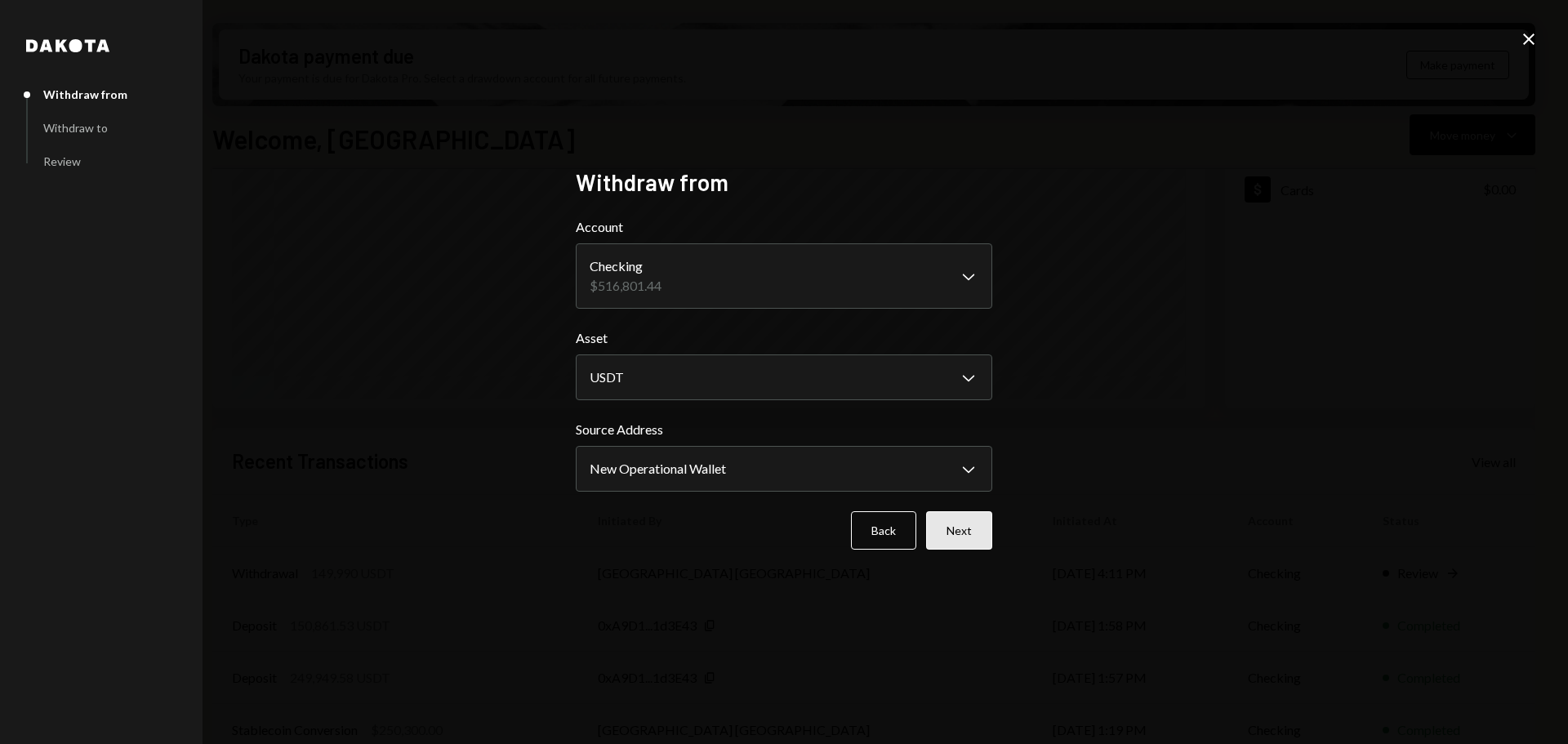
click at [951, 530] on button "Next" at bounding box center [959, 529] width 66 height 38
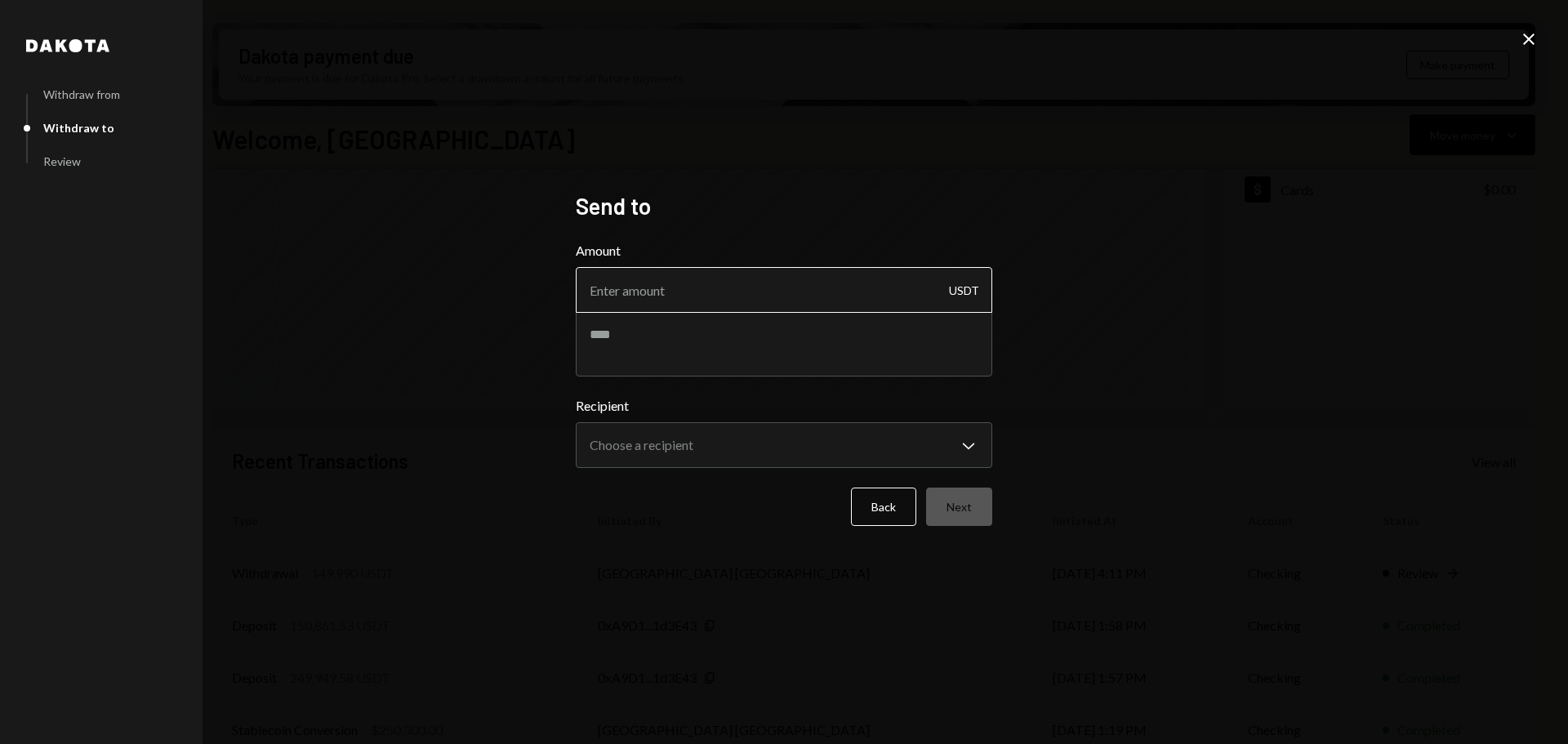
click at [674, 290] on input "Amount" at bounding box center [784, 289] width 416 height 46
drag, startPoint x: 1370, startPoint y: 571, endPoint x: 1263, endPoint y: 555, distance: 108.2
click at [1370, 571] on div "**********" at bounding box center [784, 372] width 1568 height 744
click at [697, 300] on input "Amount" at bounding box center [784, 289] width 416 height 46
type input "249990"
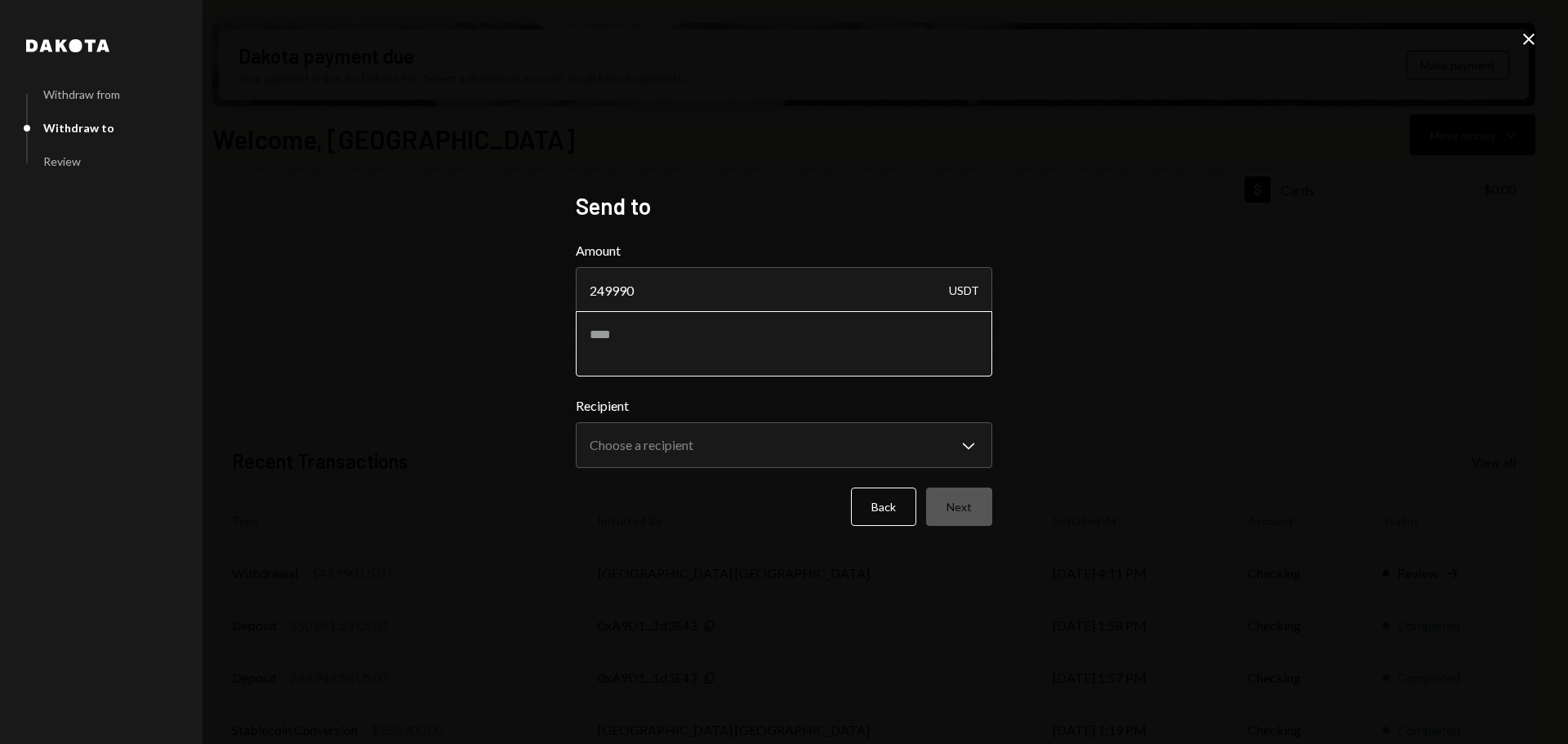
click at [698, 341] on textarea at bounding box center [784, 344] width 416 height 65
type textarea "**********"
click at [695, 423] on button "Choose a recipient Chevron Down" at bounding box center [784, 444] width 416 height 46
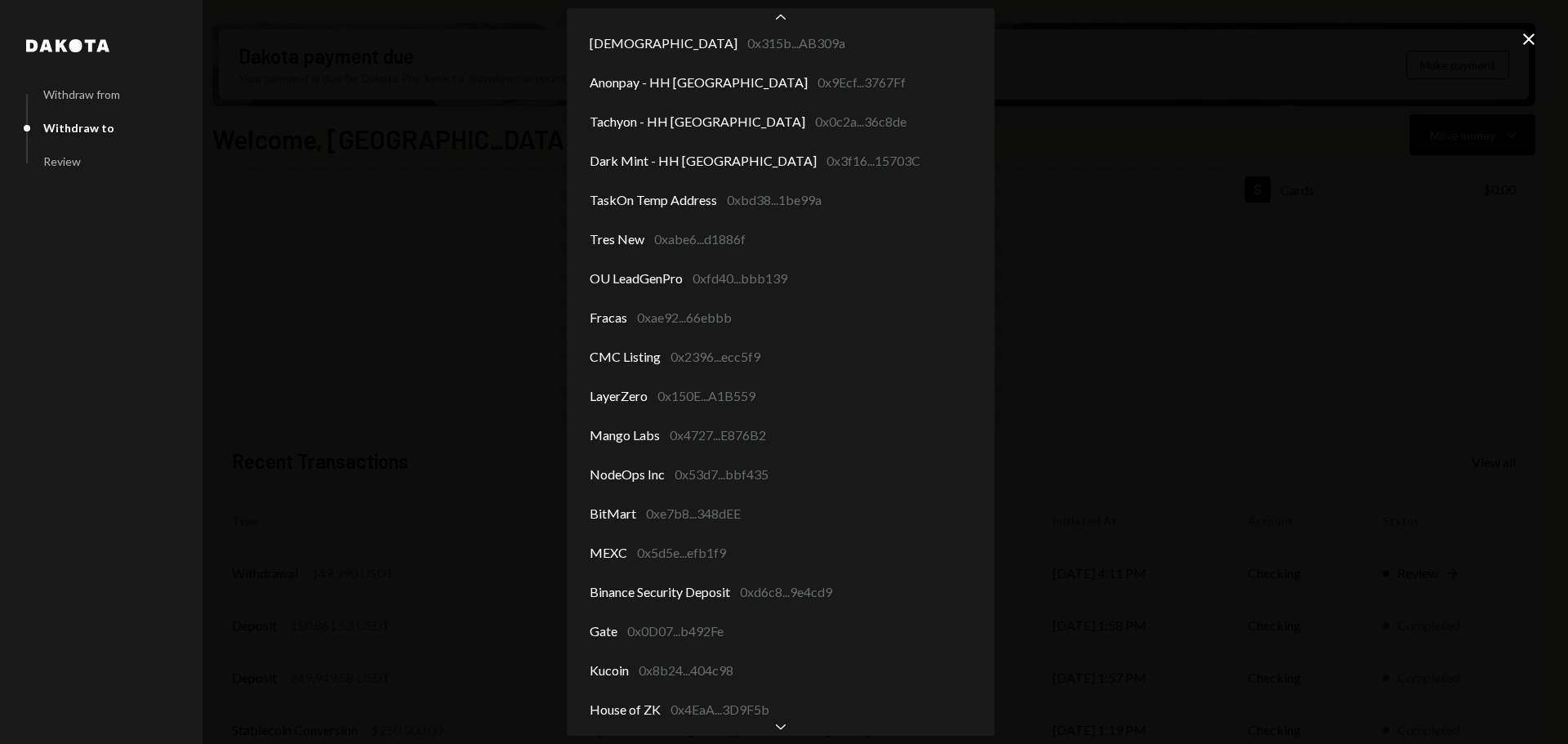
scroll to position [2009, 0]
select select "**********"
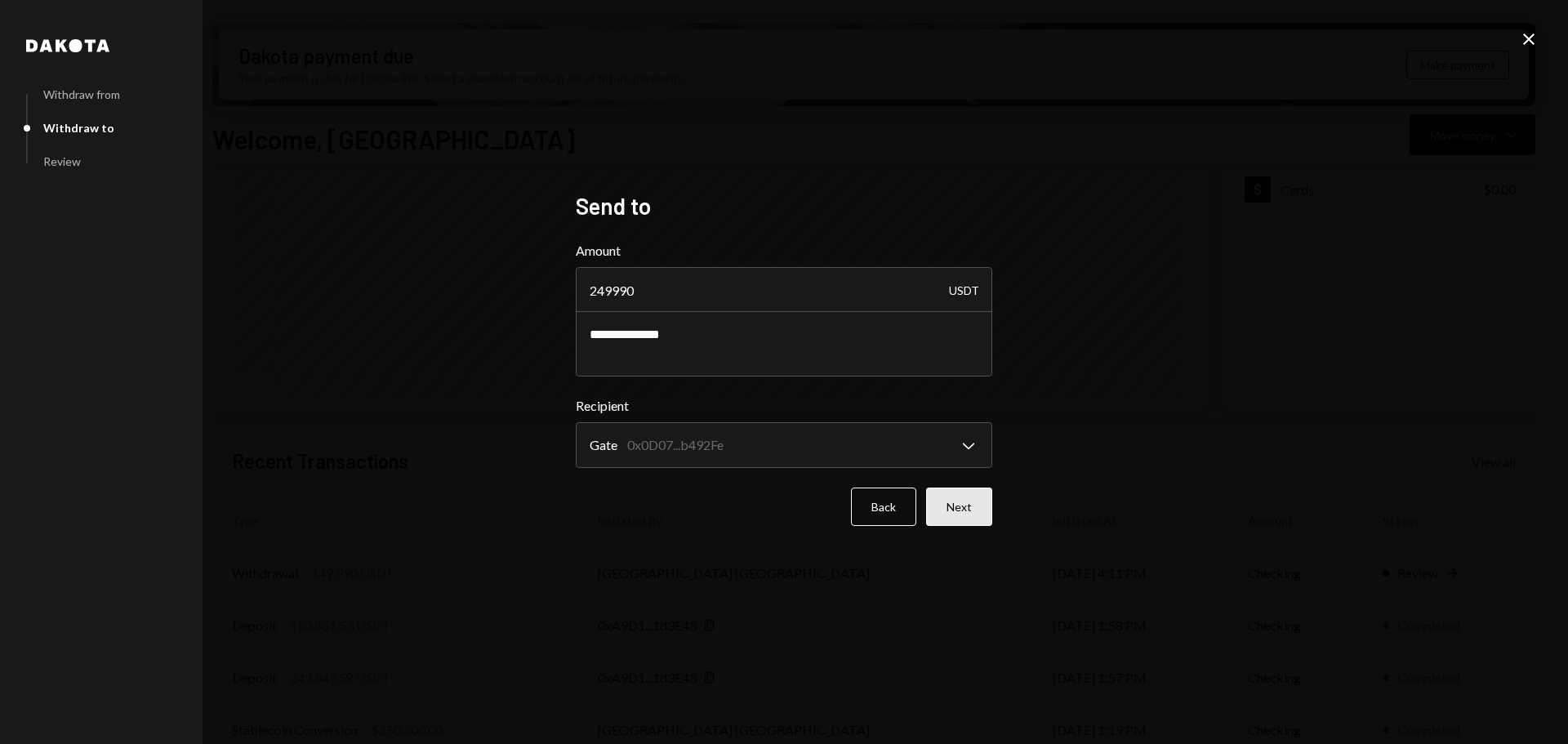
click at [955, 504] on button "Next" at bounding box center [959, 506] width 66 height 38
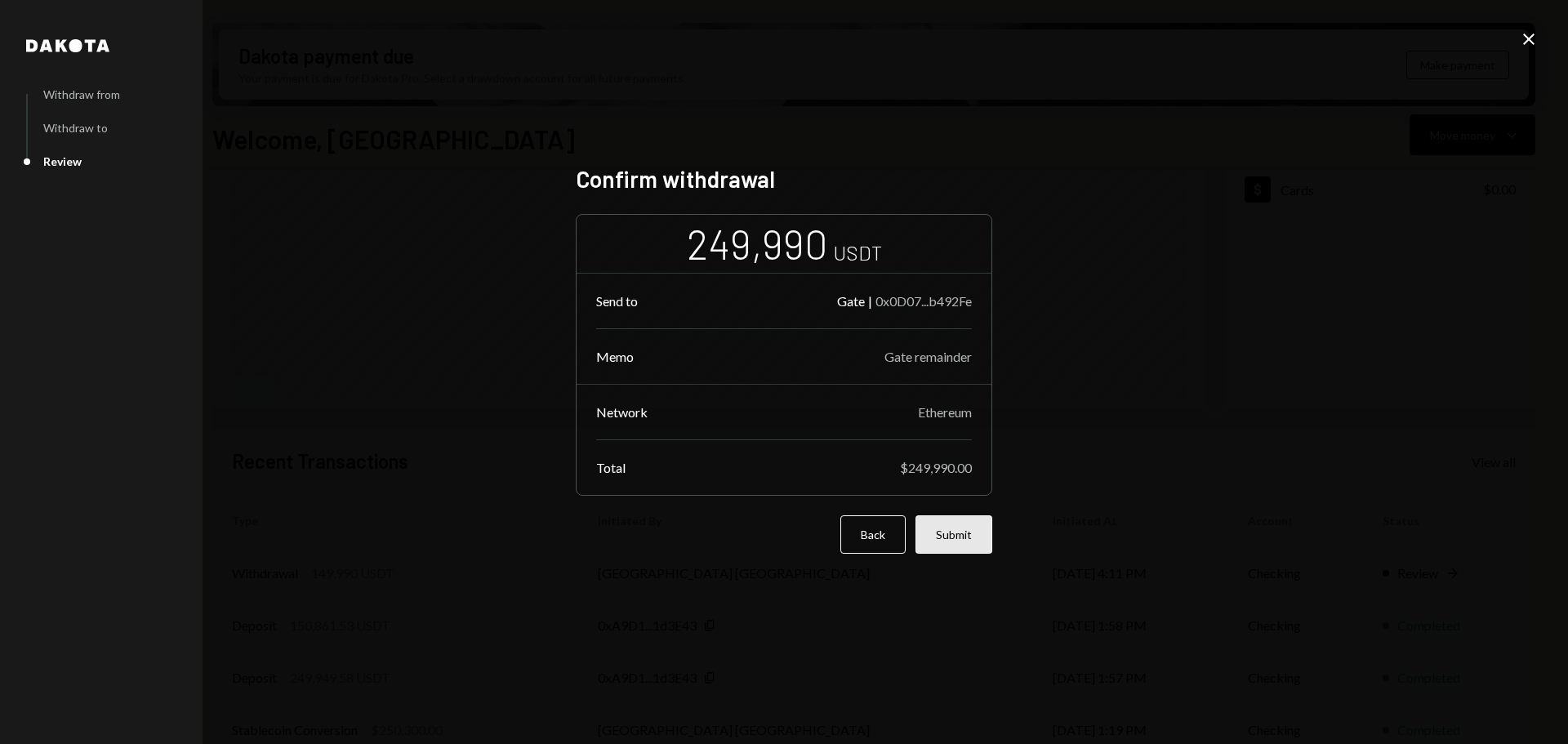
click at [937, 530] on button "Submit" at bounding box center [953, 534] width 77 height 38
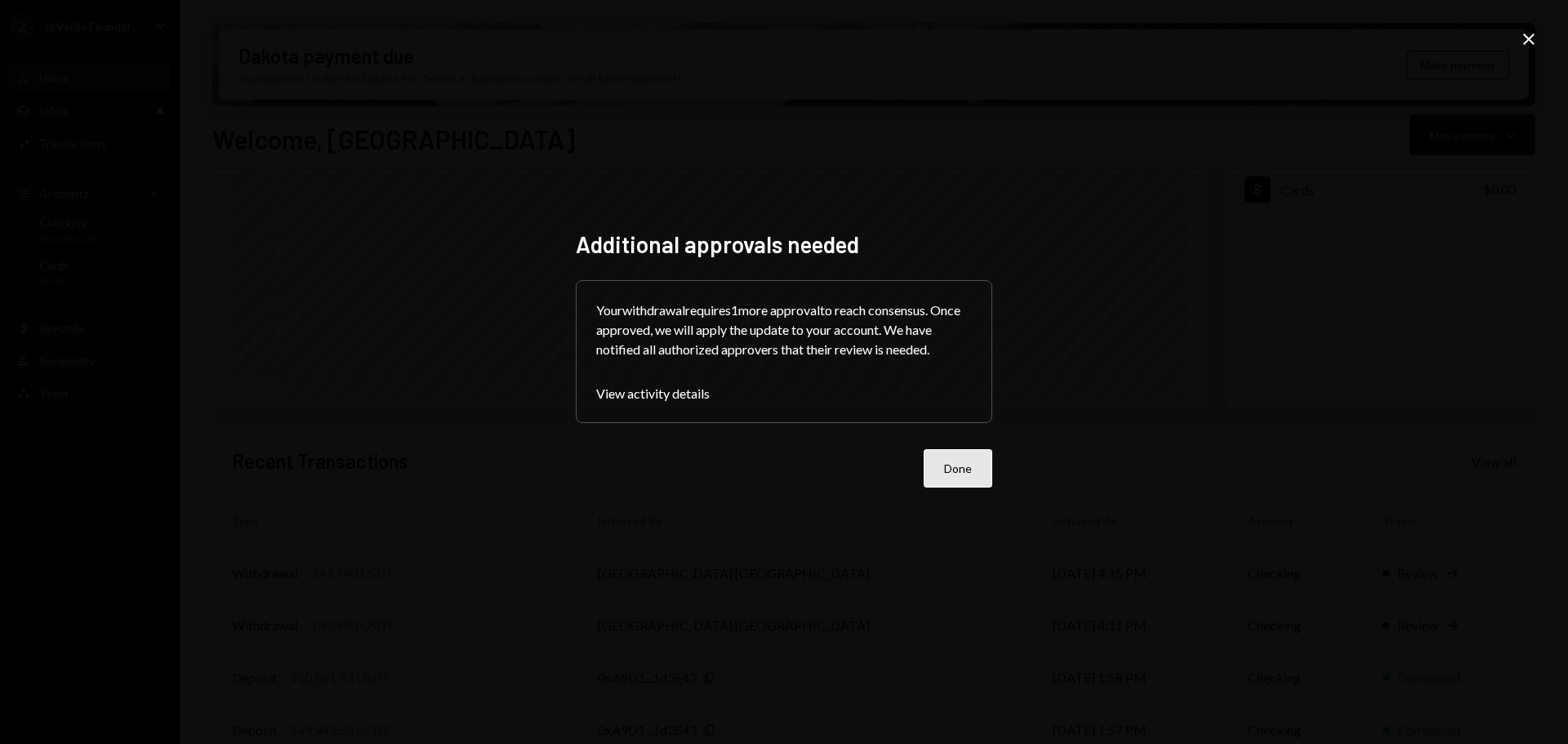
click at [966, 468] on button "Done" at bounding box center [958, 467] width 69 height 38
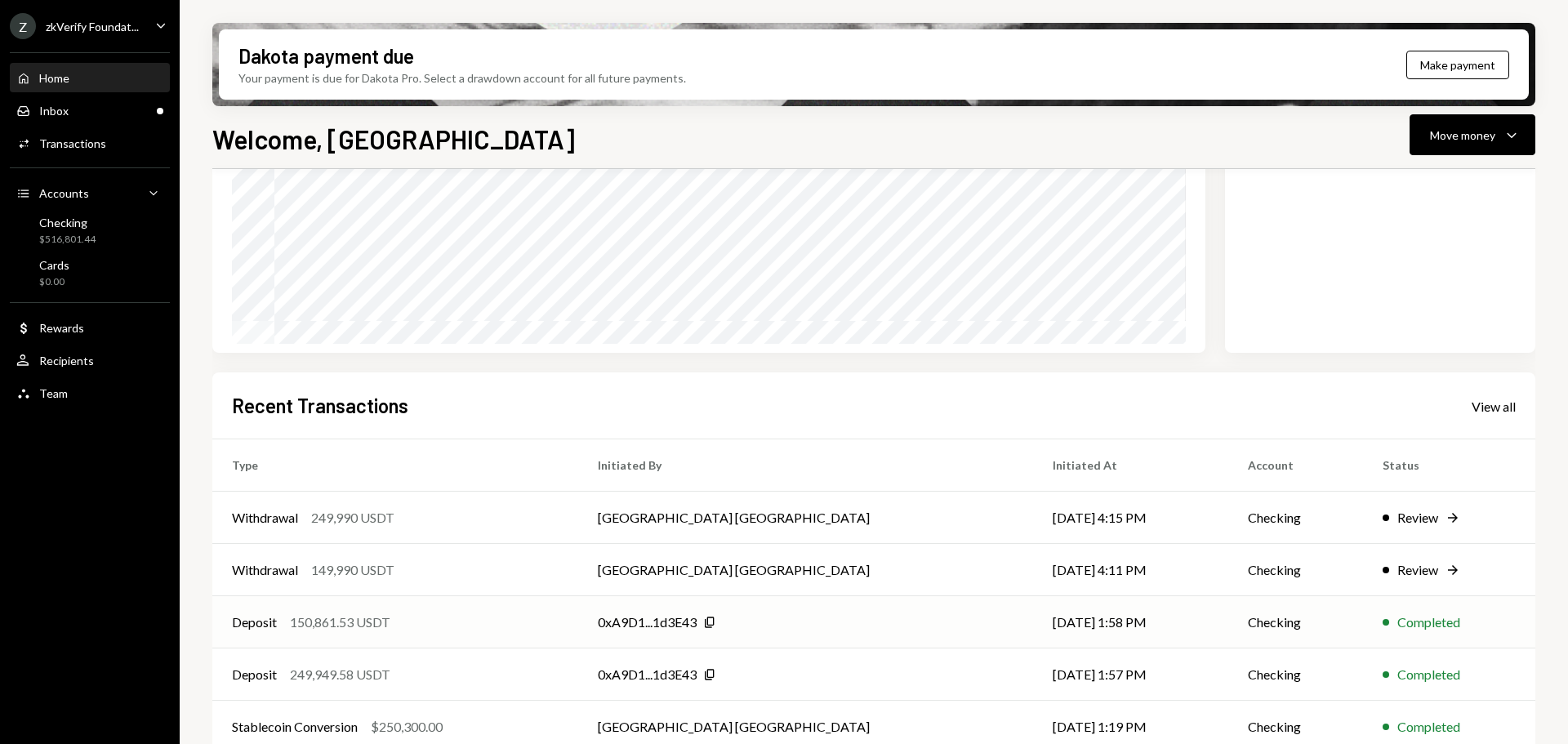
scroll to position [241, 0]
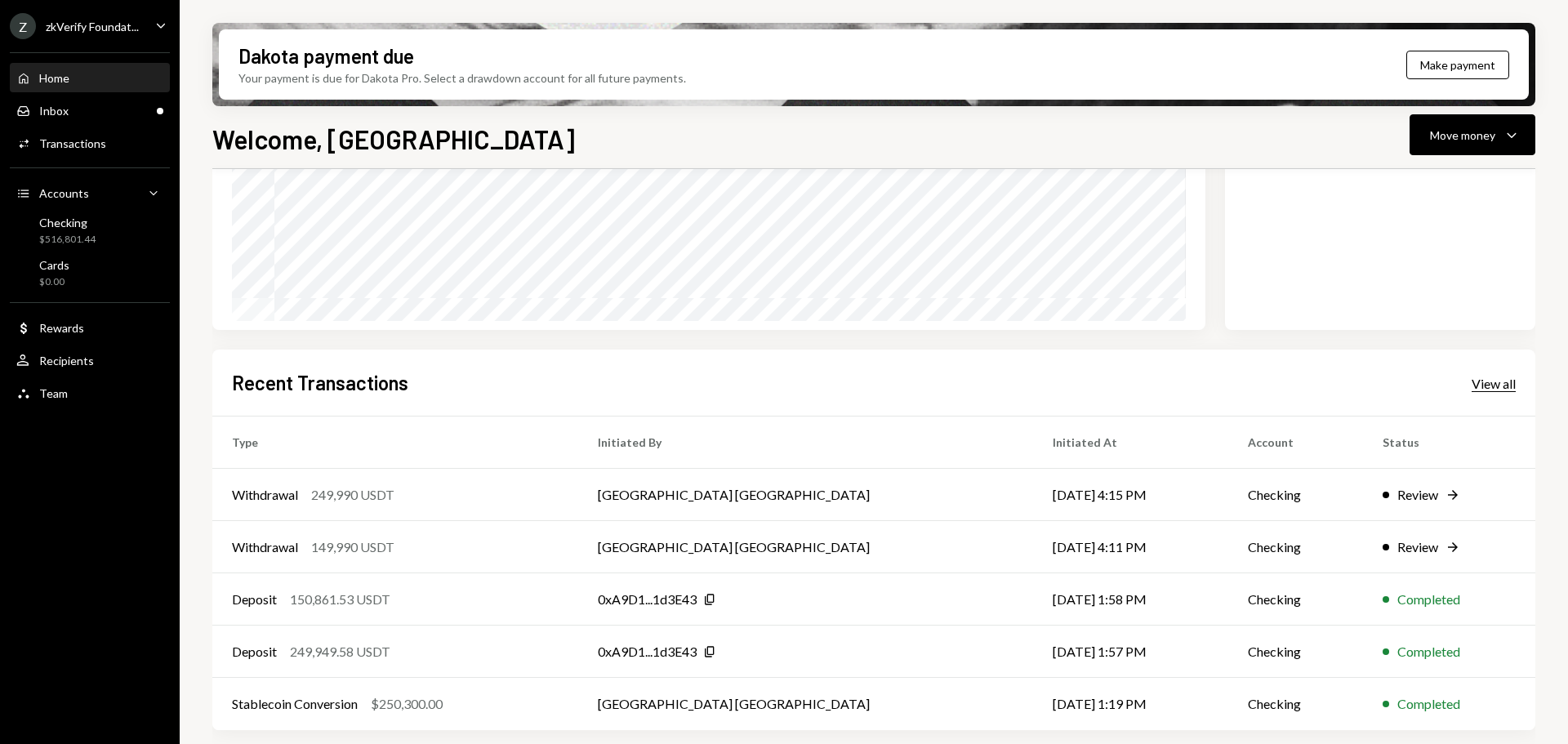
click at [1509, 376] on div "View all" at bounding box center [1493, 384] width 44 height 17
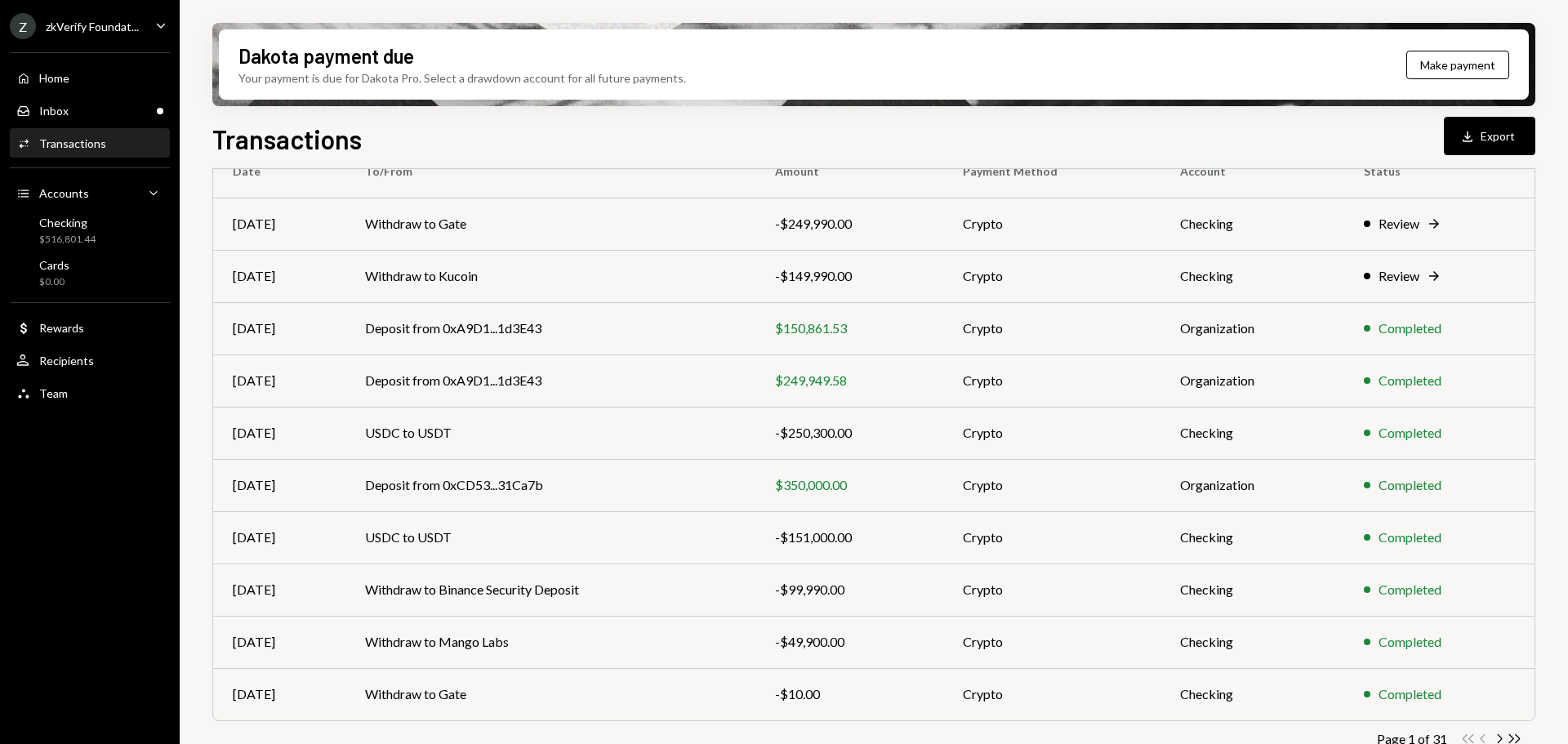
scroll to position [163, 0]
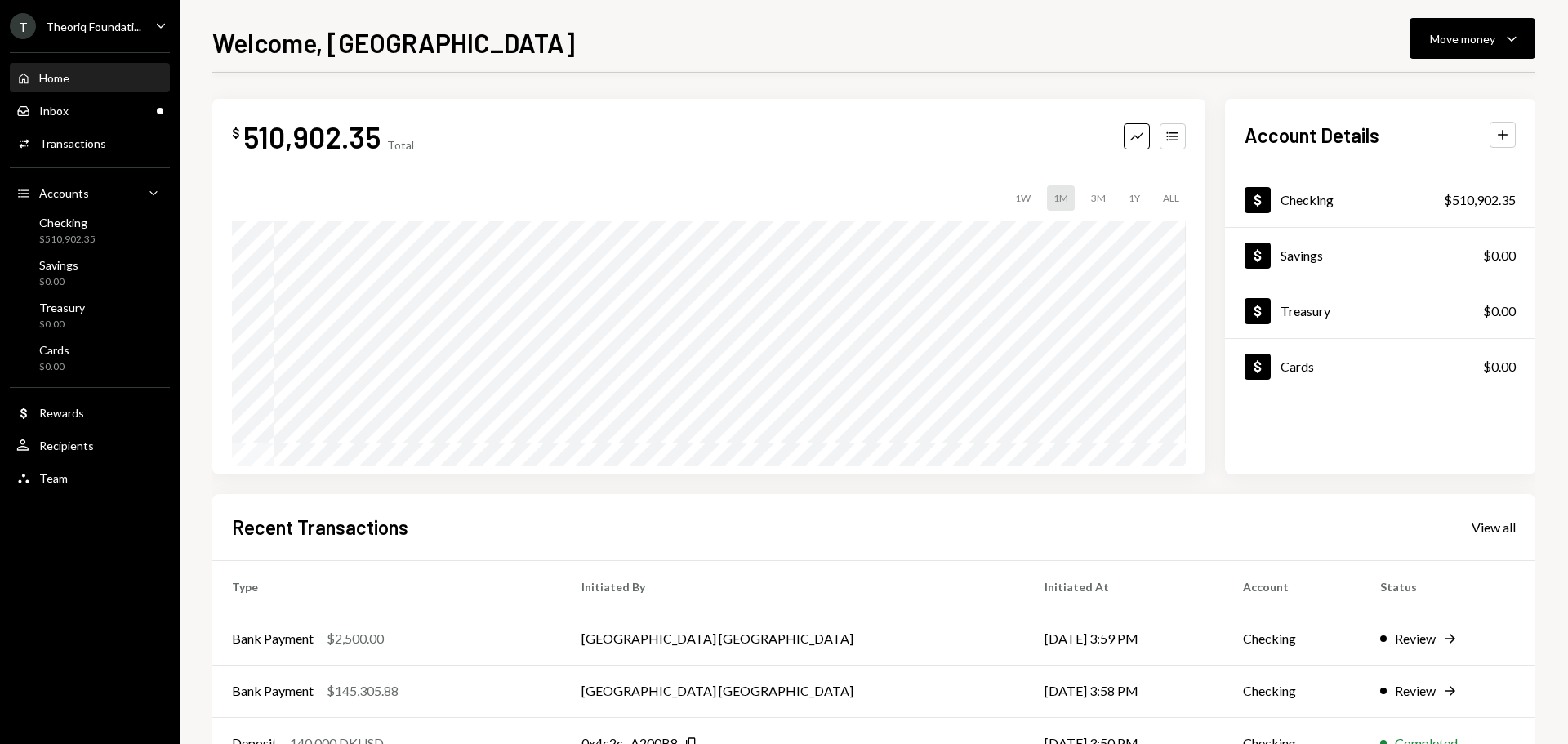
scroll to position [163, 0]
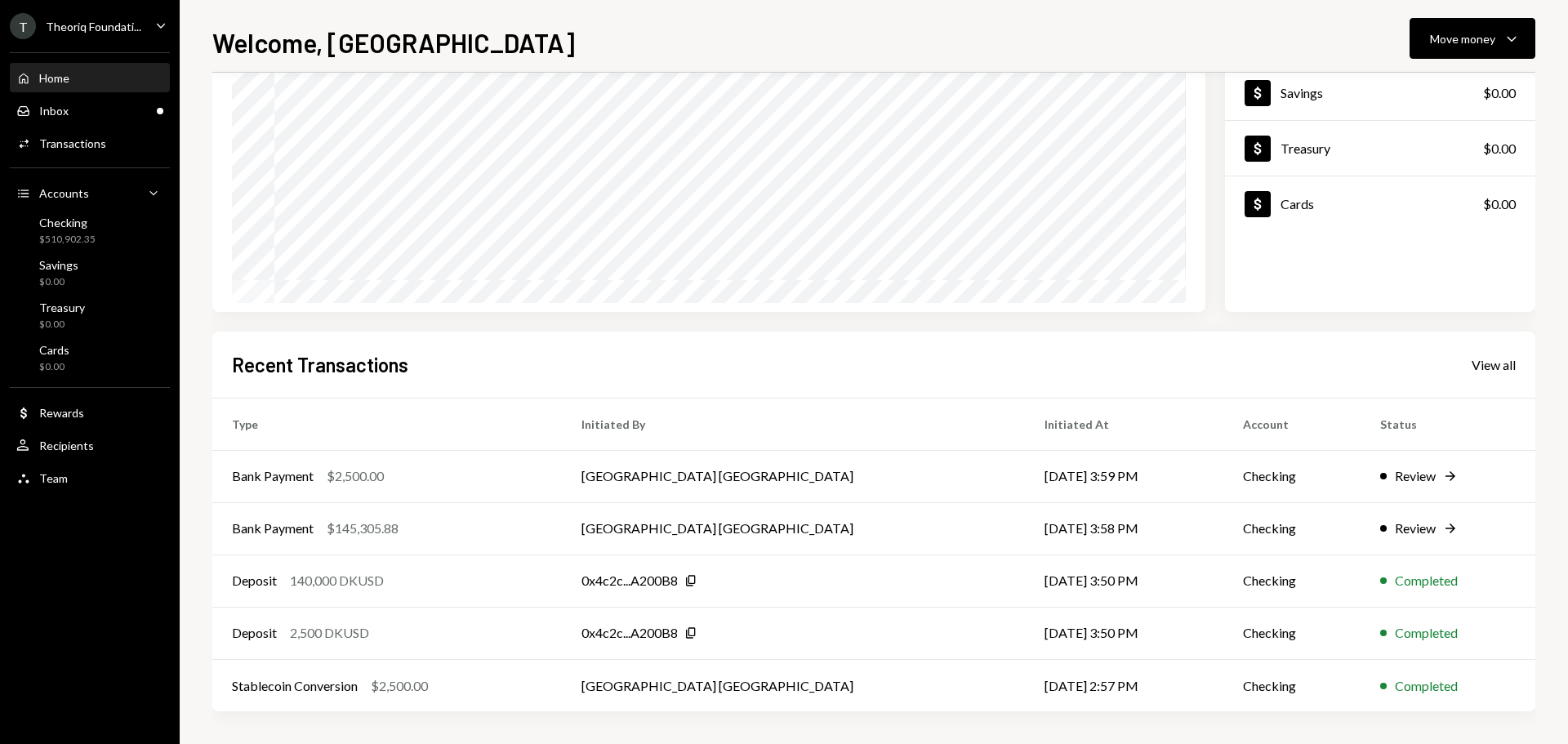
click at [117, 31] on div "Theoriq Foundati..." at bounding box center [93, 26] width 96 height 14
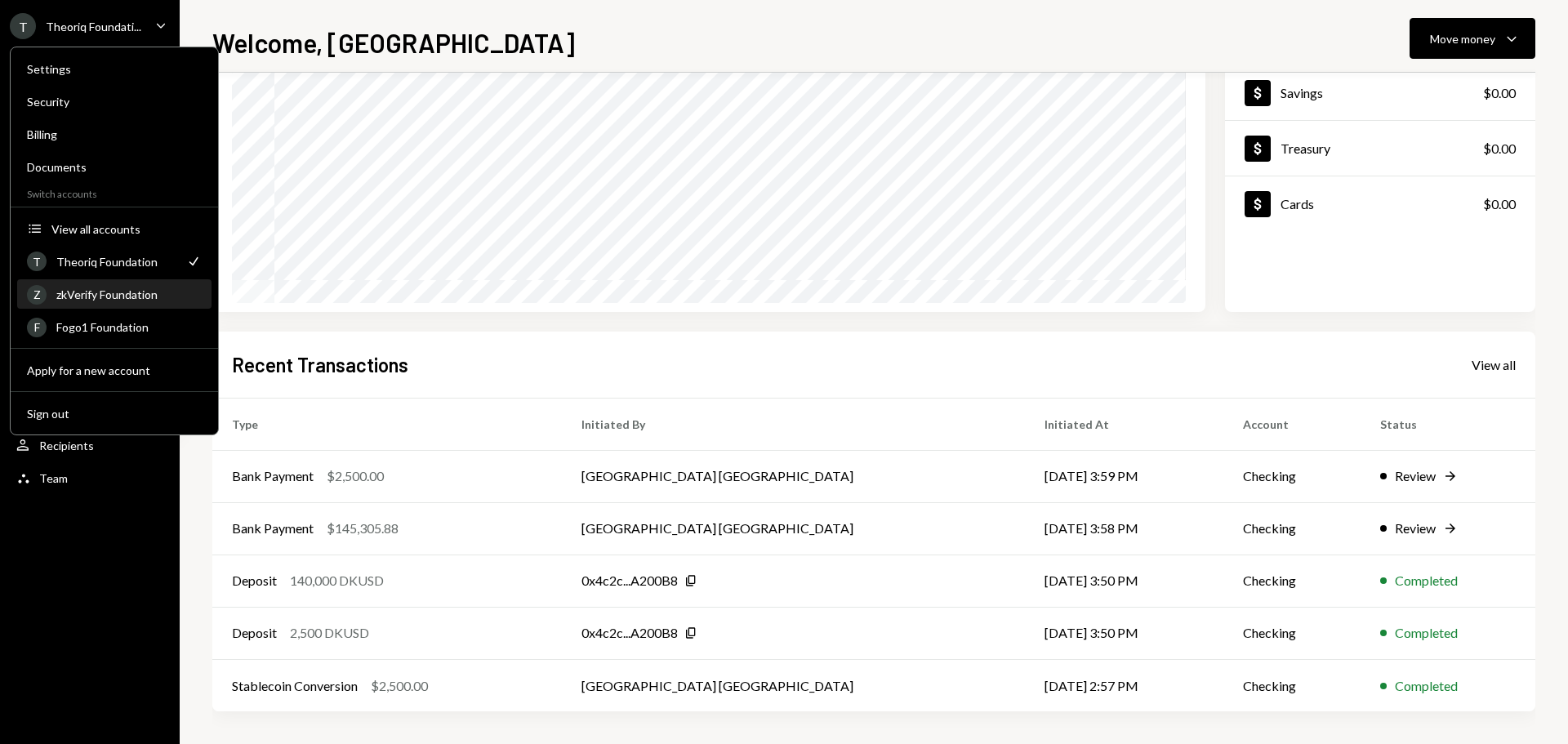
click at [133, 299] on div "zkVerify Foundation" at bounding box center [129, 294] width 145 height 14
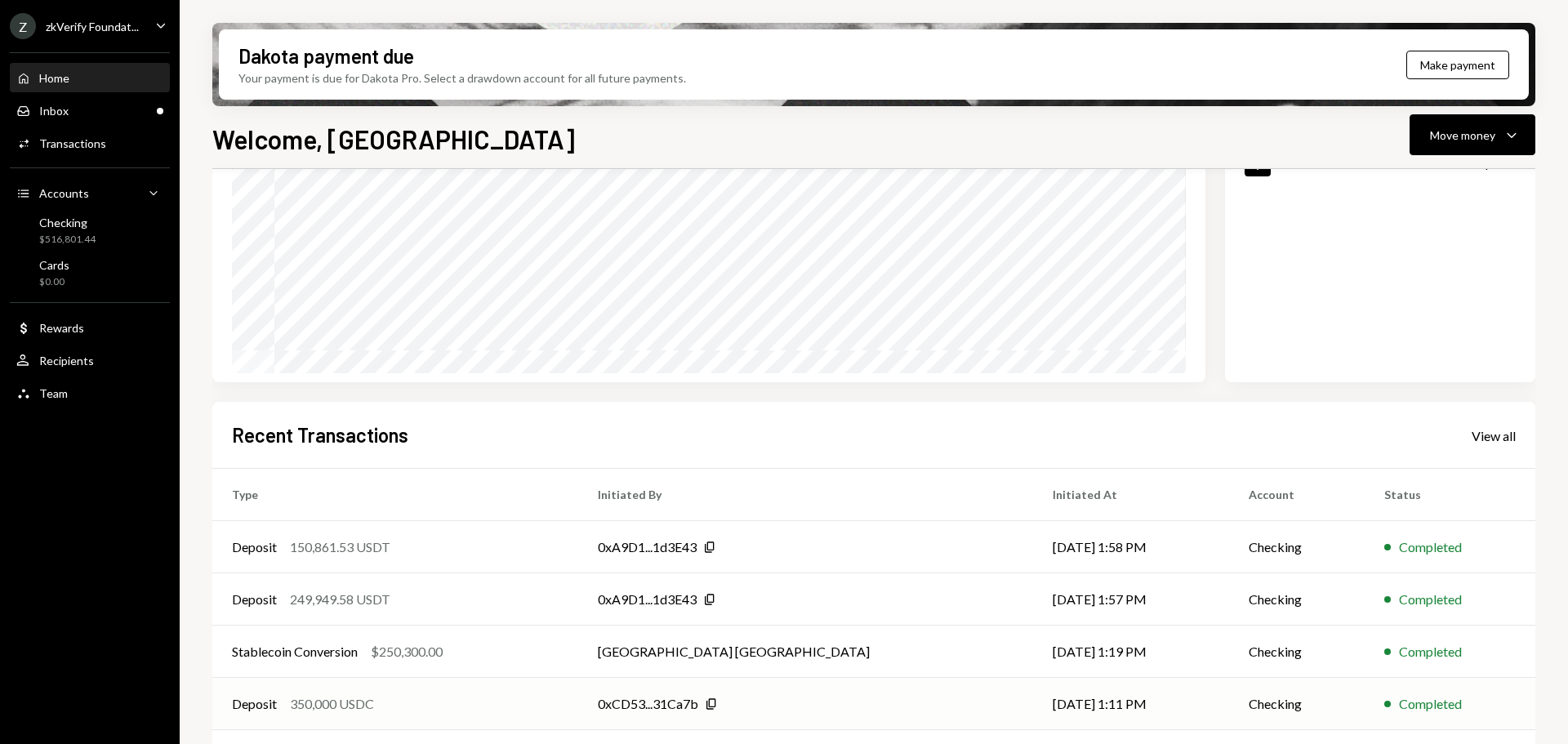
scroll to position [241, 0]
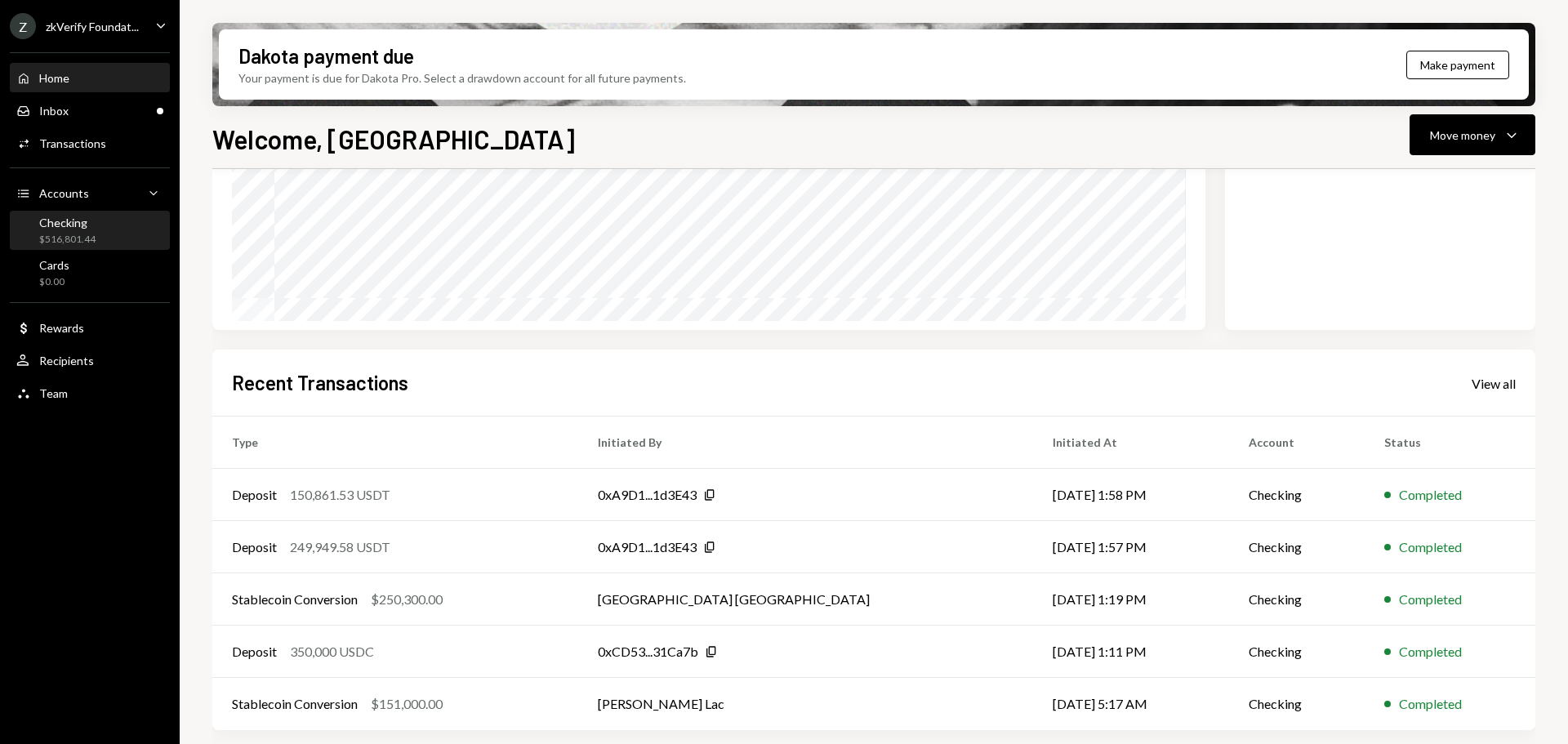
click at [74, 238] on div "$516,801.44" at bounding box center [67, 240] width 57 height 14
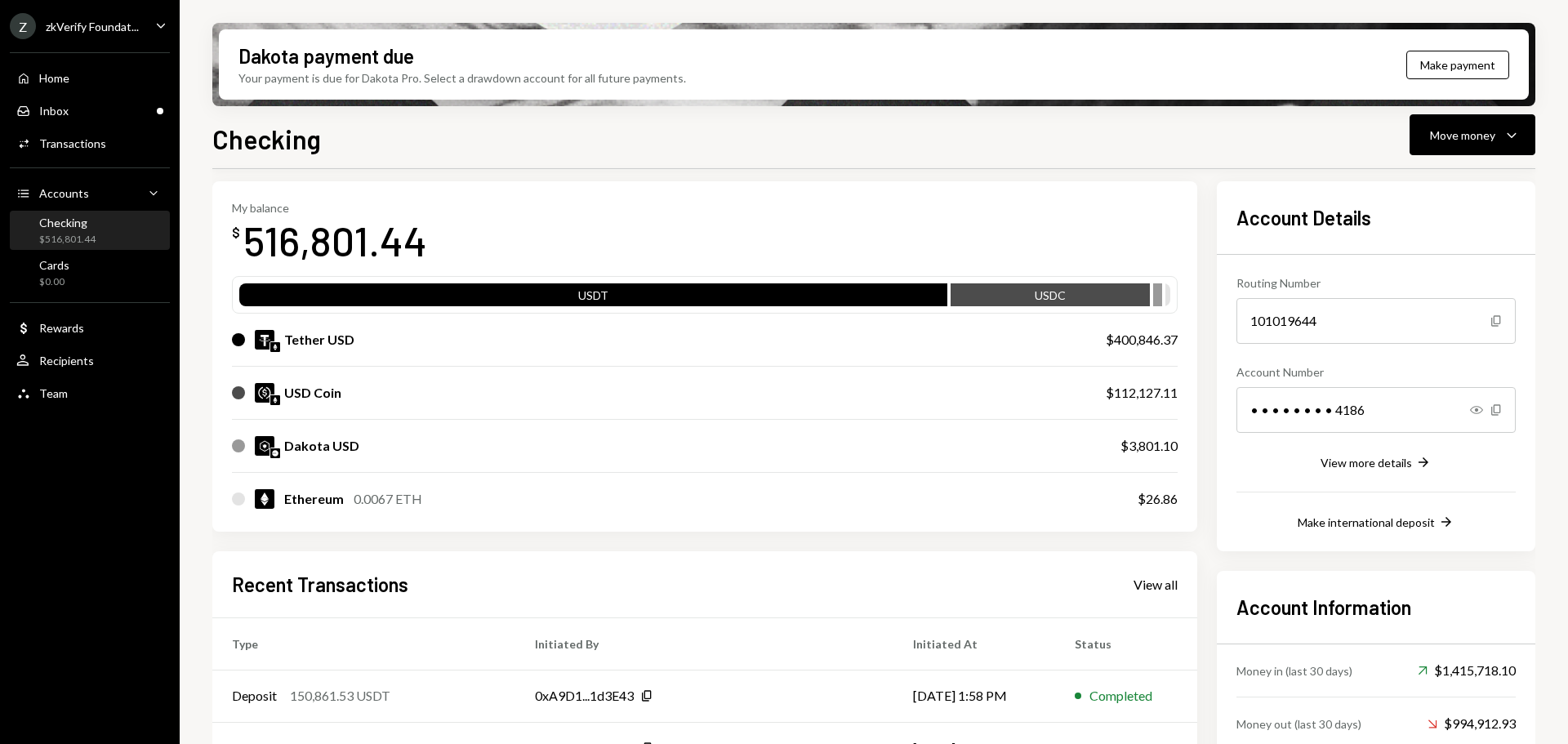
scroll to position [245, 0]
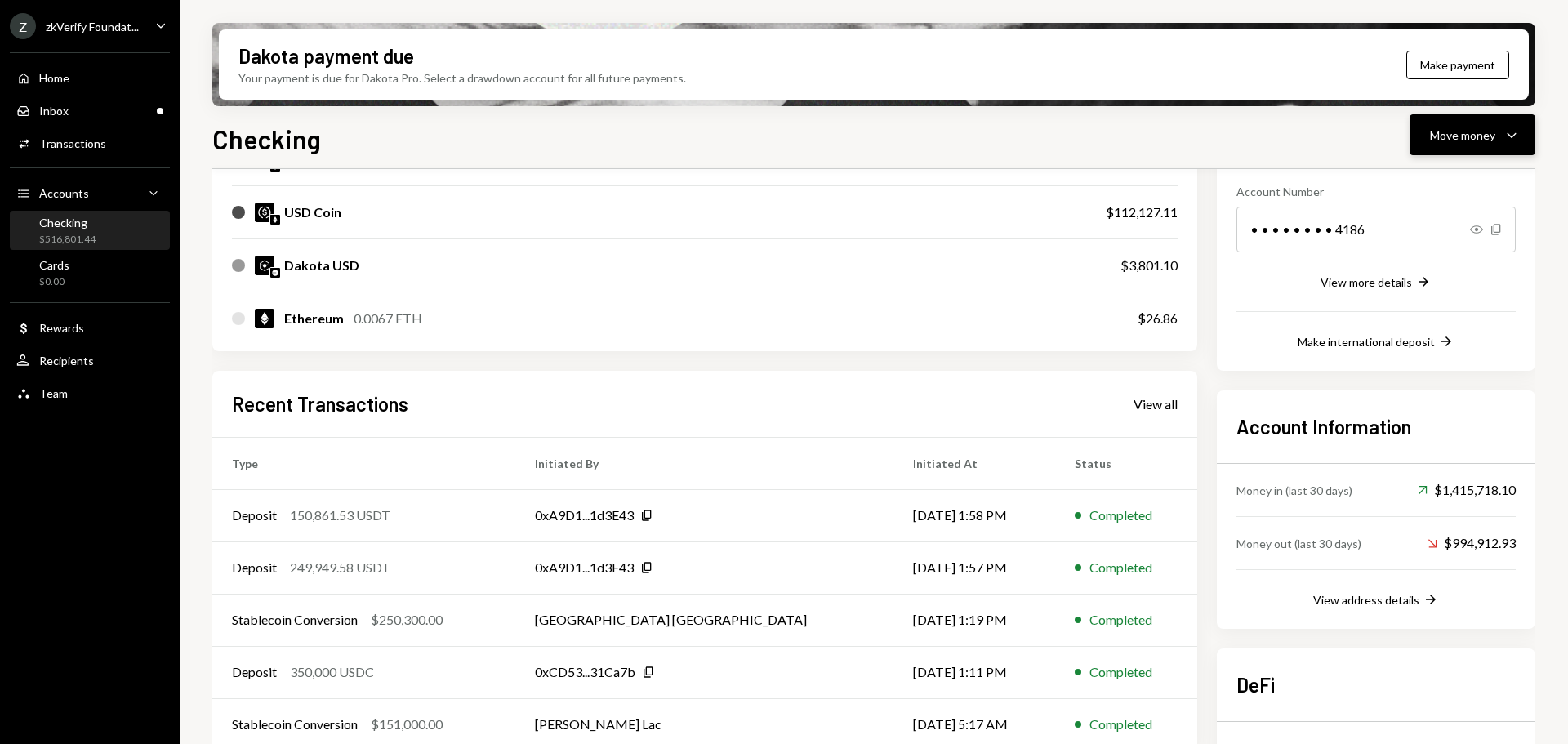
click at [1437, 129] on div "Move money" at bounding box center [1462, 135] width 65 height 17
click at [1407, 186] on div "Send" at bounding box center [1459, 184] width 119 height 17
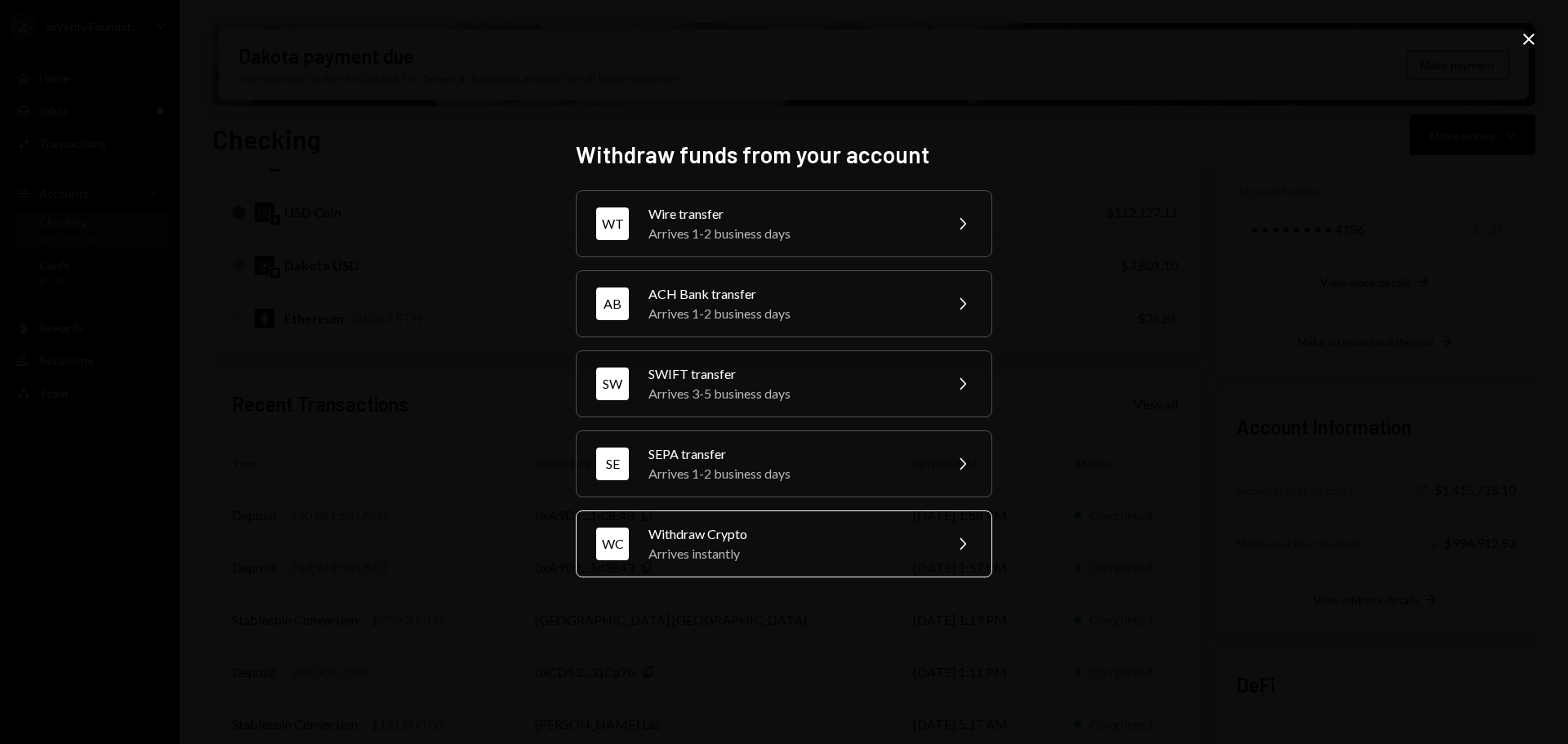
click at [713, 554] on div "Arrives instantly" at bounding box center [791, 553] width 284 height 20
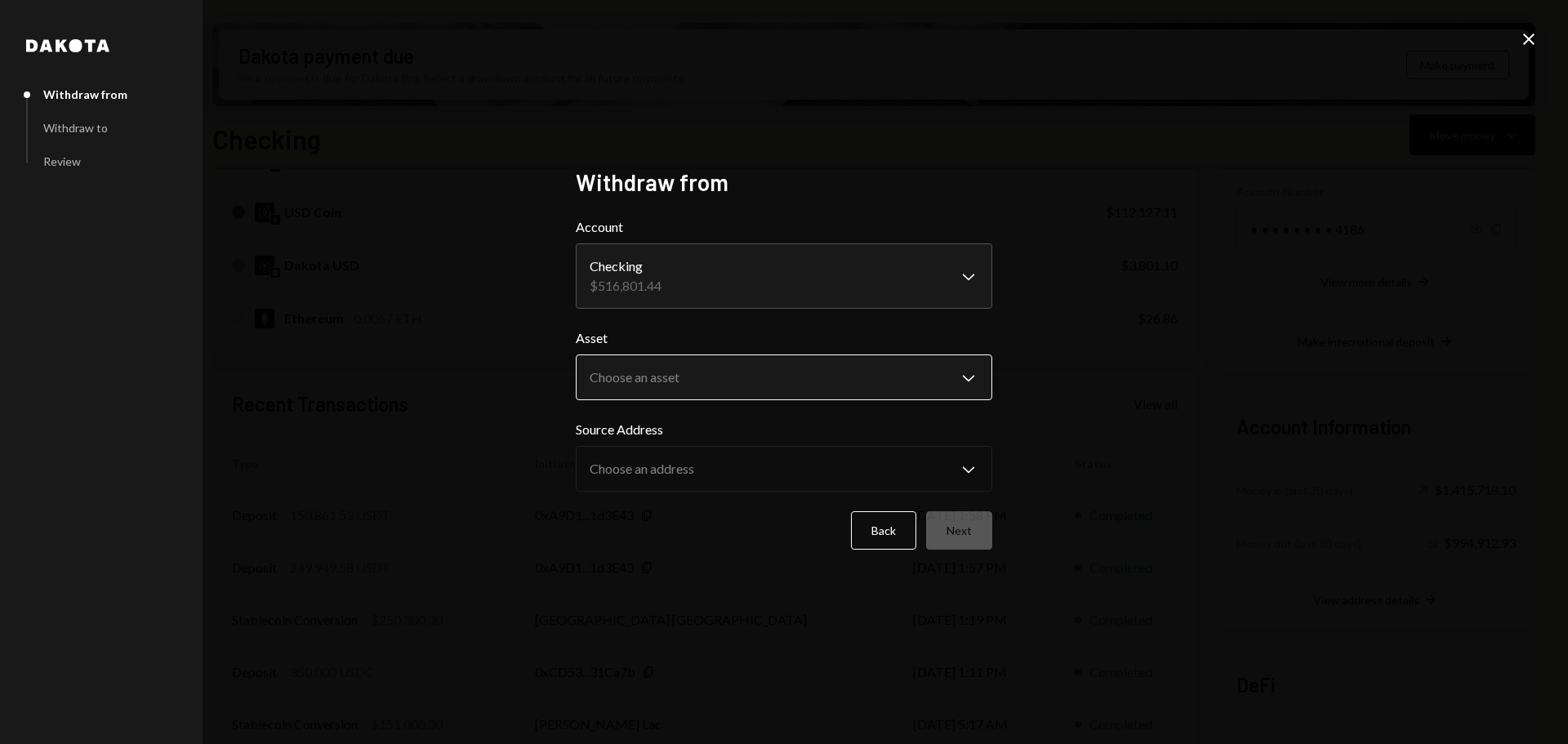
click at [704, 379] on body "Z zkVerify Foundat... Caret Down Home Home Inbox Inbox Activities Transactions …" at bounding box center [784, 372] width 1568 height 744
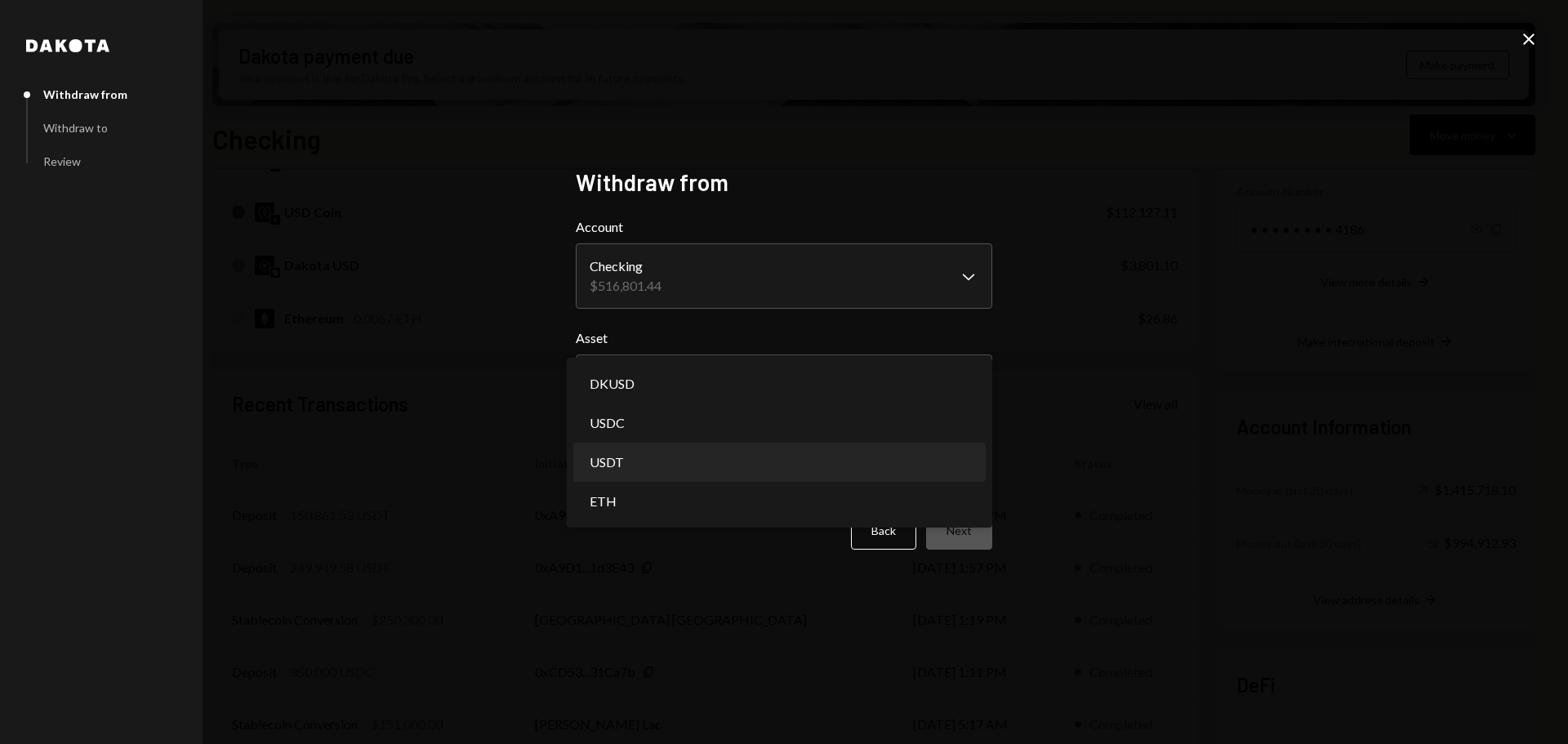
select select "****"
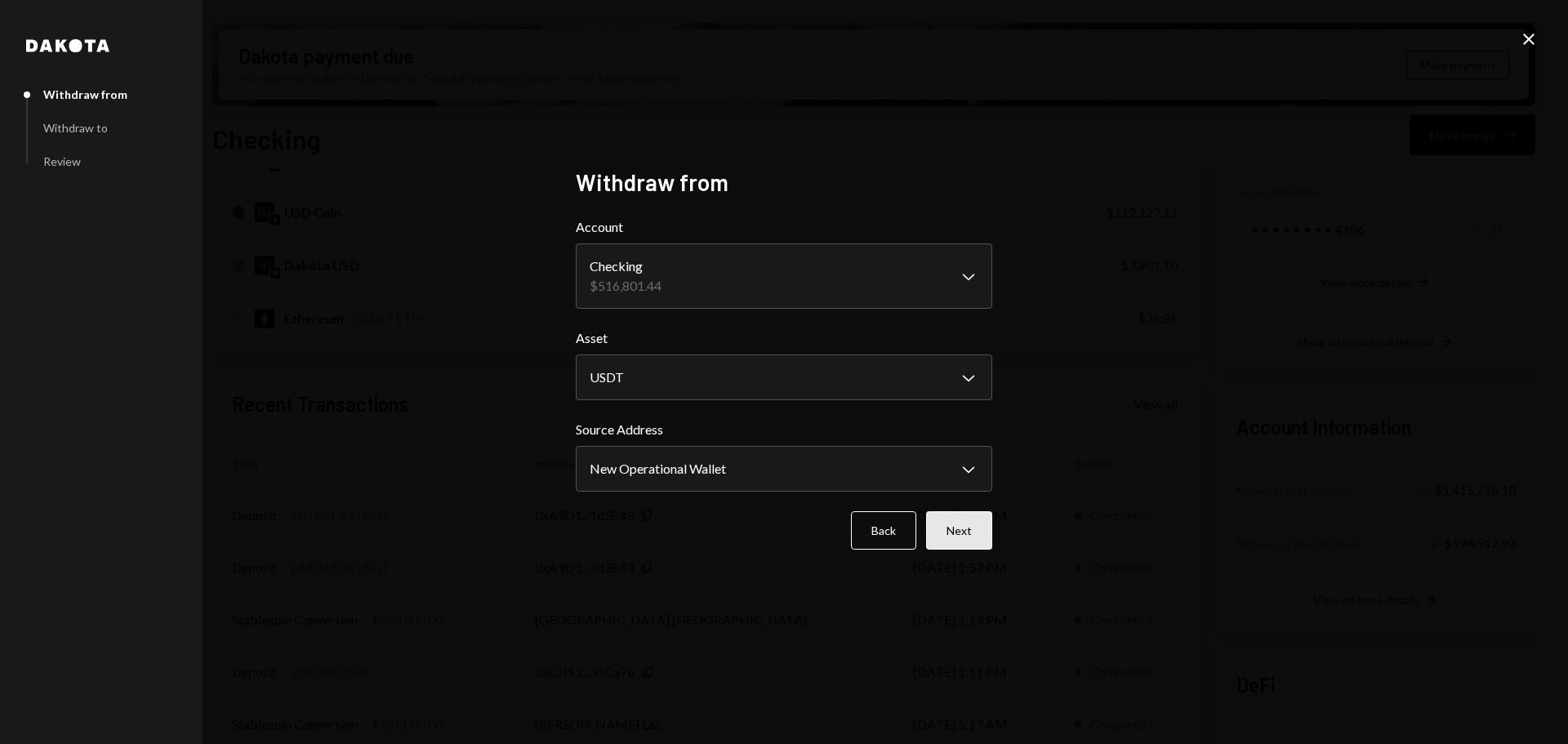
click at [956, 534] on button "Next" at bounding box center [959, 529] width 66 height 38
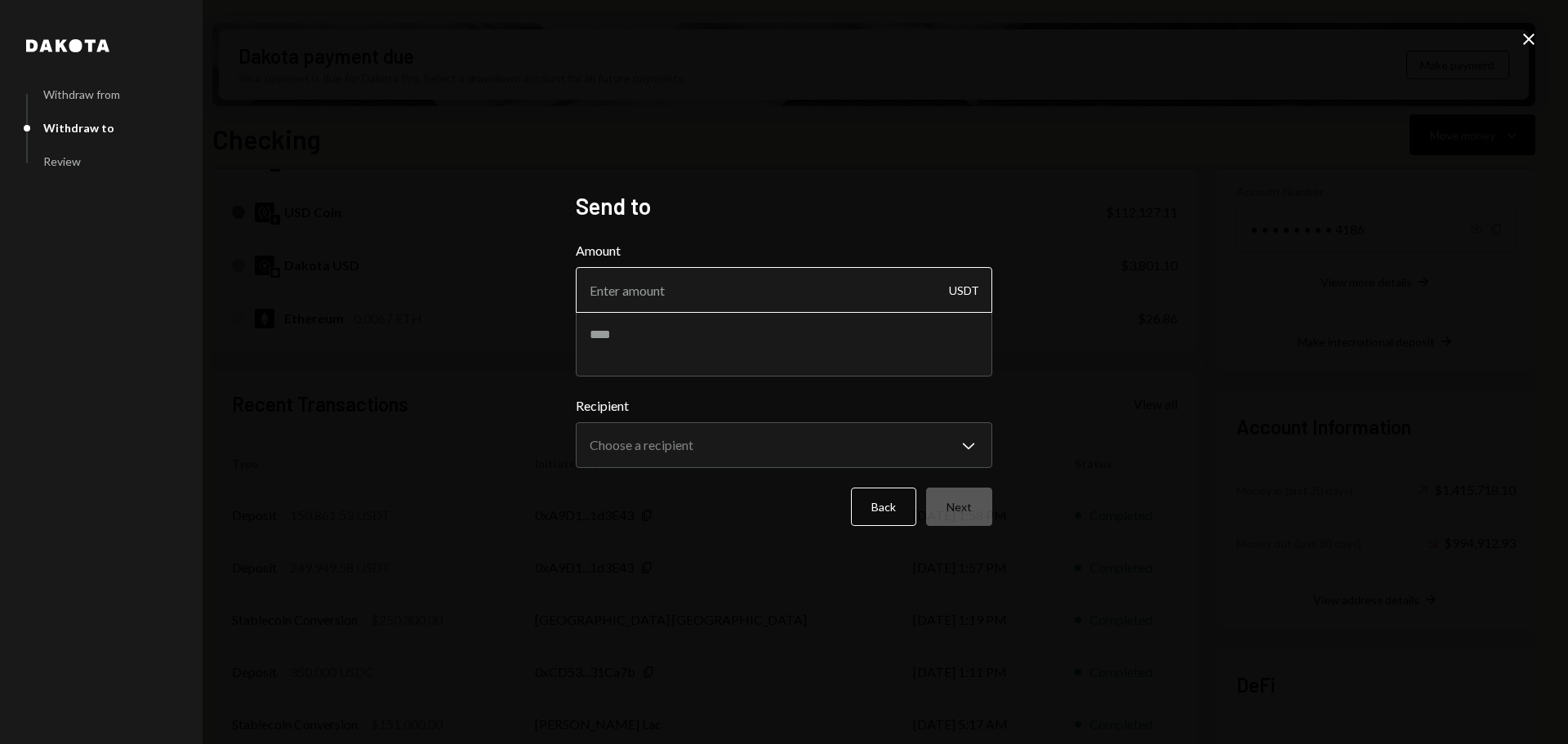
click at [670, 308] on input "Amount" at bounding box center [784, 289] width 416 height 46
click at [1330, 530] on div "**********" at bounding box center [784, 372] width 1568 height 744
click at [643, 293] on input "Amount" at bounding box center [784, 289] width 416 height 46
type input "149990"
click at [1525, 38] on icon "Close" at bounding box center [1528, 39] width 20 height 20
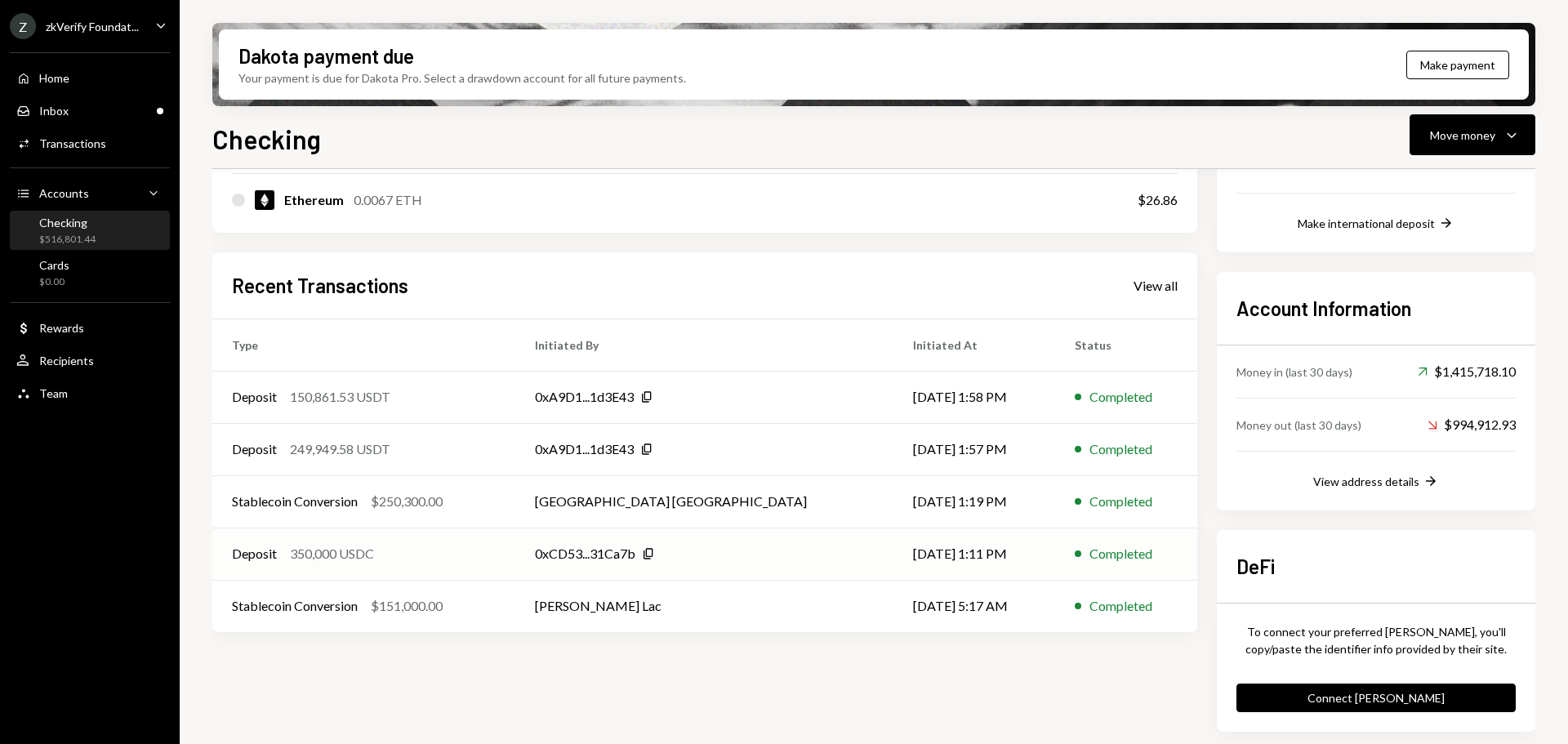
scroll to position [365, 0]
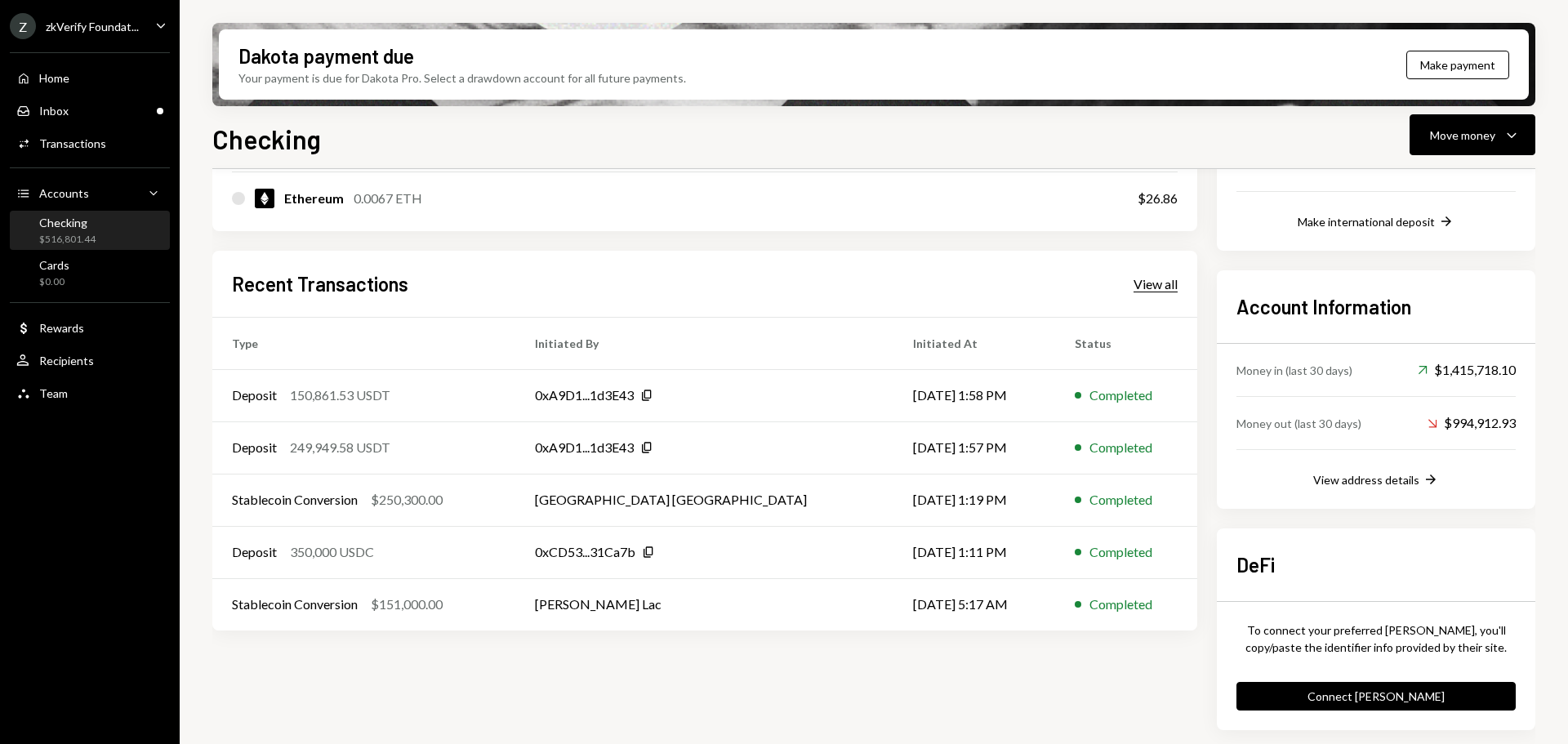
click at [1147, 288] on div "View all" at bounding box center [1155, 284] width 44 height 17
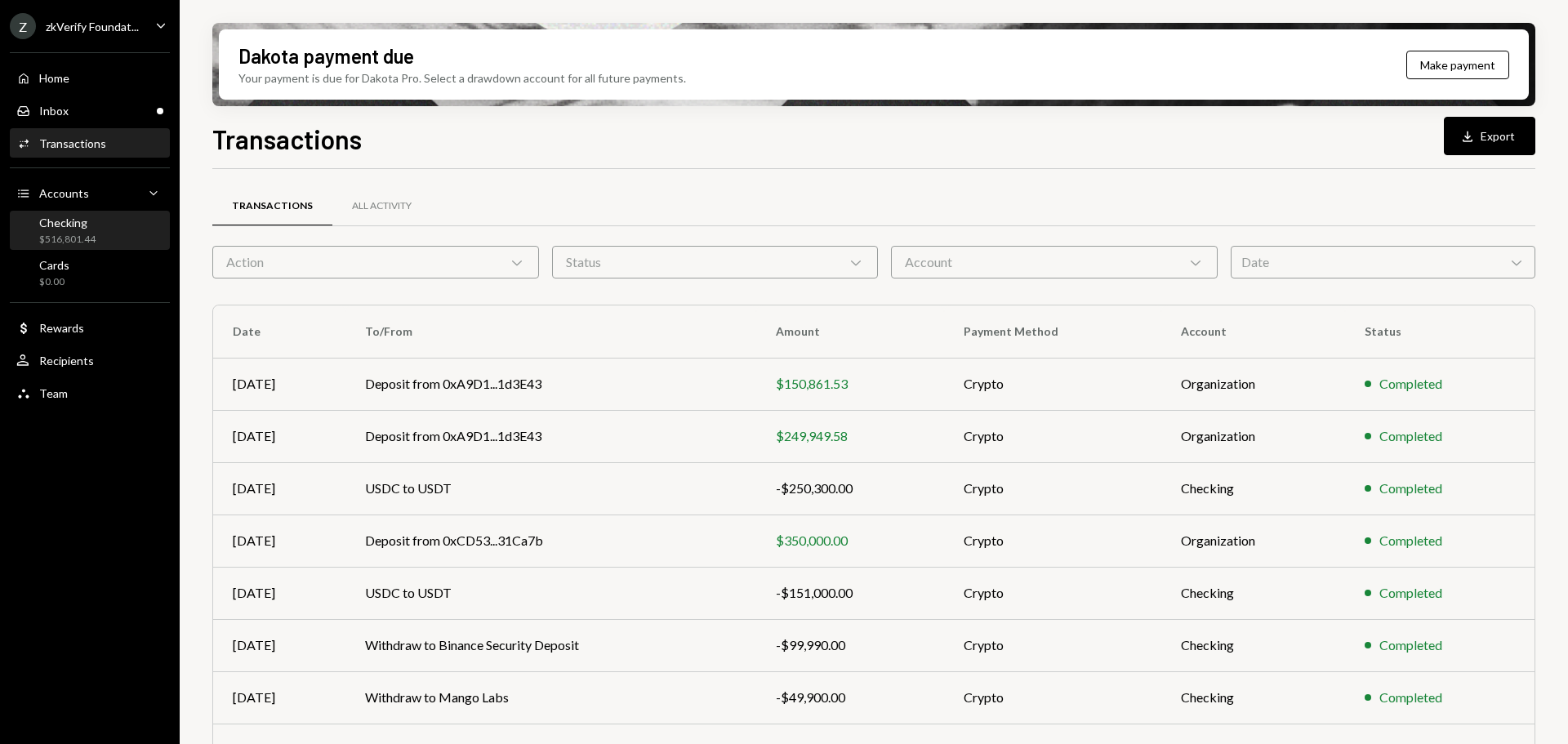
click at [98, 224] on div "Checking $516,801.44" at bounding box center [90, 230] width 147 height 31
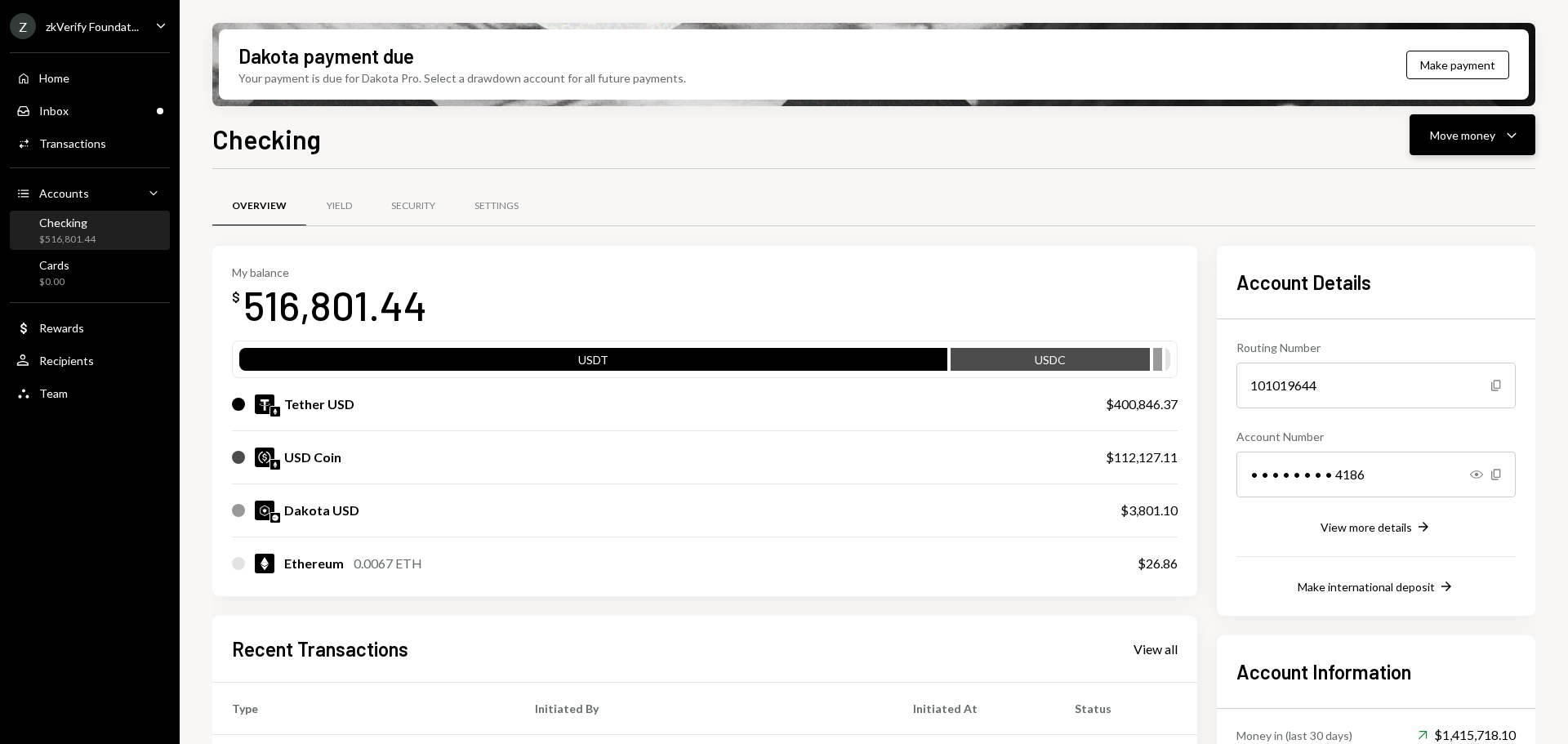
click at [1462, 139] on div "Move money" at bounding box center [1462, 135] width 65 height 17
click at [1430, 181] on div "Send" at bounding box center [1459, 184] width 119 height 17
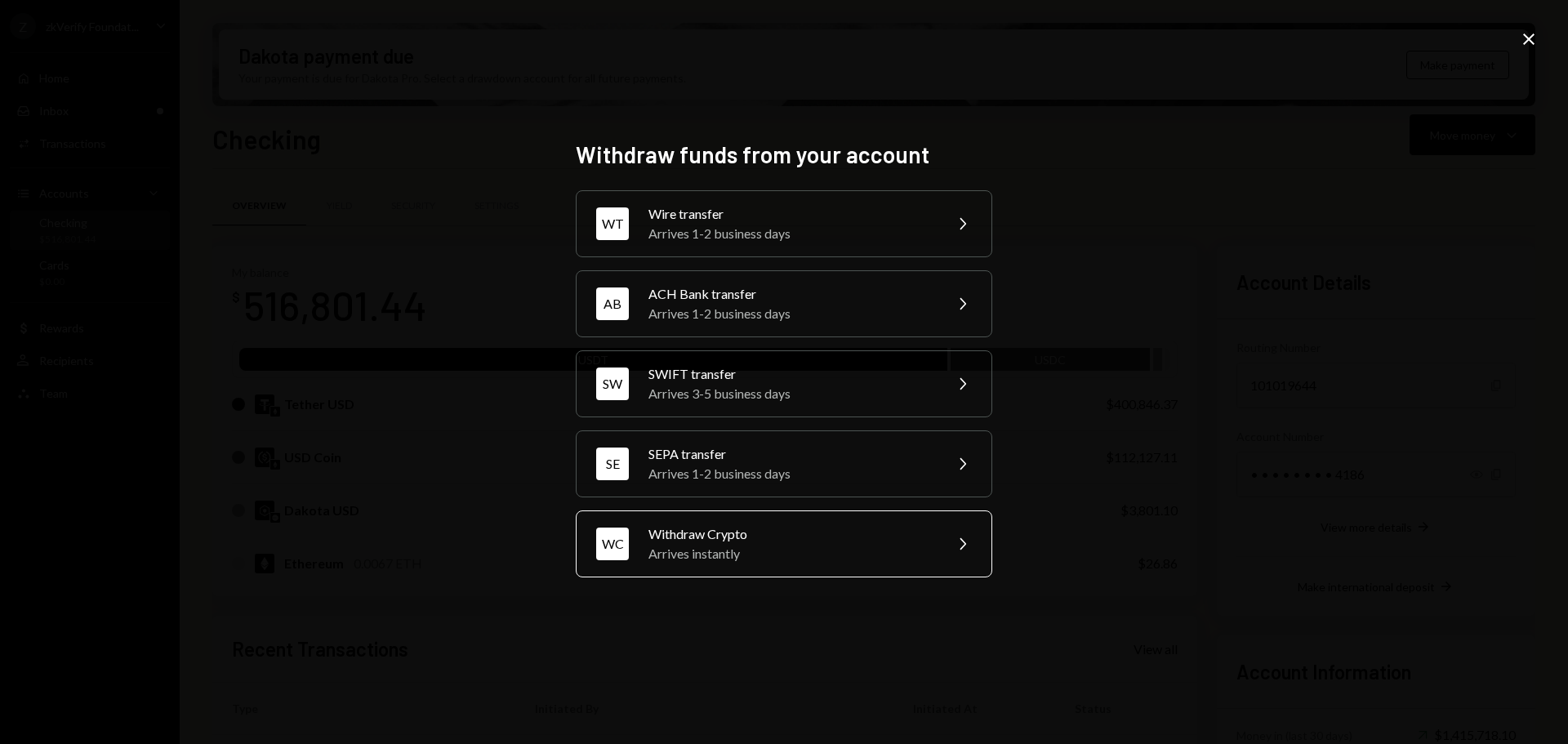
click at [792, 544] on div "Arrives instantly" at bounding box center [791, 553] width 284 height 20
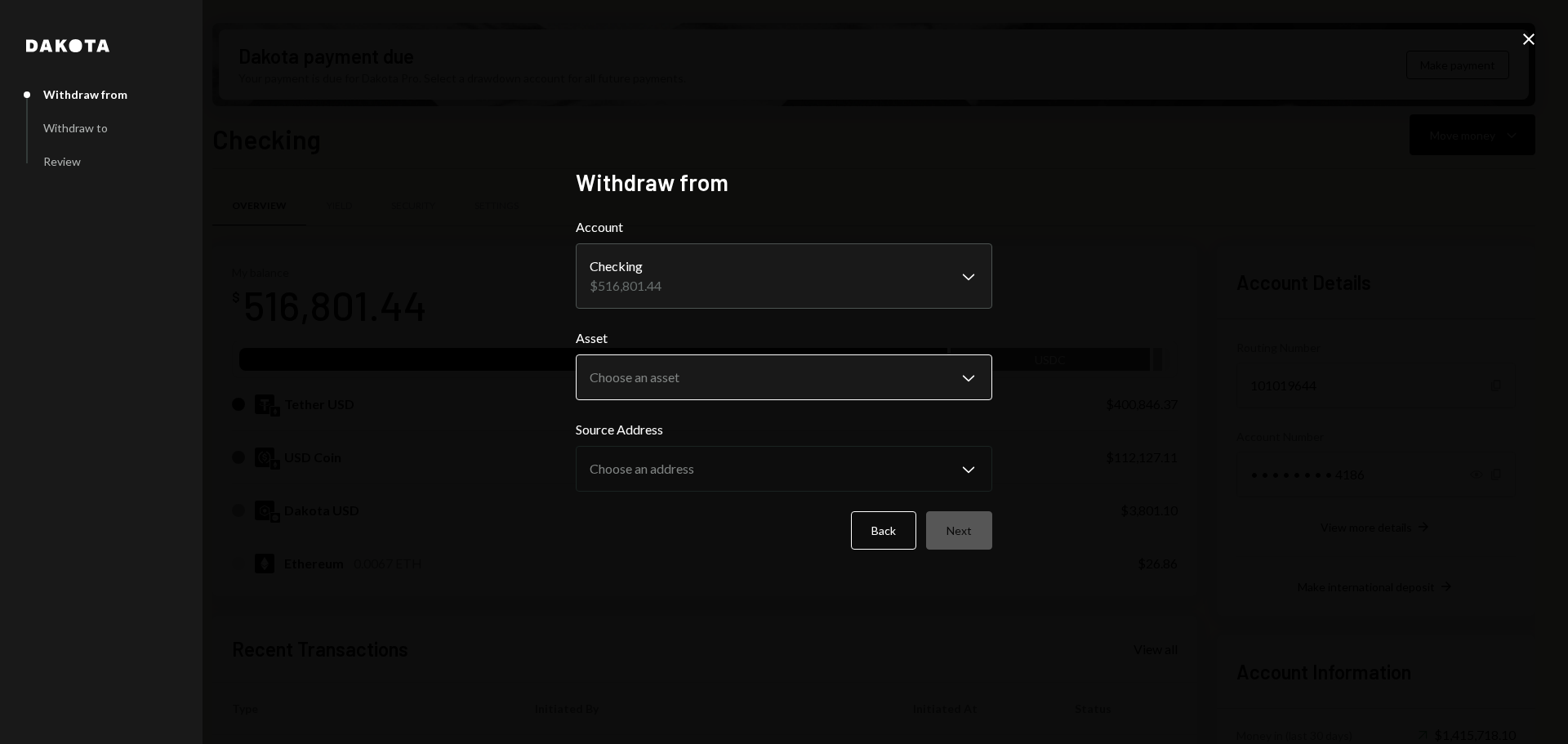
click at [665, 370] on body "Z zkVerify Foundat... Caret Down Home Home Inbox Inbox Activities Transactions …" at bounding box center [784, 372] width 1568 height 744
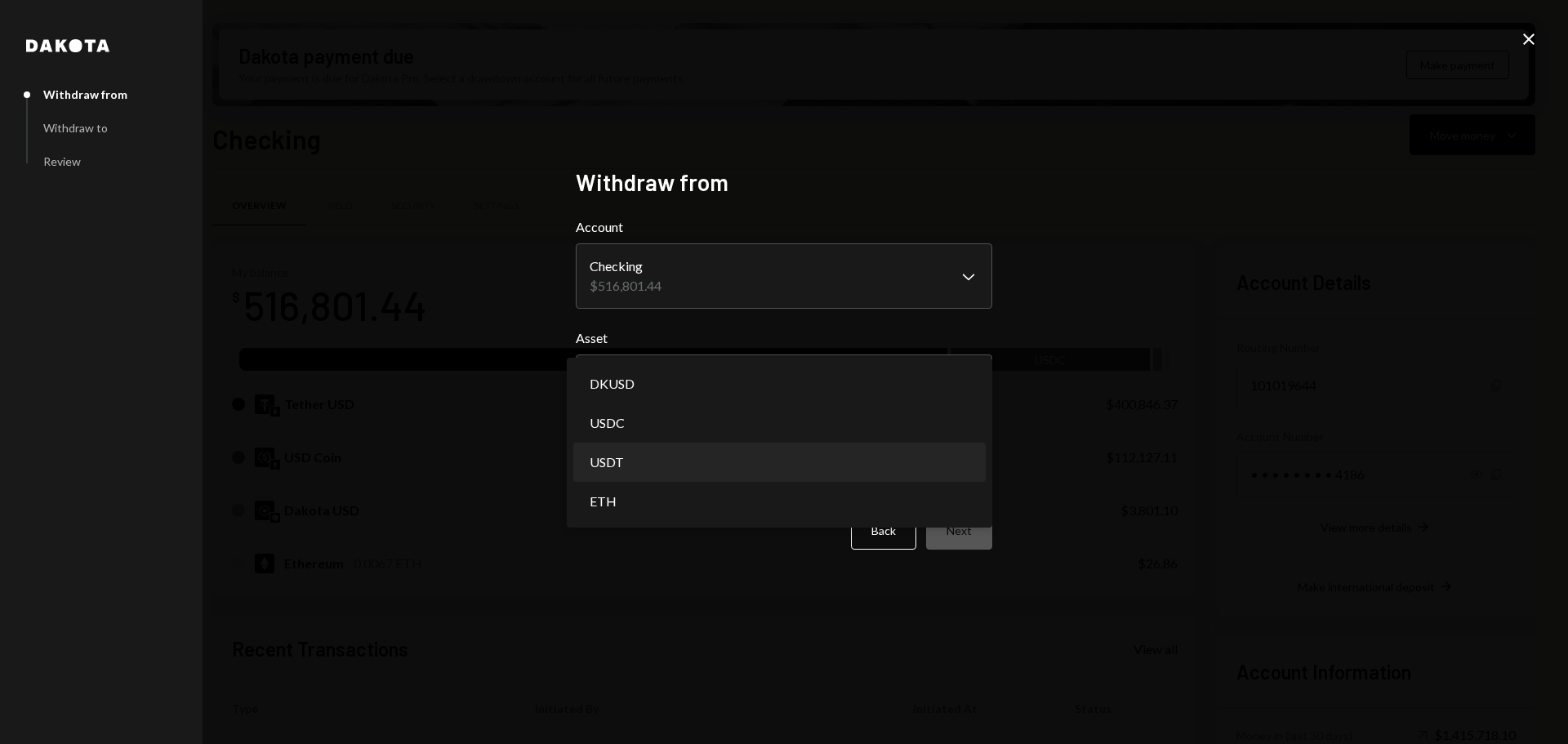
select select "****"
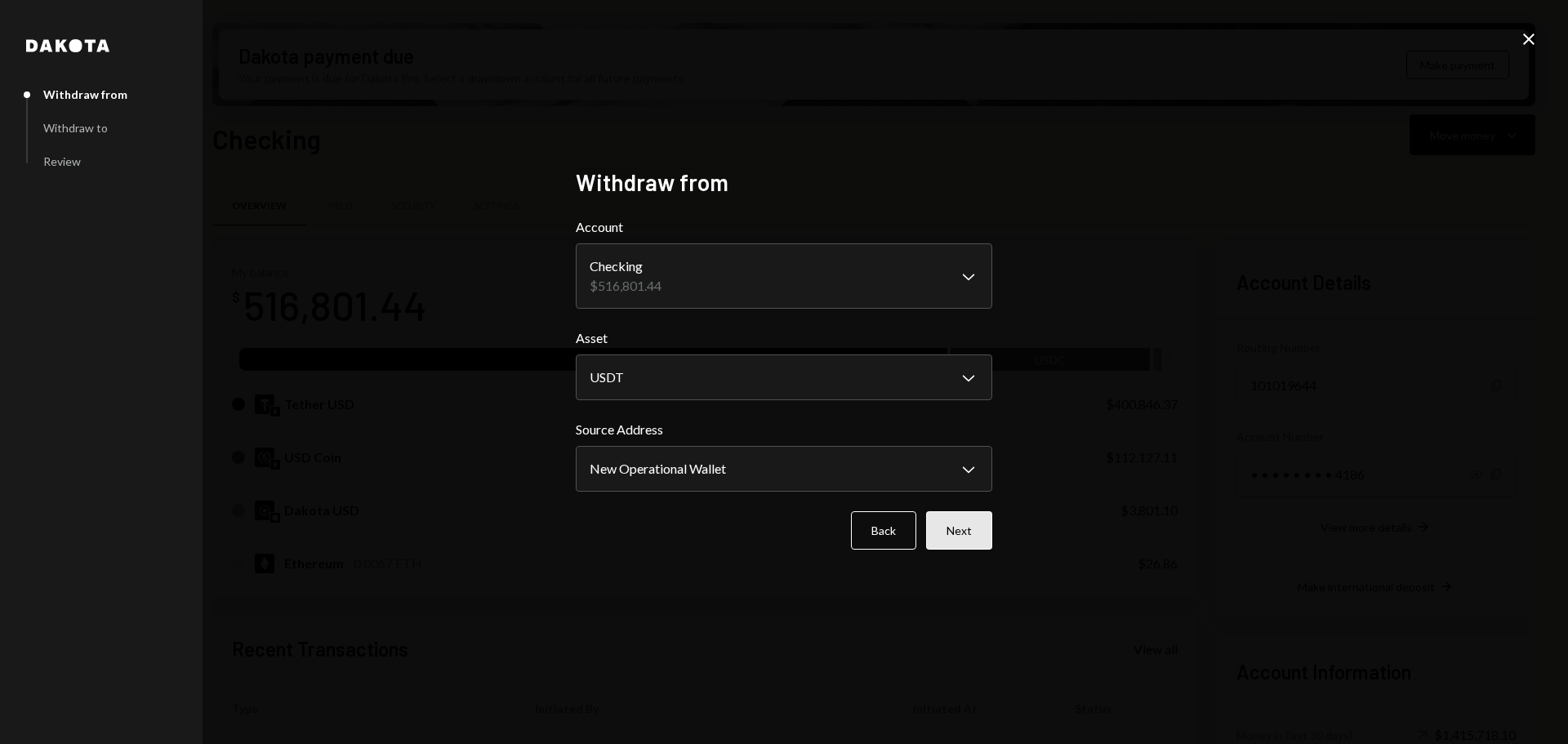
click at [966, 537] on button "Next" at bounding box center [959, 529] width 66 height 38
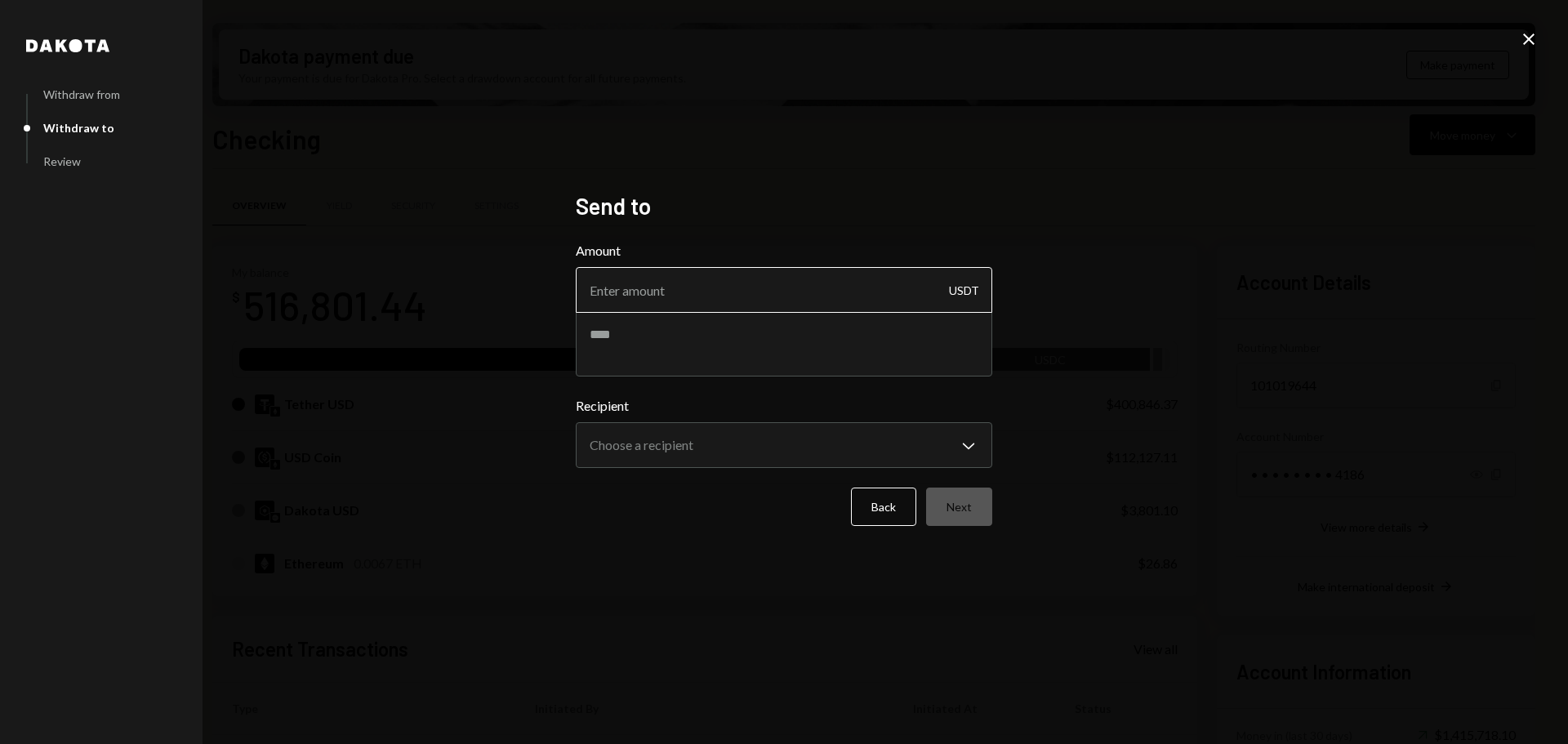
click at [707, 295] on input "Amount" at bounding box center [784, 289] width 416 height 46
type input "149990"
click at [692, 331] on textarea at bounding box center [784, 344] width 416 height 65
type textarea "**********"
click at [684, 449] on body "Z zkVerify Foundat... Caret Down Home Home Inbox Inbox Activities Transactions …" at bounding box center [784, 372] width 1568 height 744
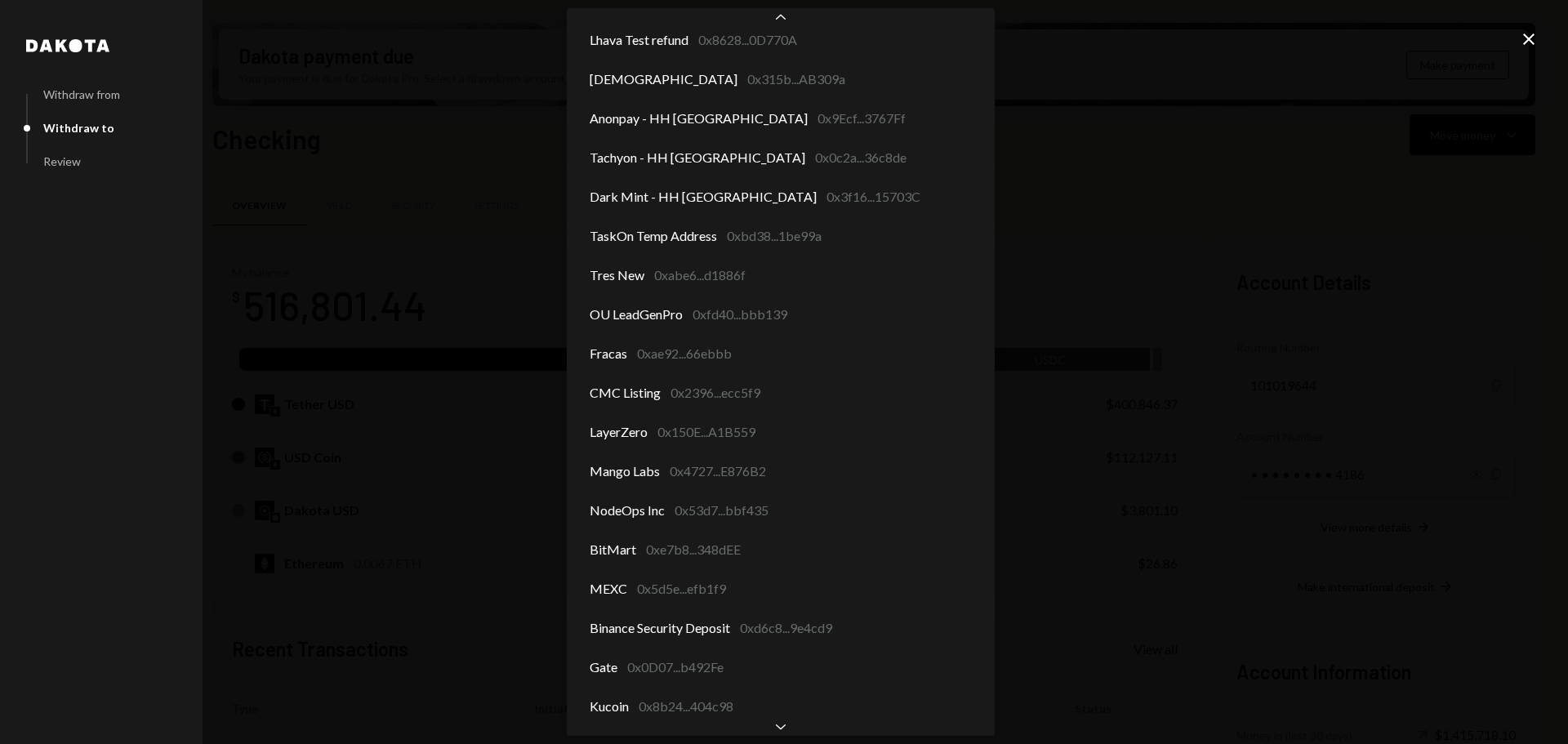
scroll to position [2009, 0]
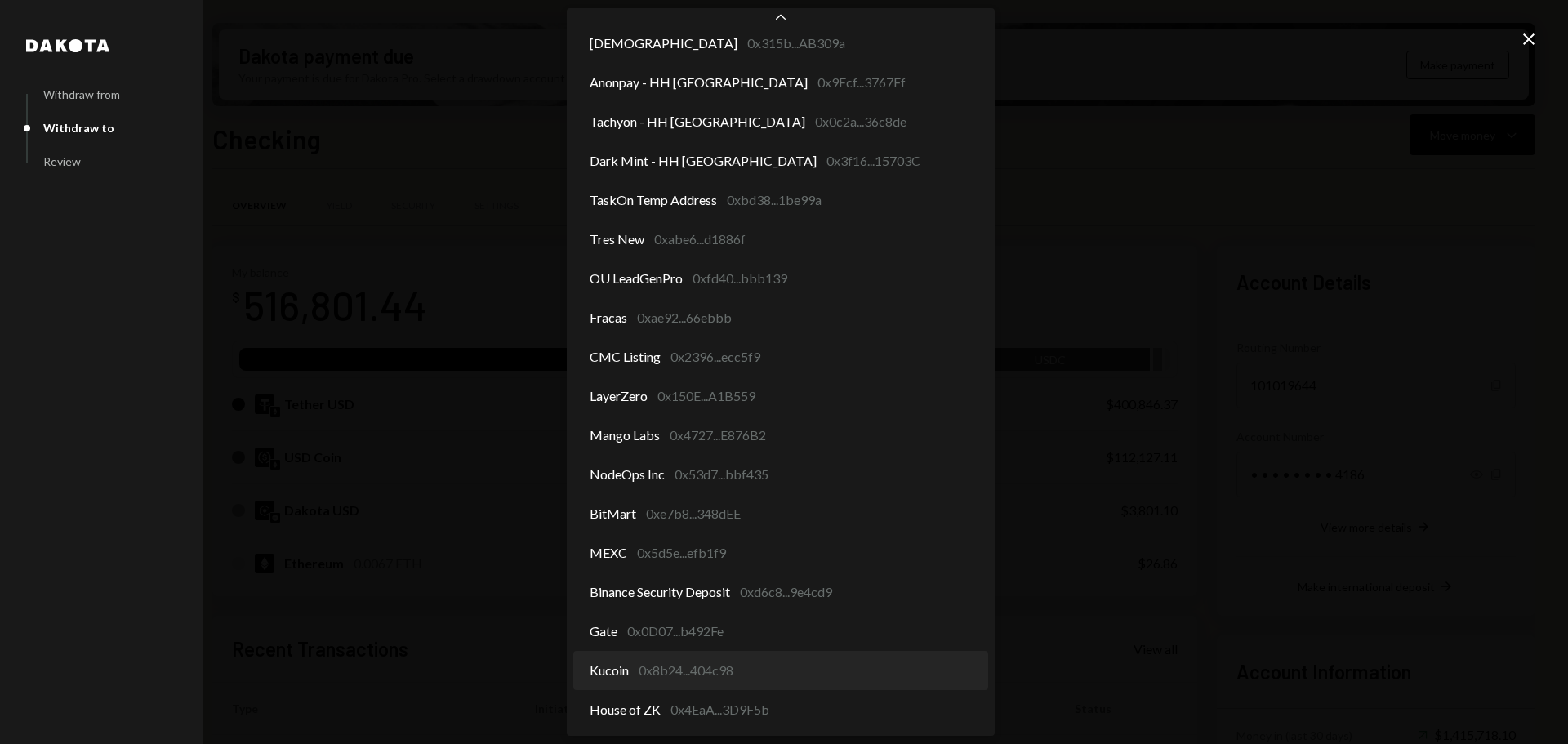
select select "**********"
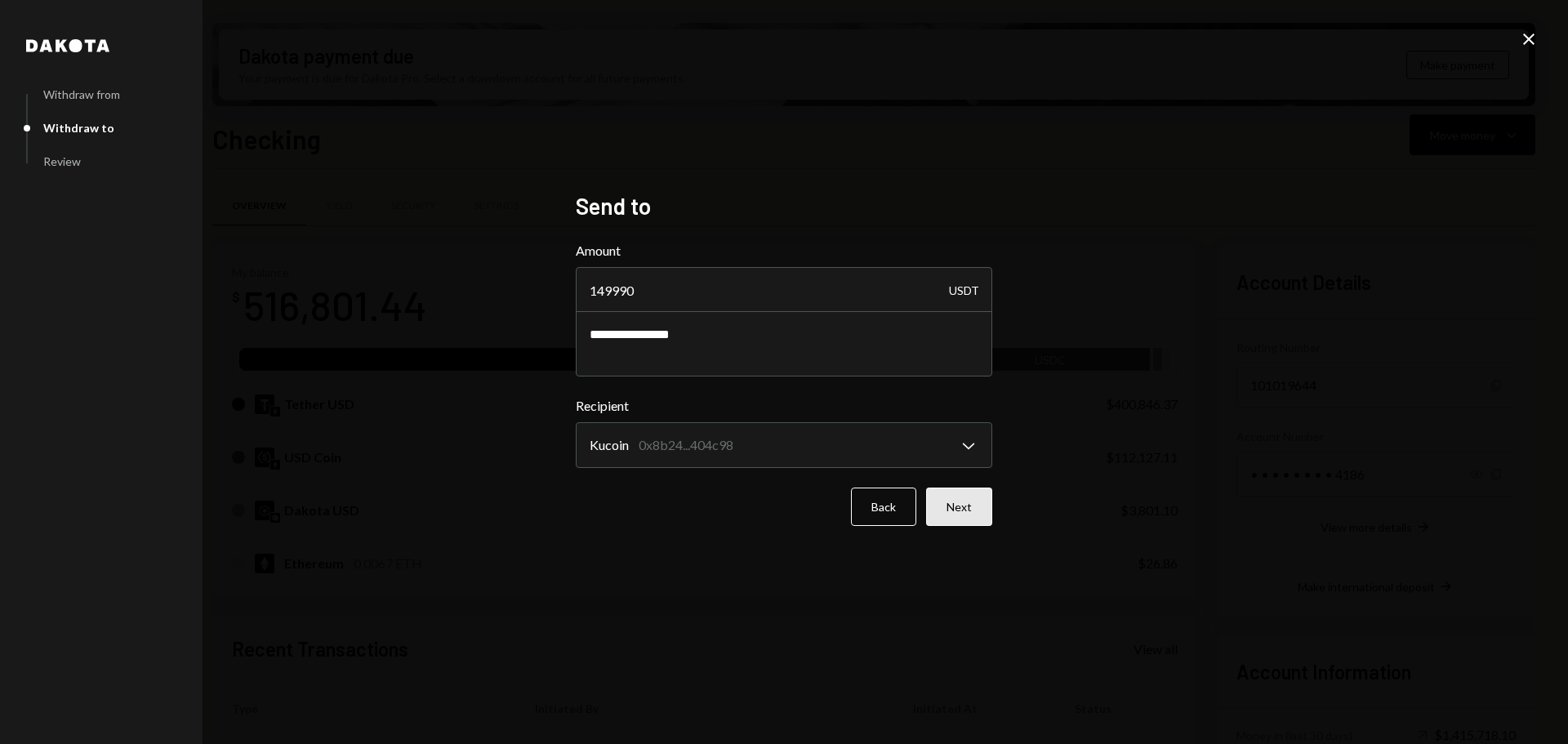
click at [963, 503] on button "Next" at bounding box center [959, 506] width 66 height 38
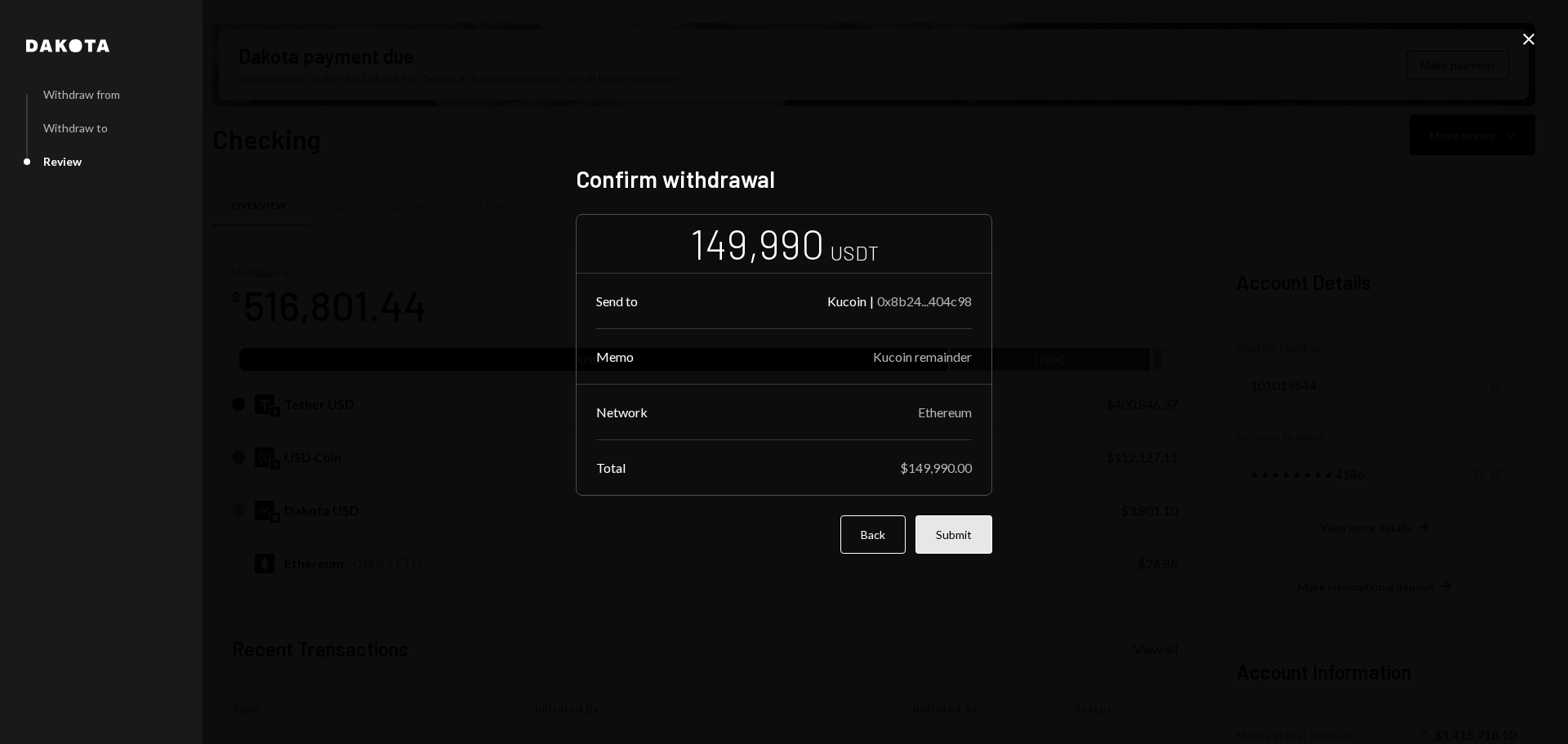
click at [953, 543] on button "Submit" at bounding box center [953, 534] width 77 height 38
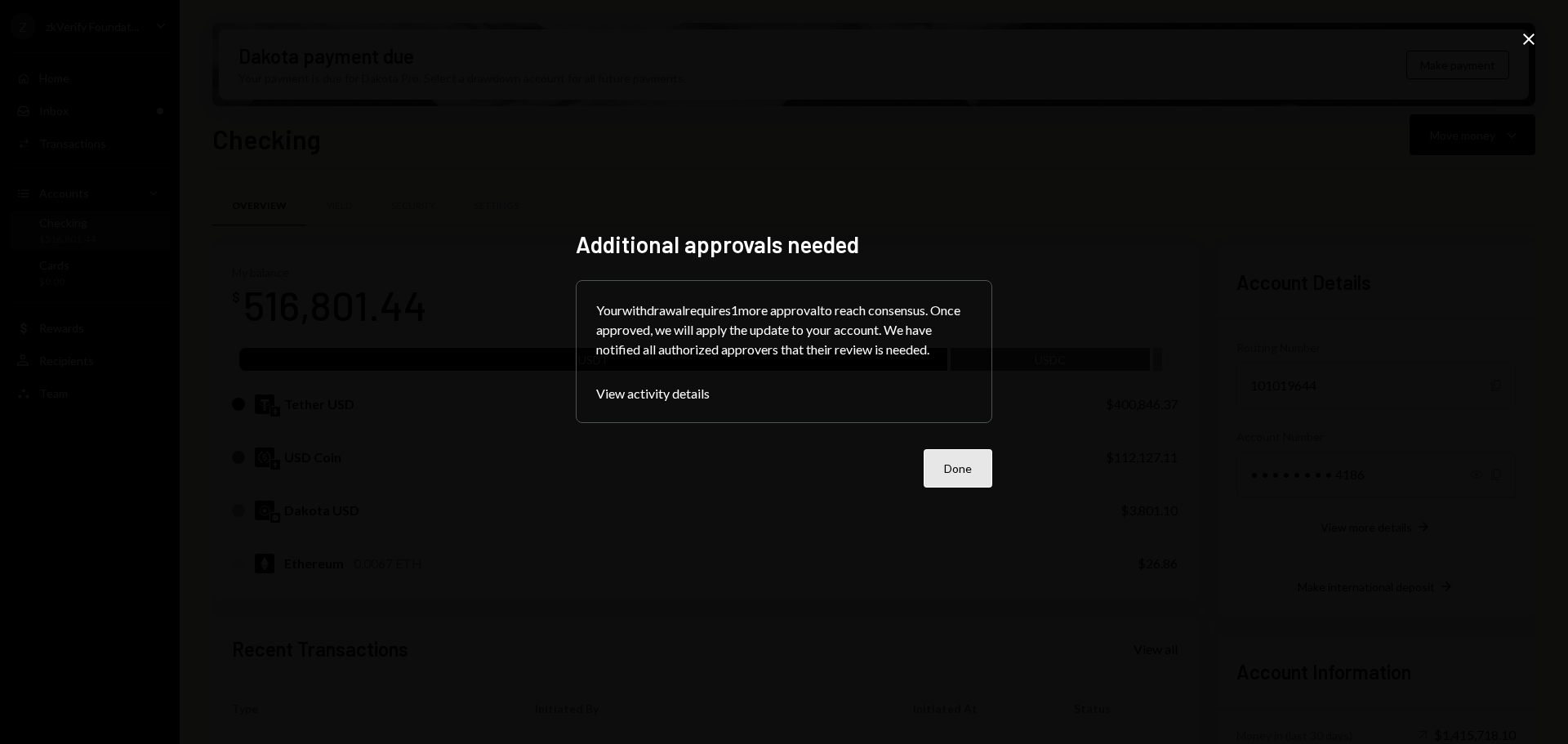
click at [969, 483] on button "Done" at bounding box center [958, 467] width 69 height 38
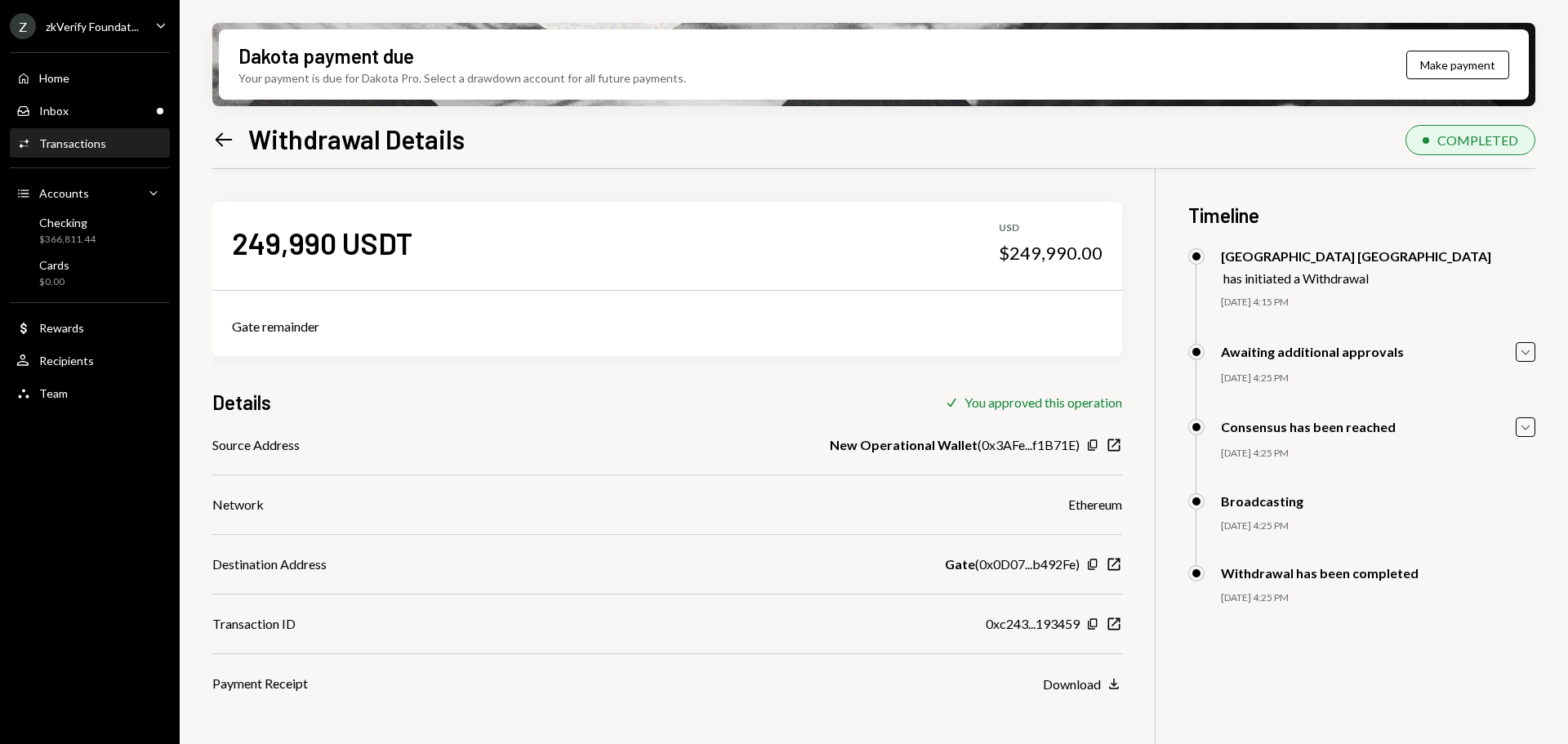
scroll to position [82, 0]
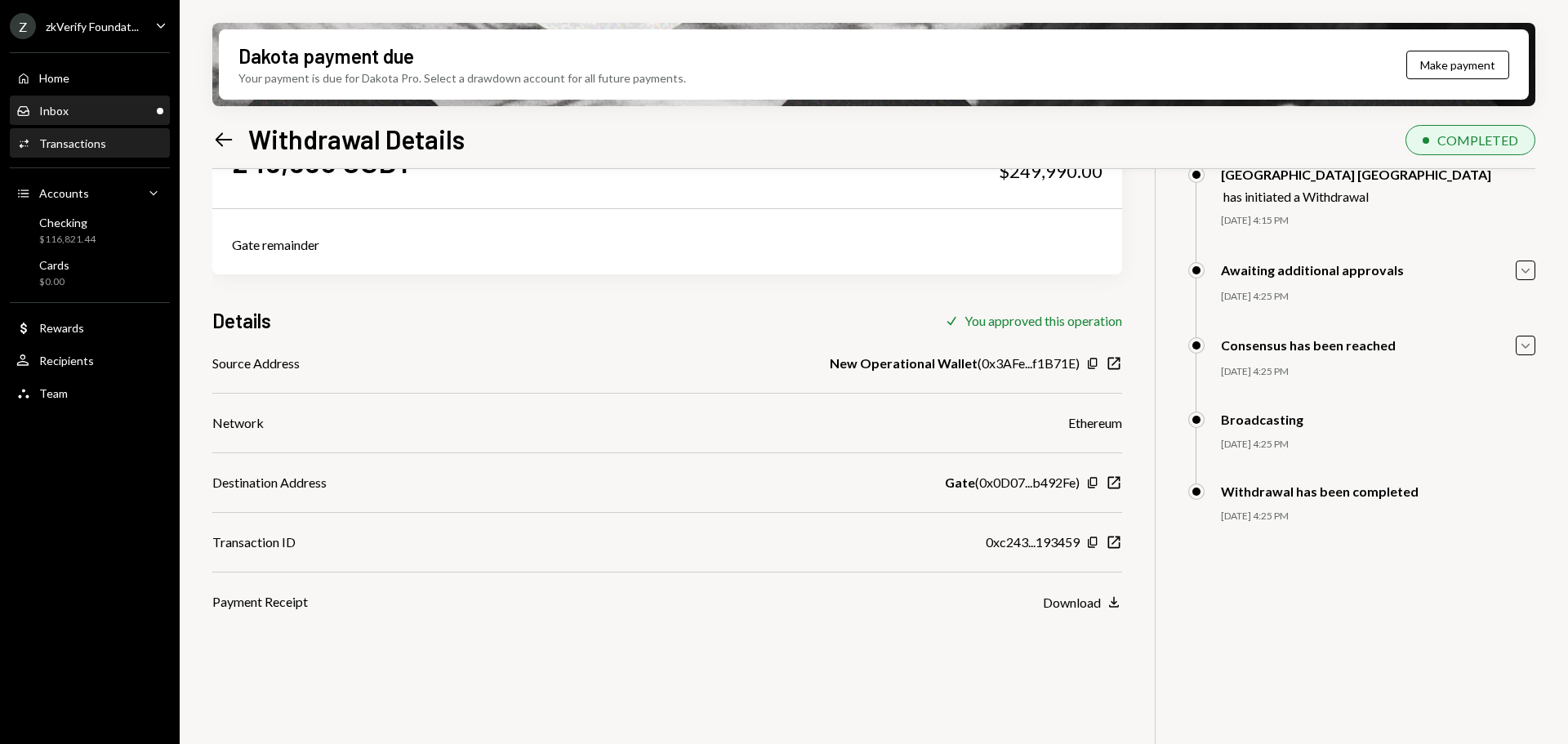
click at [159, 115] on div "Inbox Inbox" at bounding box center [90, 111] width 147 height 15
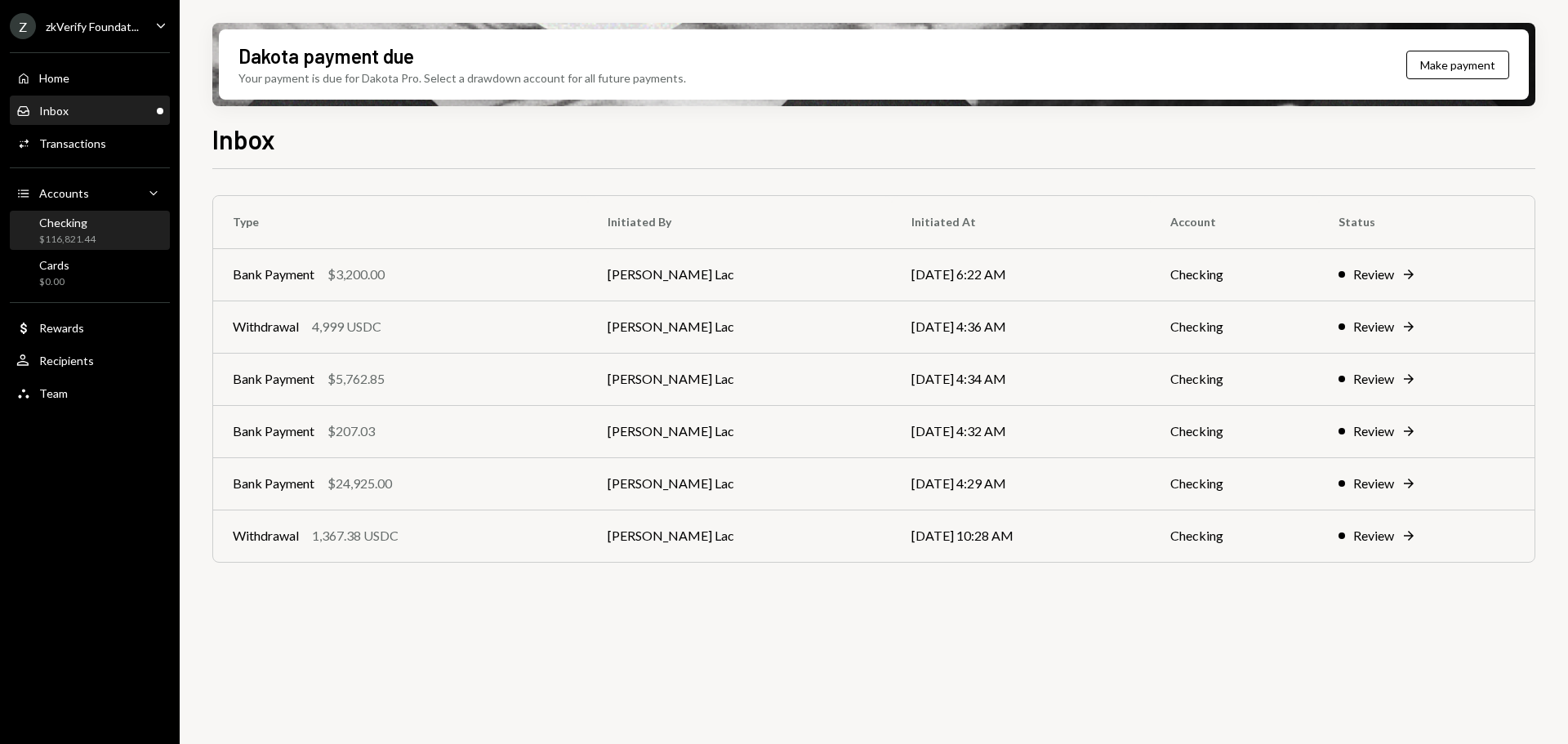
click at [105, 242] on div "Checking $116,821.44" at bounding box center [90, 230] width 147 height 31
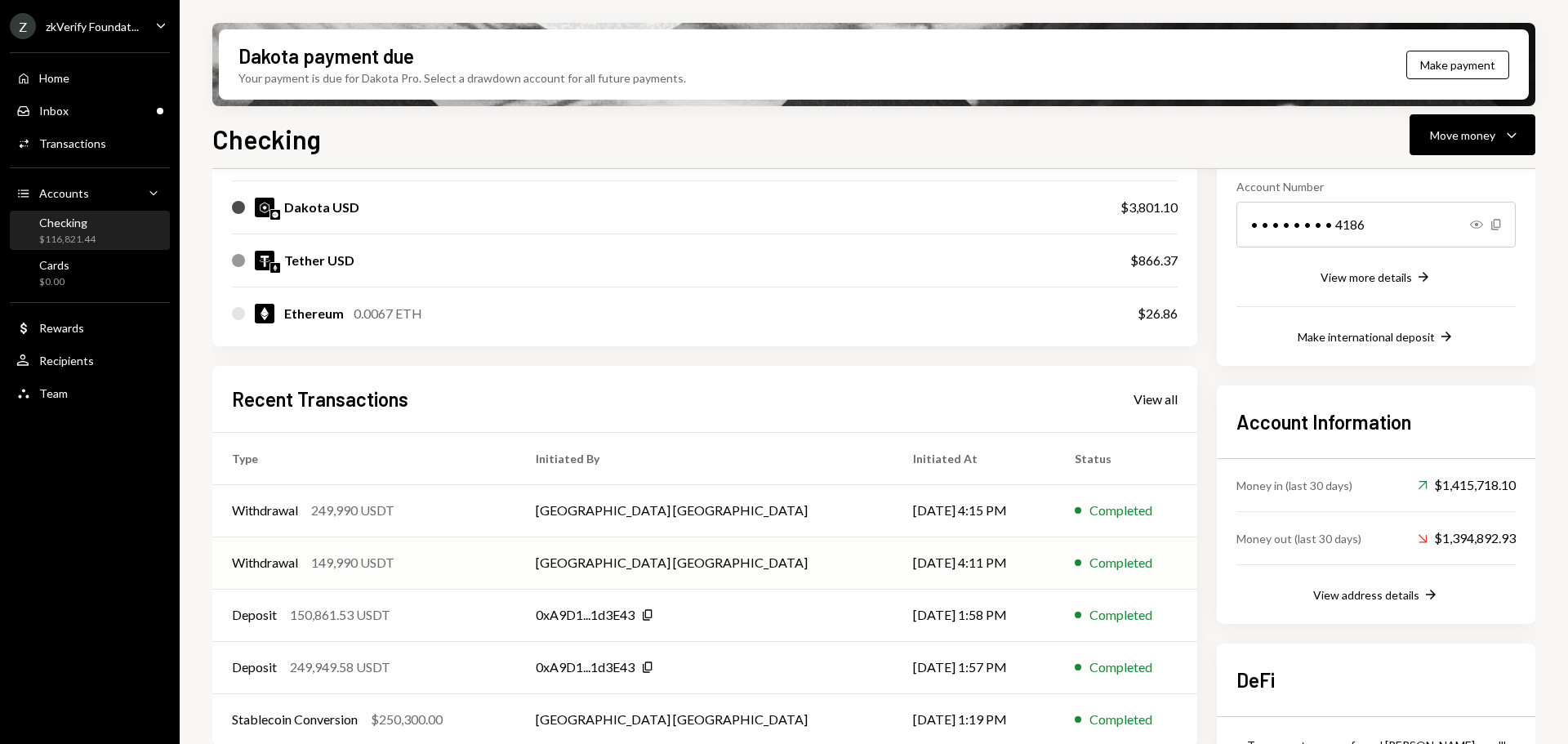
scroll to position [327, 0]
